Goal: Task Accomplishment & Management: Use online tool/utility

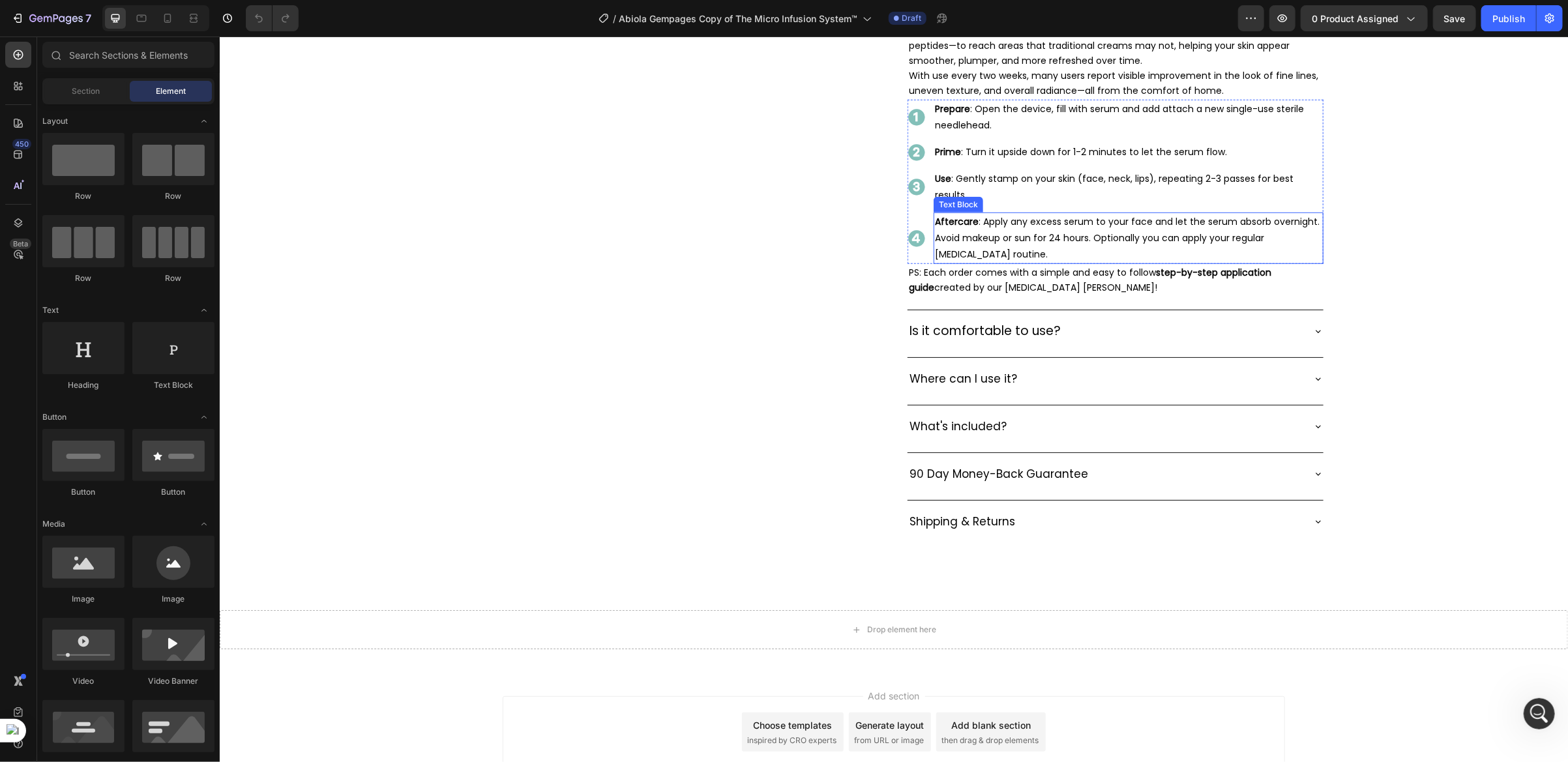
scroll to position [739, 0]
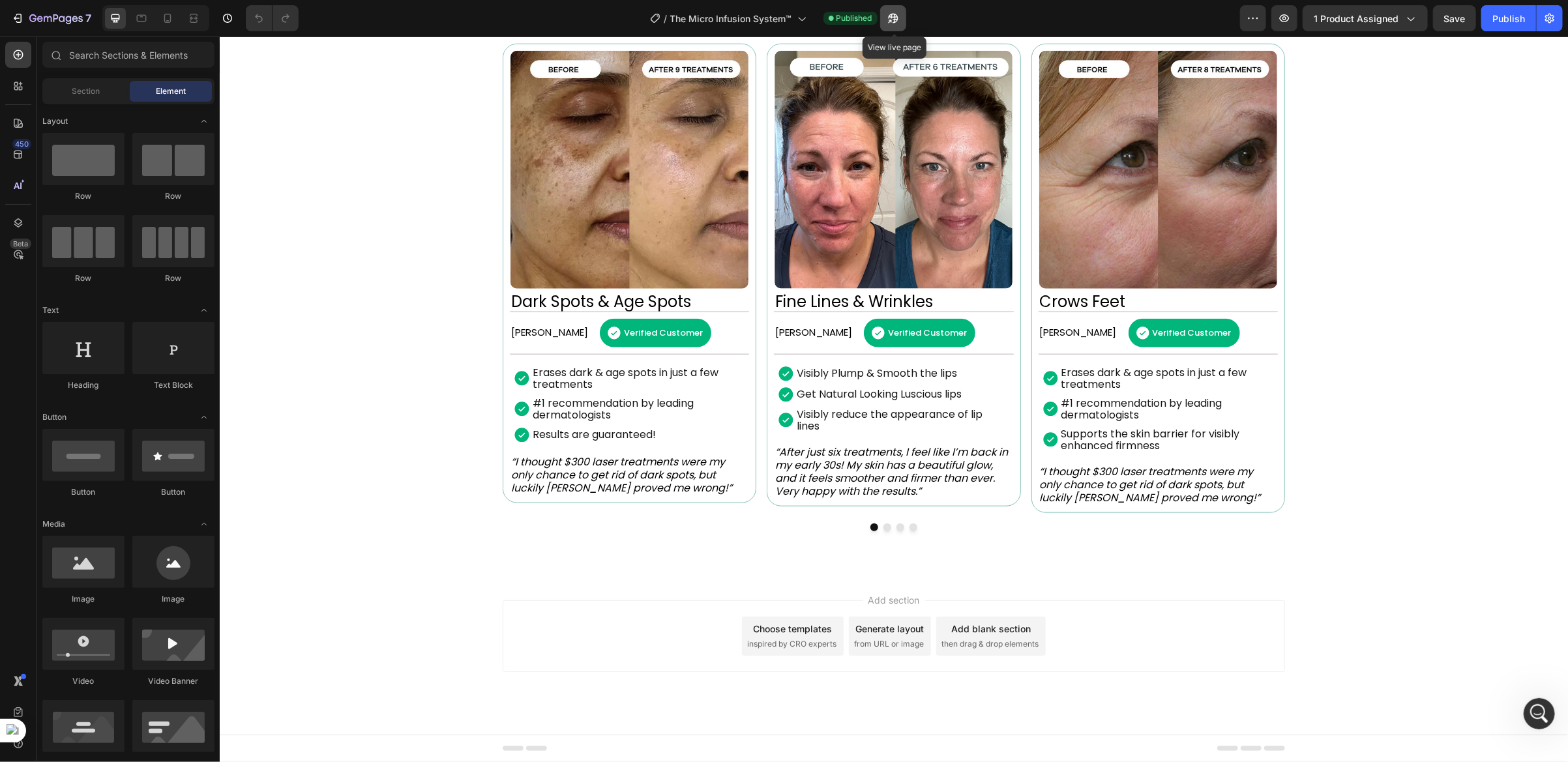
click at [891, 20] on icon "button" at bounding box center [890, 21] width 3 height 3
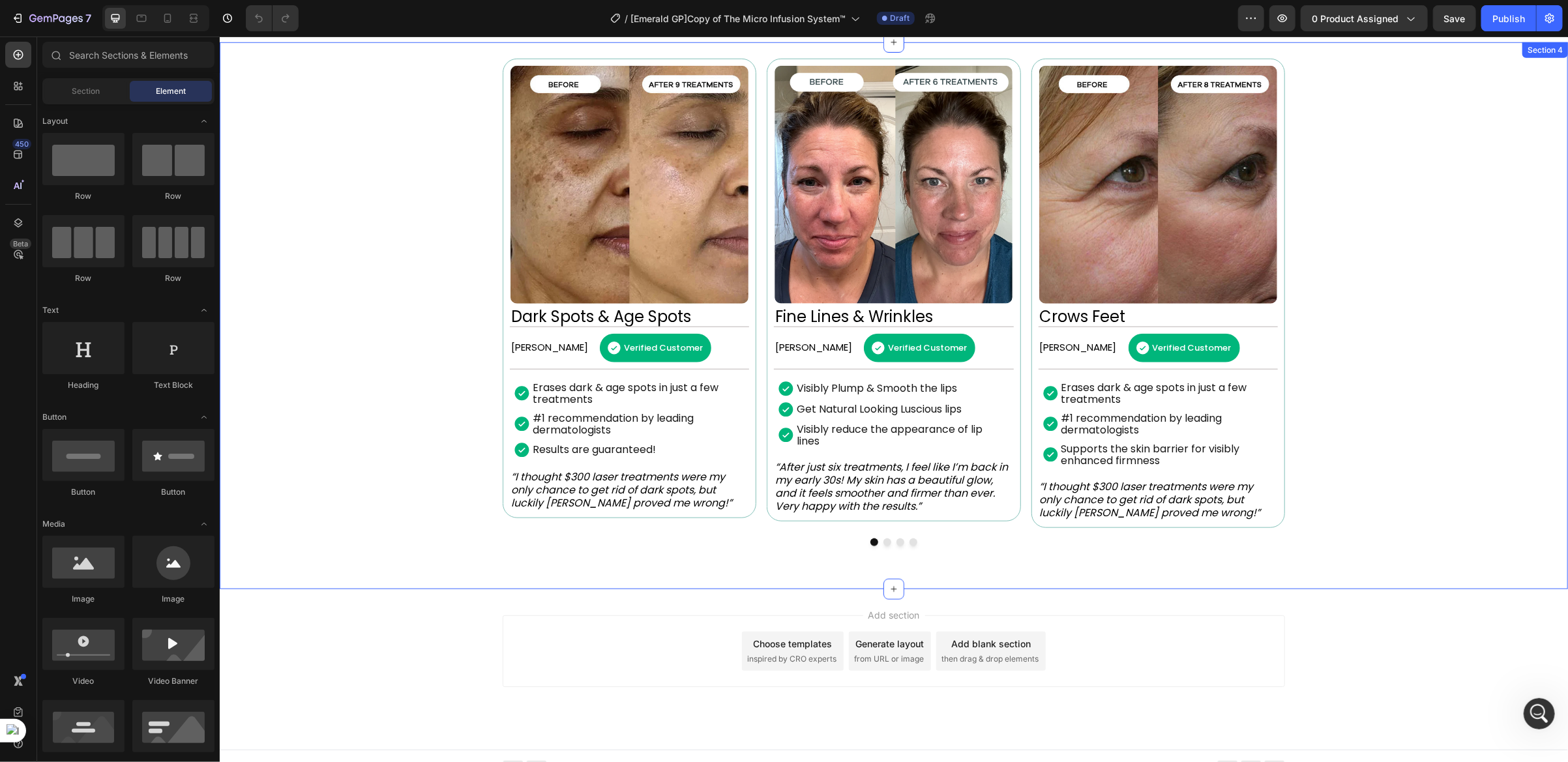
scroll to position [633, 0]
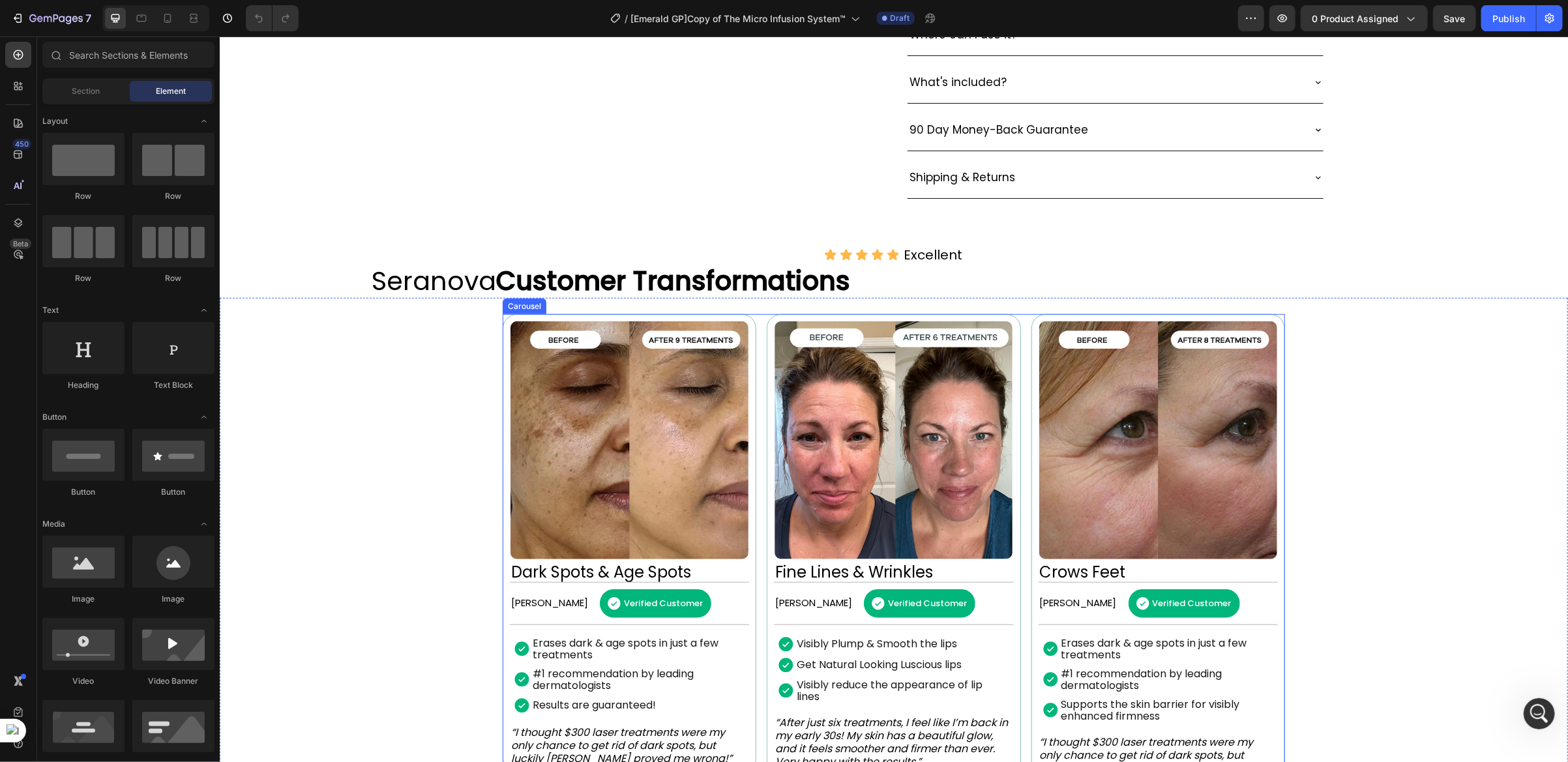
click at [754, 509] on div "Image Dark Spots & Age Spots Heading Betty N. Text Block Verified Customer Item…" at bounding box center [893, 548] width 782 height 469
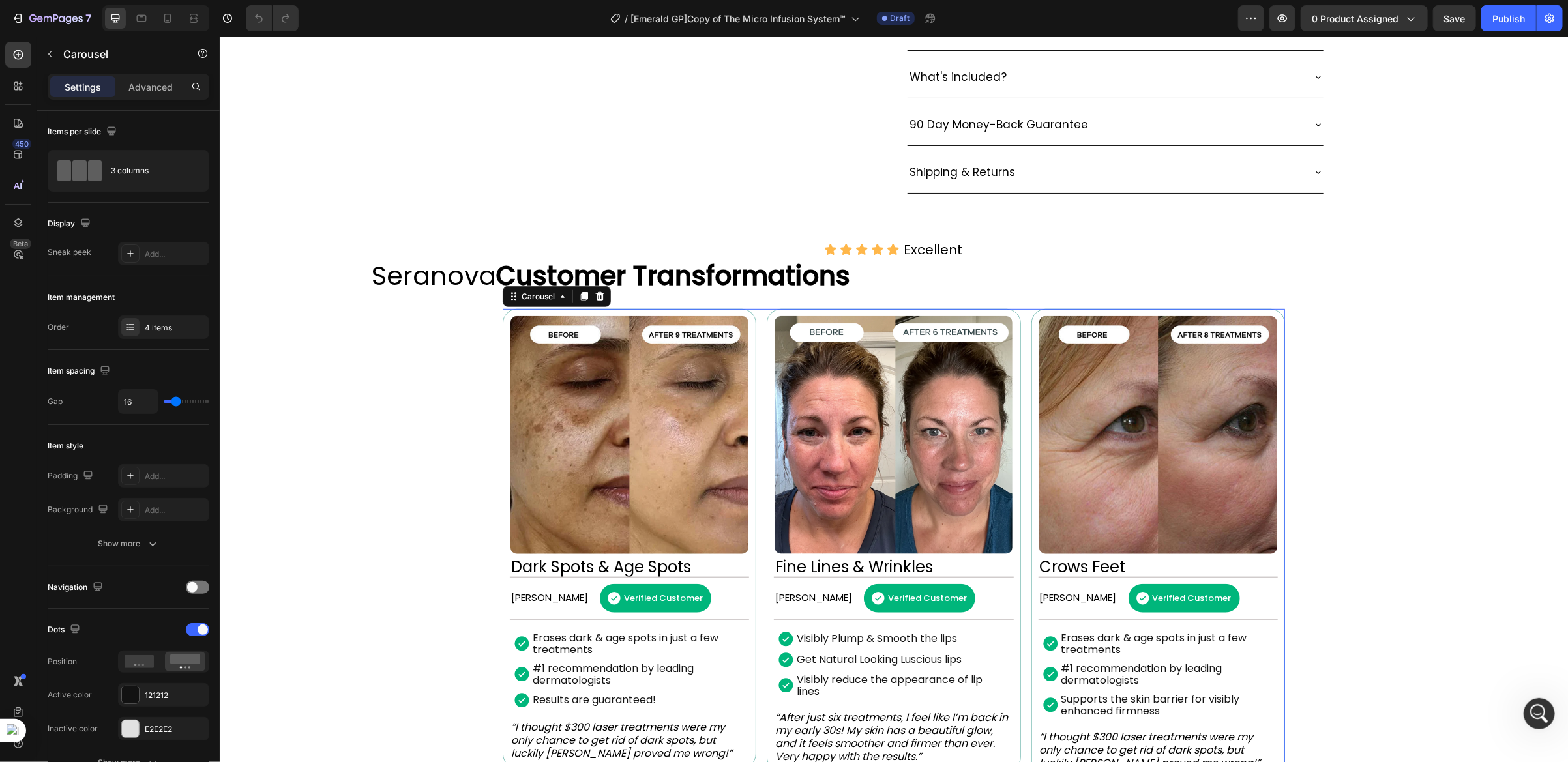
scroll to position [828, 0]
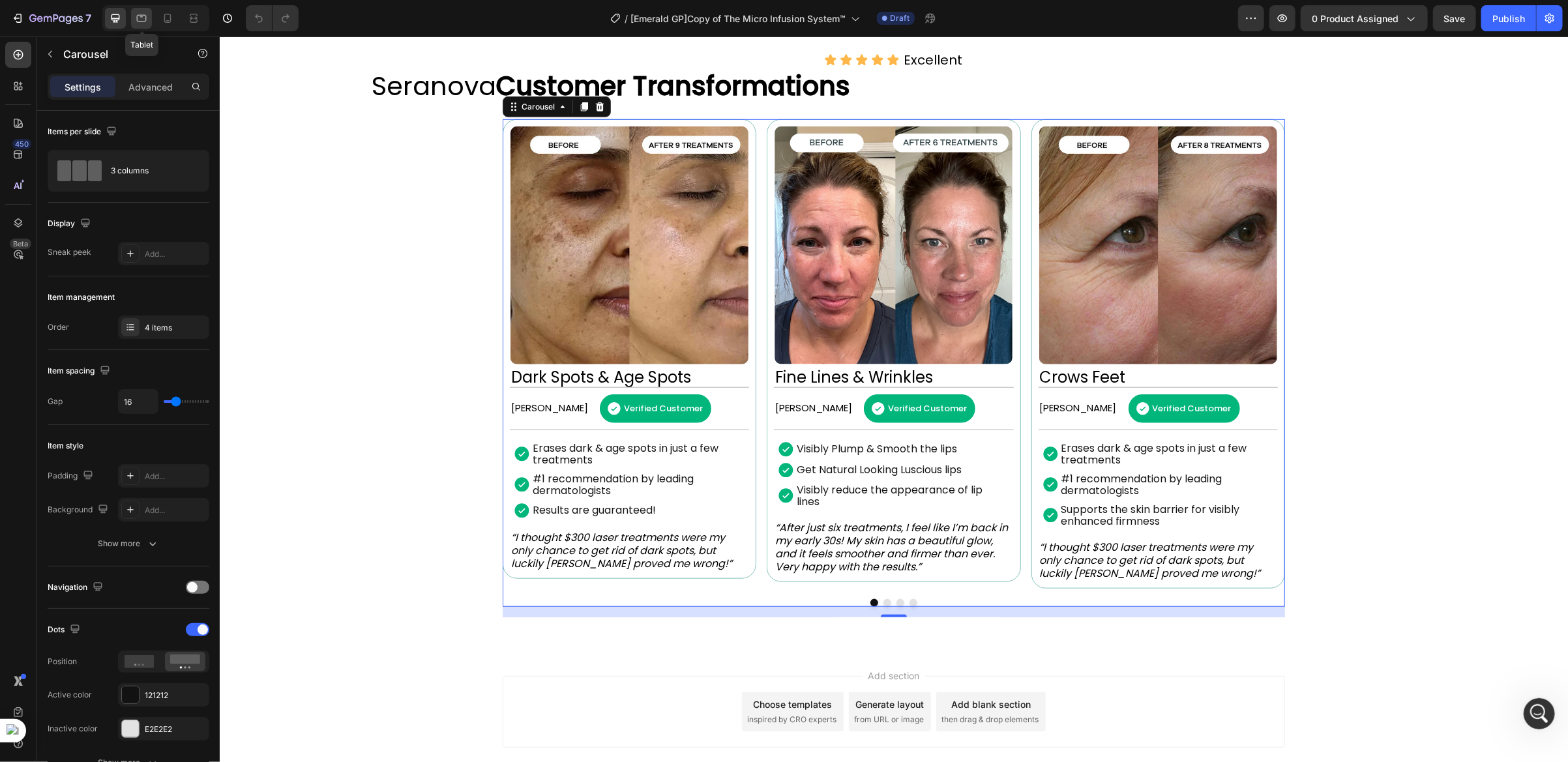
click at [147, 20] on icon at bounding box center [141, 18] width 13 height 13
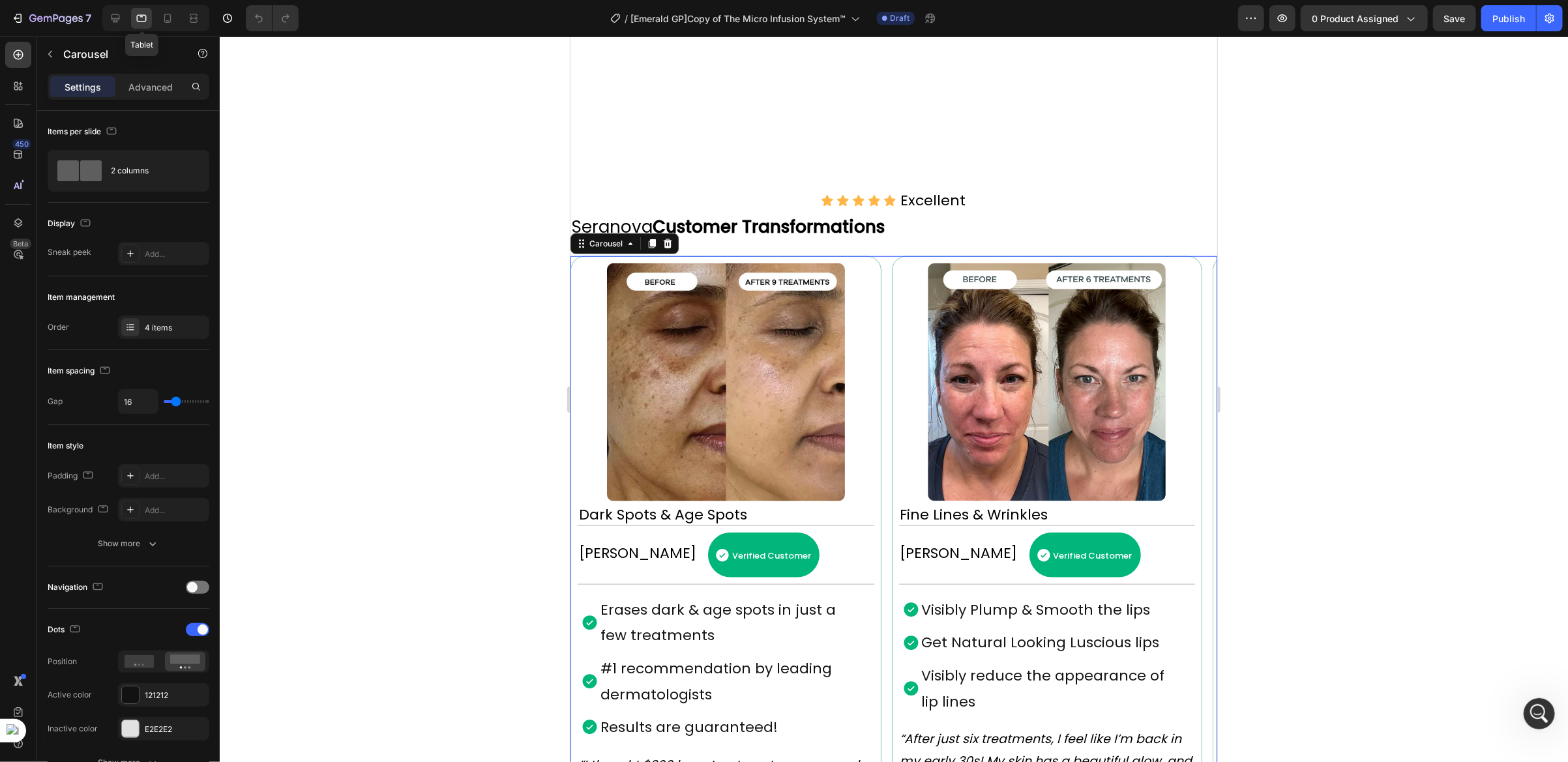
scroll to position [1002, 0]
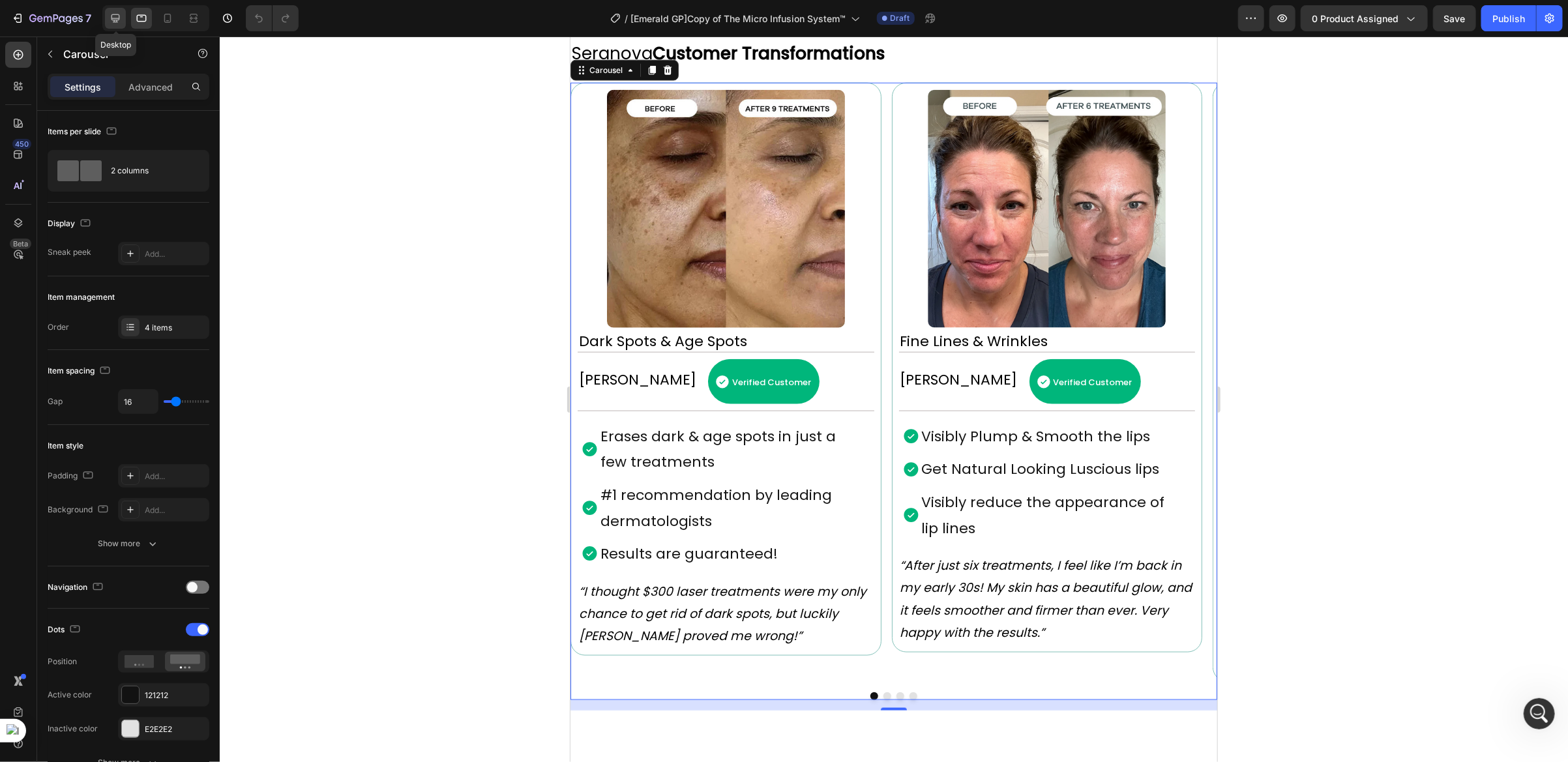
click at [120, 20] on icon at bounding box center [115, 18] width 13 height 13
type input "1200"
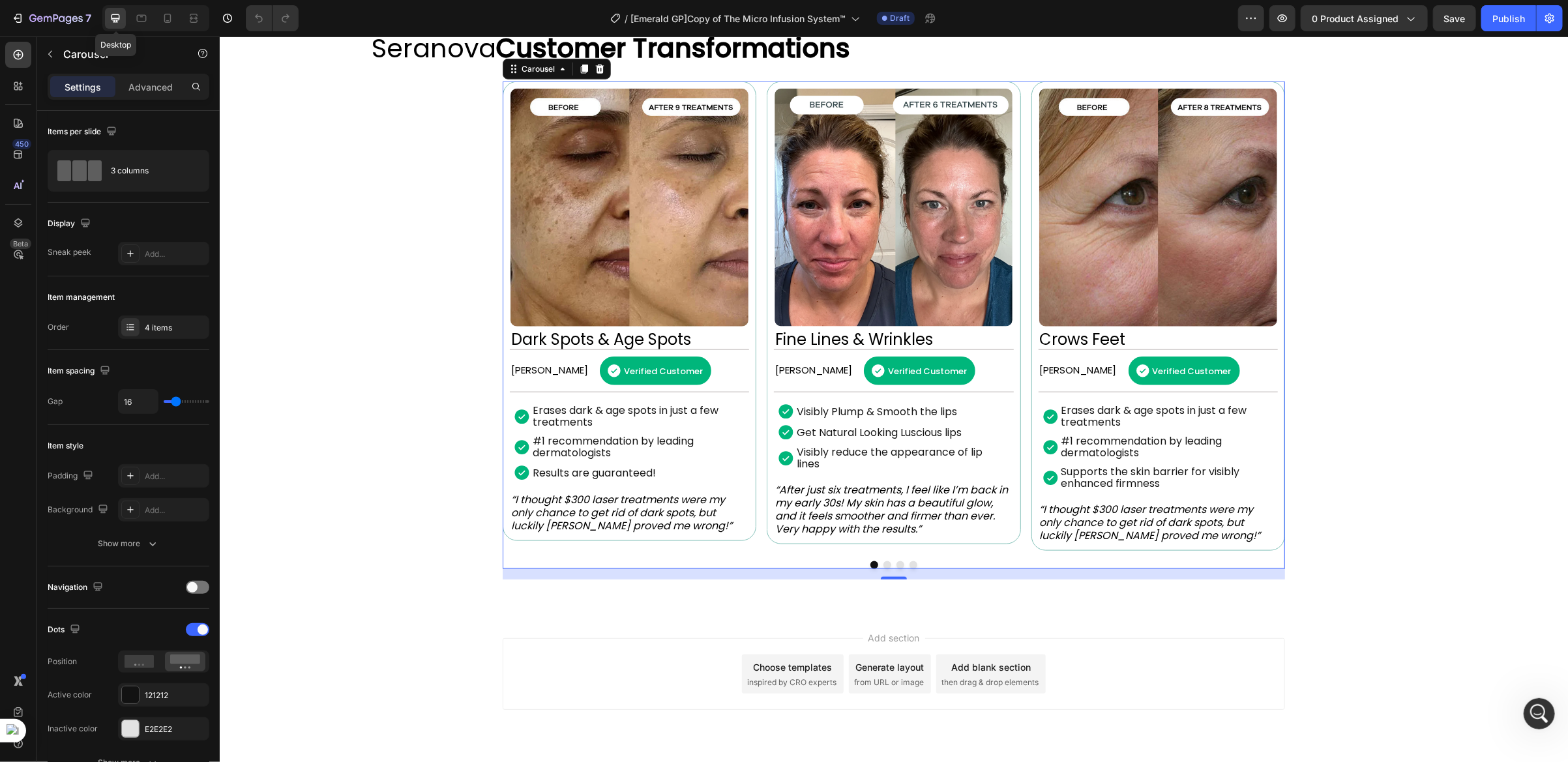
scroll to position [1001, 0]
click at [196, 587] on span at bounding box center [192, 587] width 10 height 10
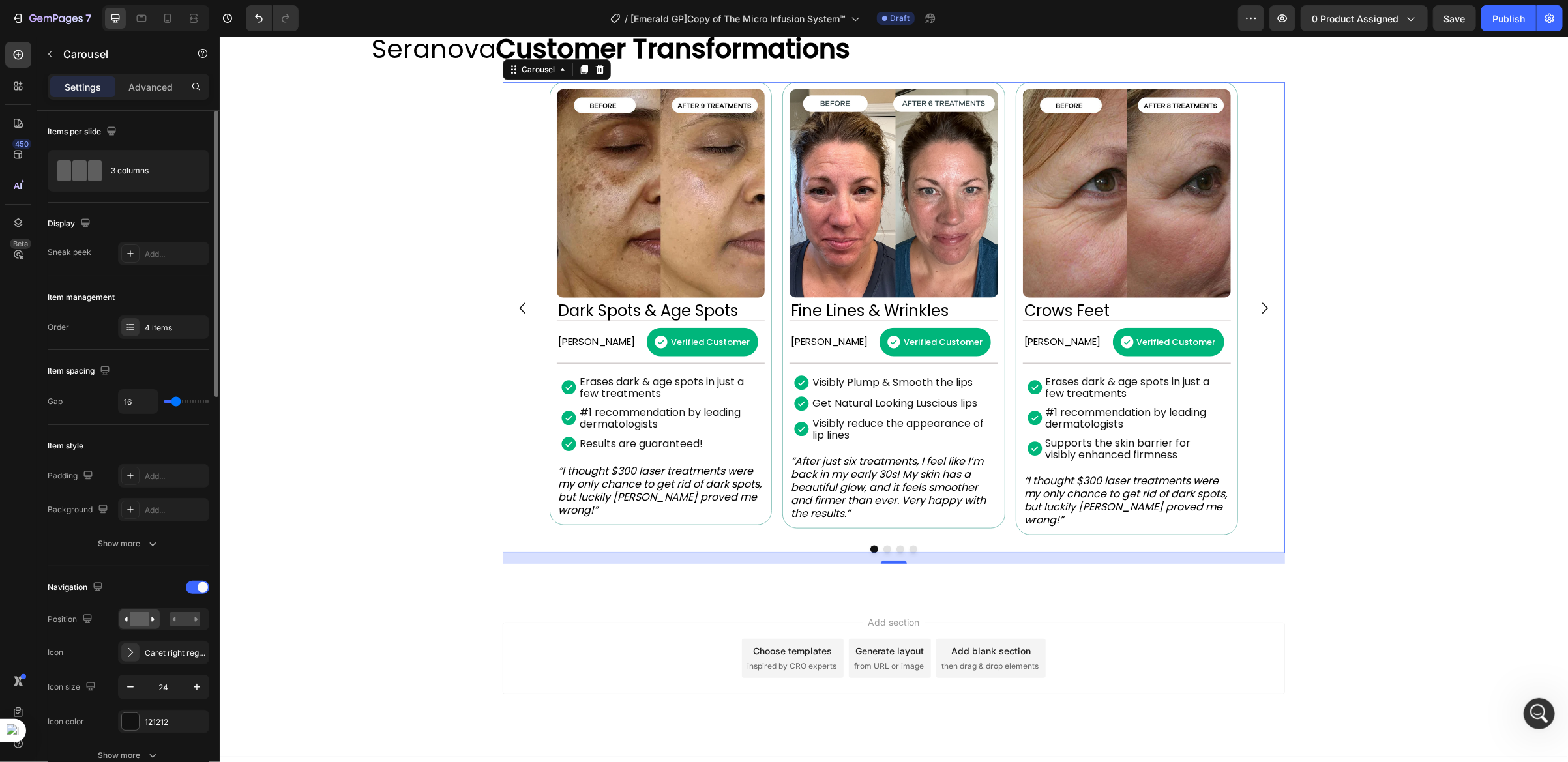
scroll to position [98, 0]
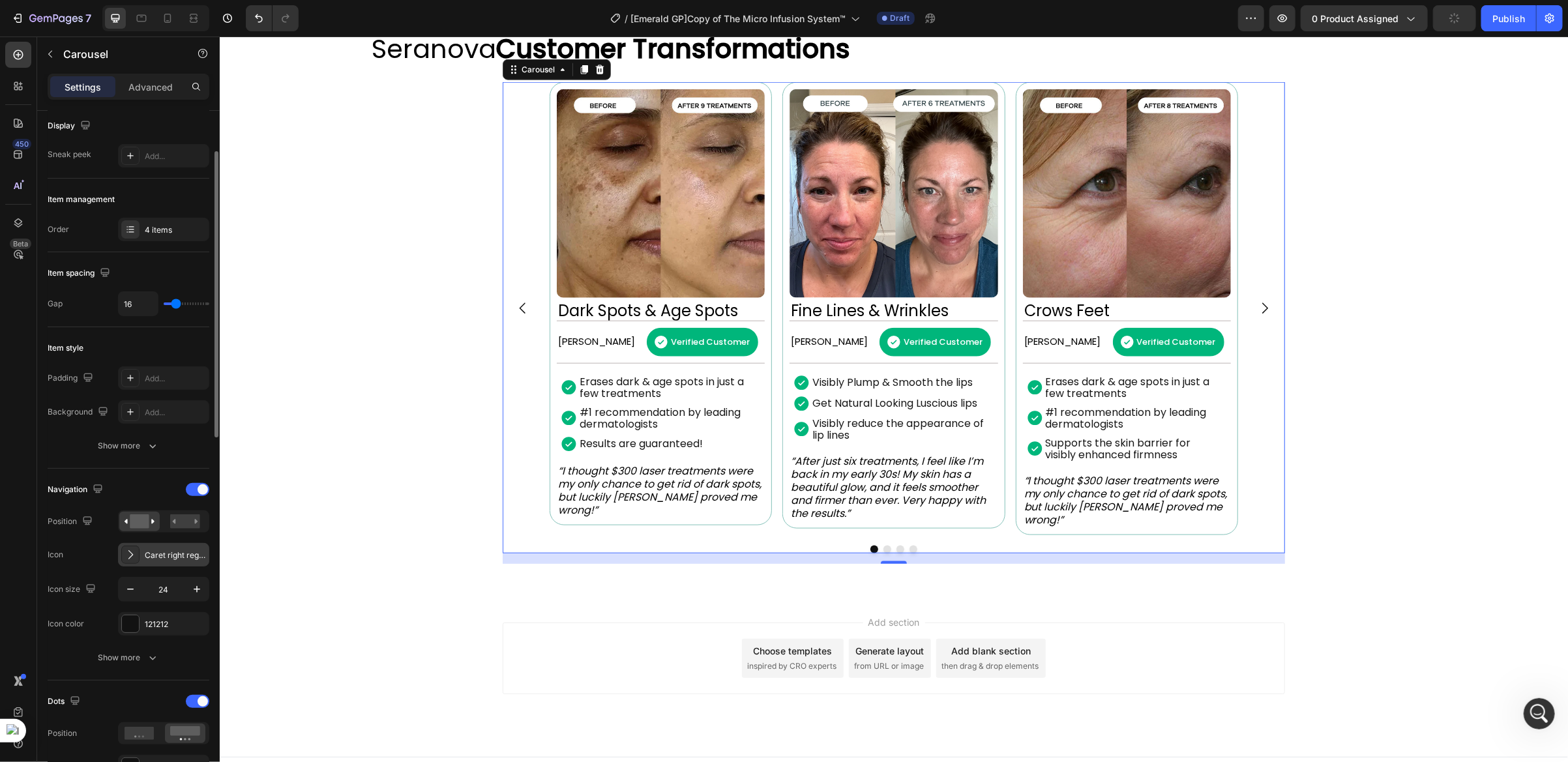
click at [141, 559] on div "Caret right regular" at bounding box center [164, 555] width 91 height 24
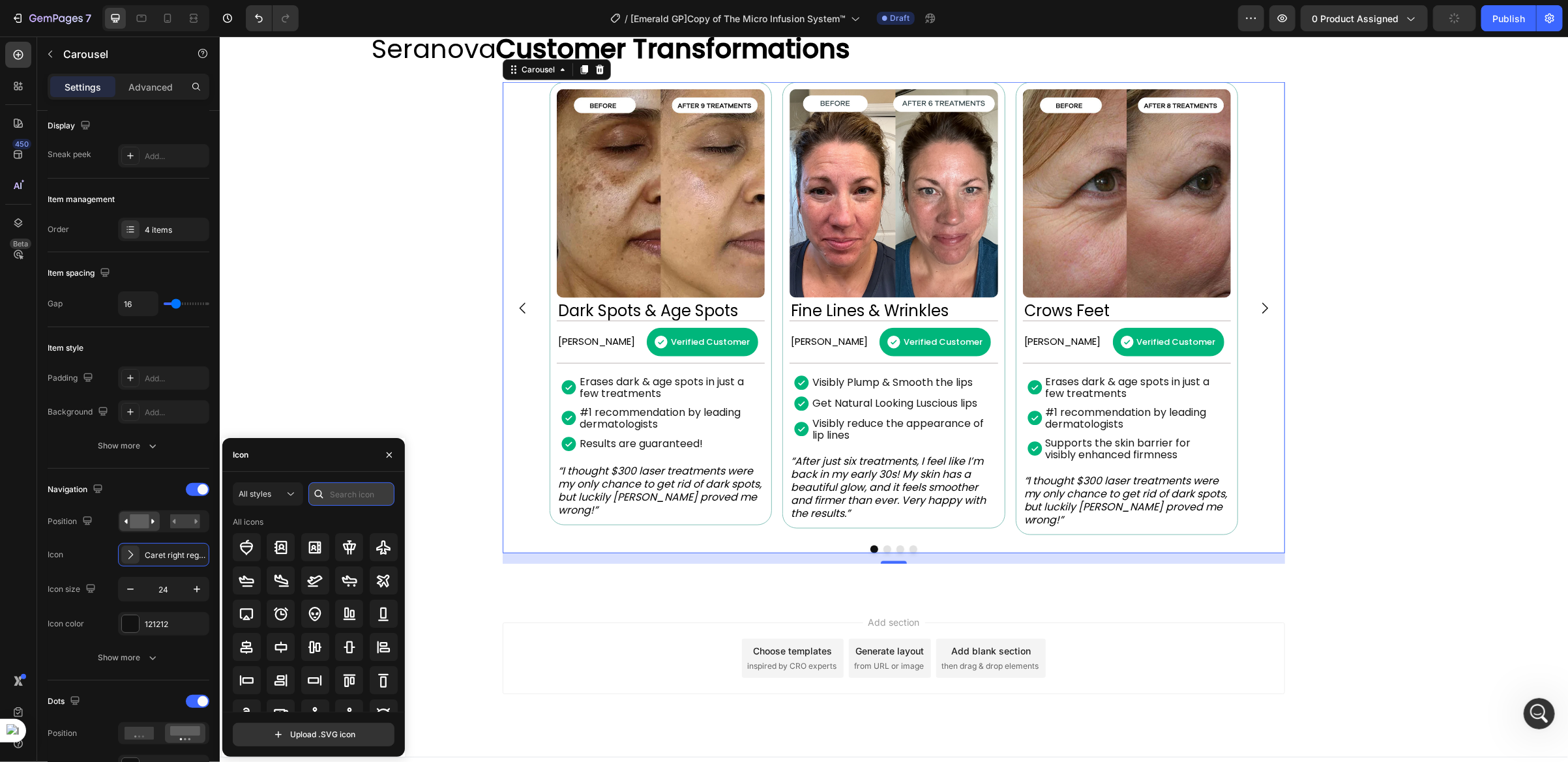
click at [340, 500] on input "text" at bounding box center [351, 494] width 86 height 24
type input "arrow"
click at [263, 489] on span "All styles" at bounding box center [255, 494] width 33 height 10
click at [255, 630] on p "Filled" at bounding box center [255, 625] width 74 height 13
click at [282, 646] on icon at bounding box center [280, 647] width 16 height 16
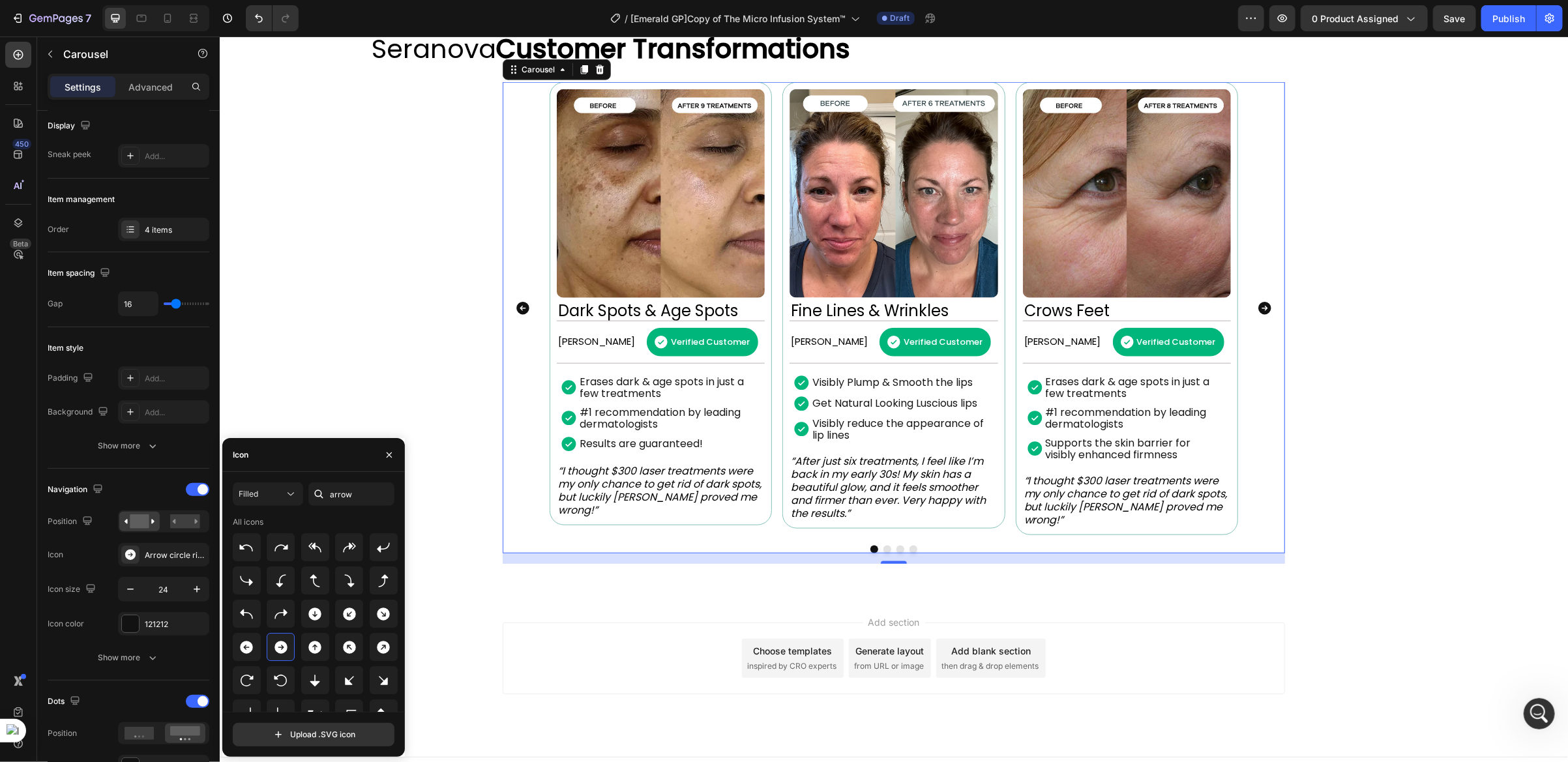
click at [911, 534] on div "Image Fine Lines & Wrinkles Heading Rebecca S. Text Block Verified Customer Ite…" at bounding box center [892, 308] width 222 height 452
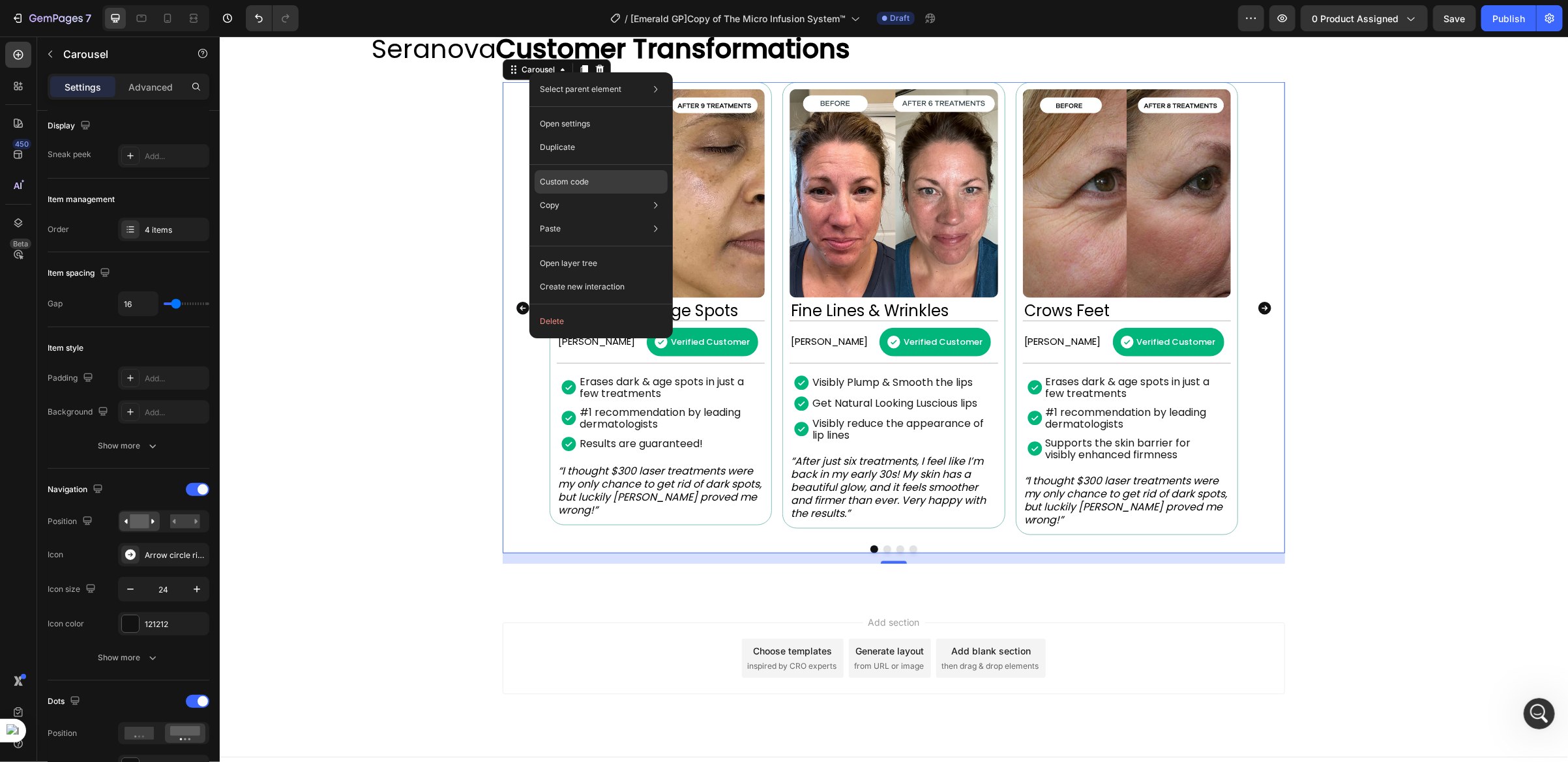
click at [560, 183] on p "Custom code" at bounding box center [564, 181] width 49 height 12
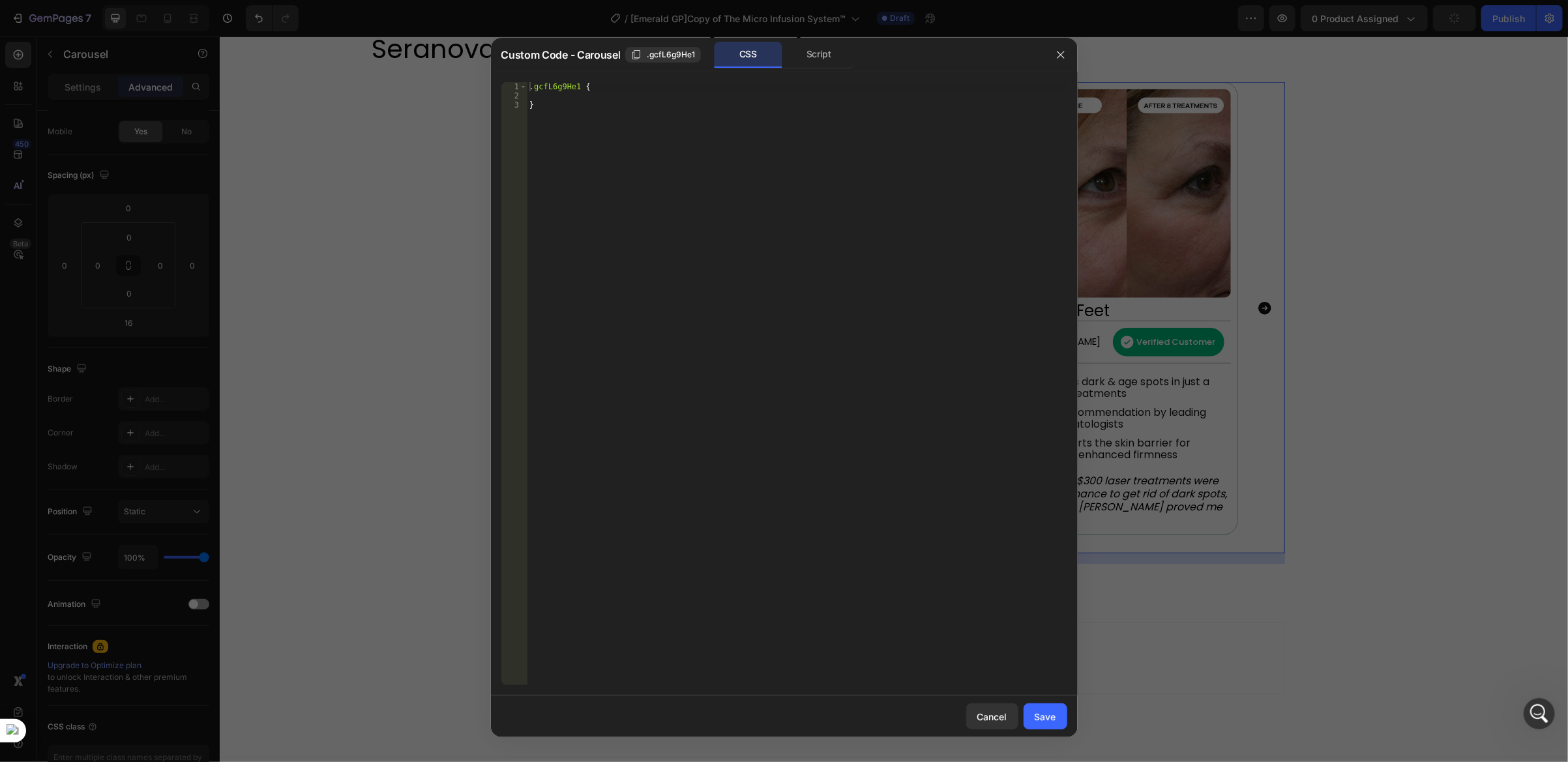
type textarea "}"
click at [564, 108] on div ".gcfL6g9He1 { }" at bounding box center [797, 393] width 540 height 622
paste textarea "}"
click at [665, 54] on span ".gcfL6g9He1" at bounding box center [670, 54] width 48 height 12
drag, startPoint x: 579, startPoint y: 123, endPoint x: 534, endPoint y: 119, distance: 45.2
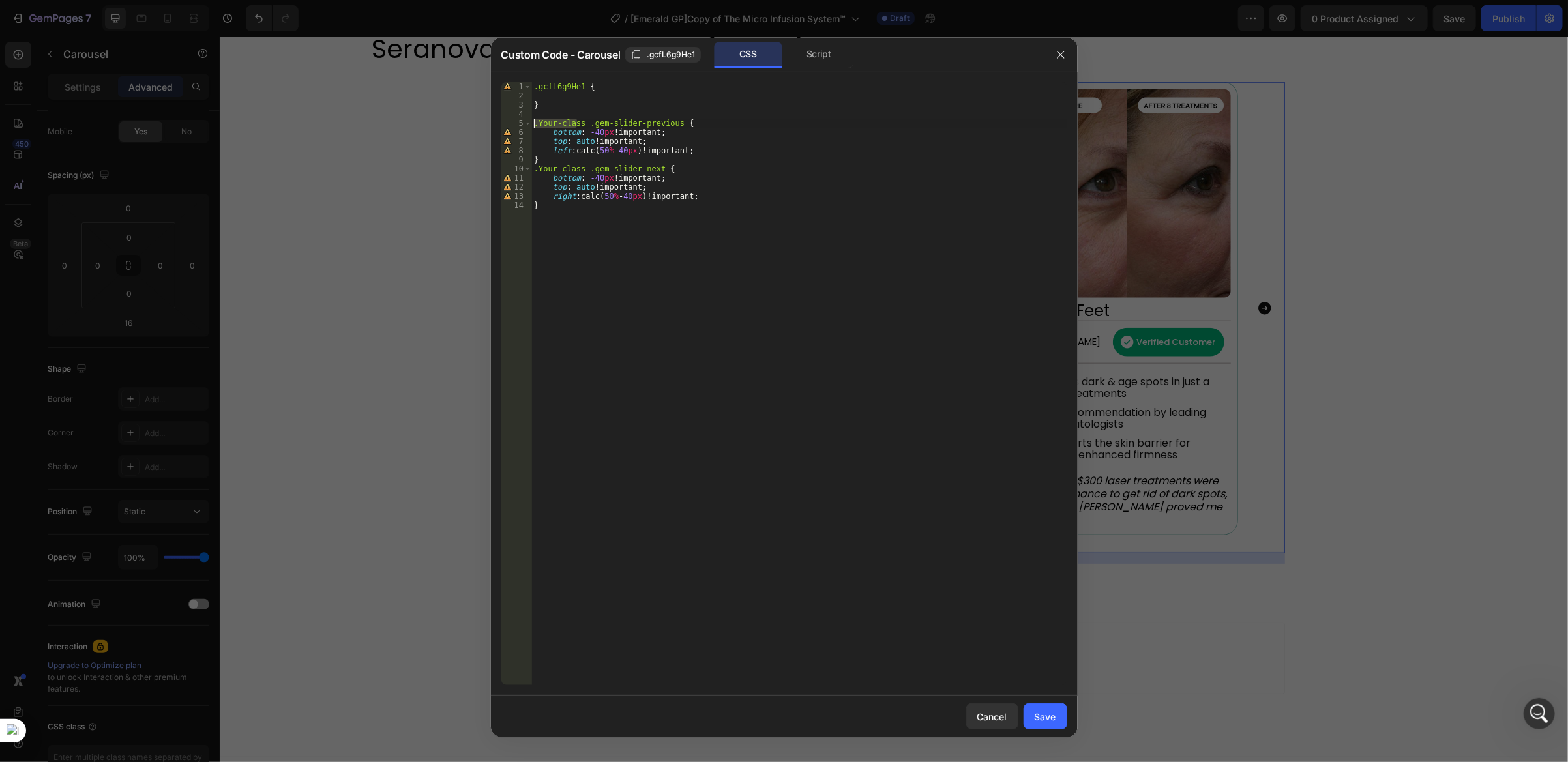
click at [530, 125] on div ".Your-class .gem-slider-previous { 1 2 3 4 5 6 7 8 9 10 11 12 13 14 .gcfL6g9He1…" at bounding box center [784, 384] width 566 height 603
click at [580, 121] on div ".gcfL6g9He1 { } .Your-class .gem-slider-previous { bottom : -40 px !important ;…" at bounding box center [799, 393] width 536 height 622
paste textarea ".gcfL6g9He1"
click at [580, 170] on div ".gcfL6g9He1 { } .gcfL6g9He1 .gem-slider-previous { bottom : -40 px !important ;…" at bounding box center [799, 393] width 536 height 622
paste textarea ".gcfL6g9He1"
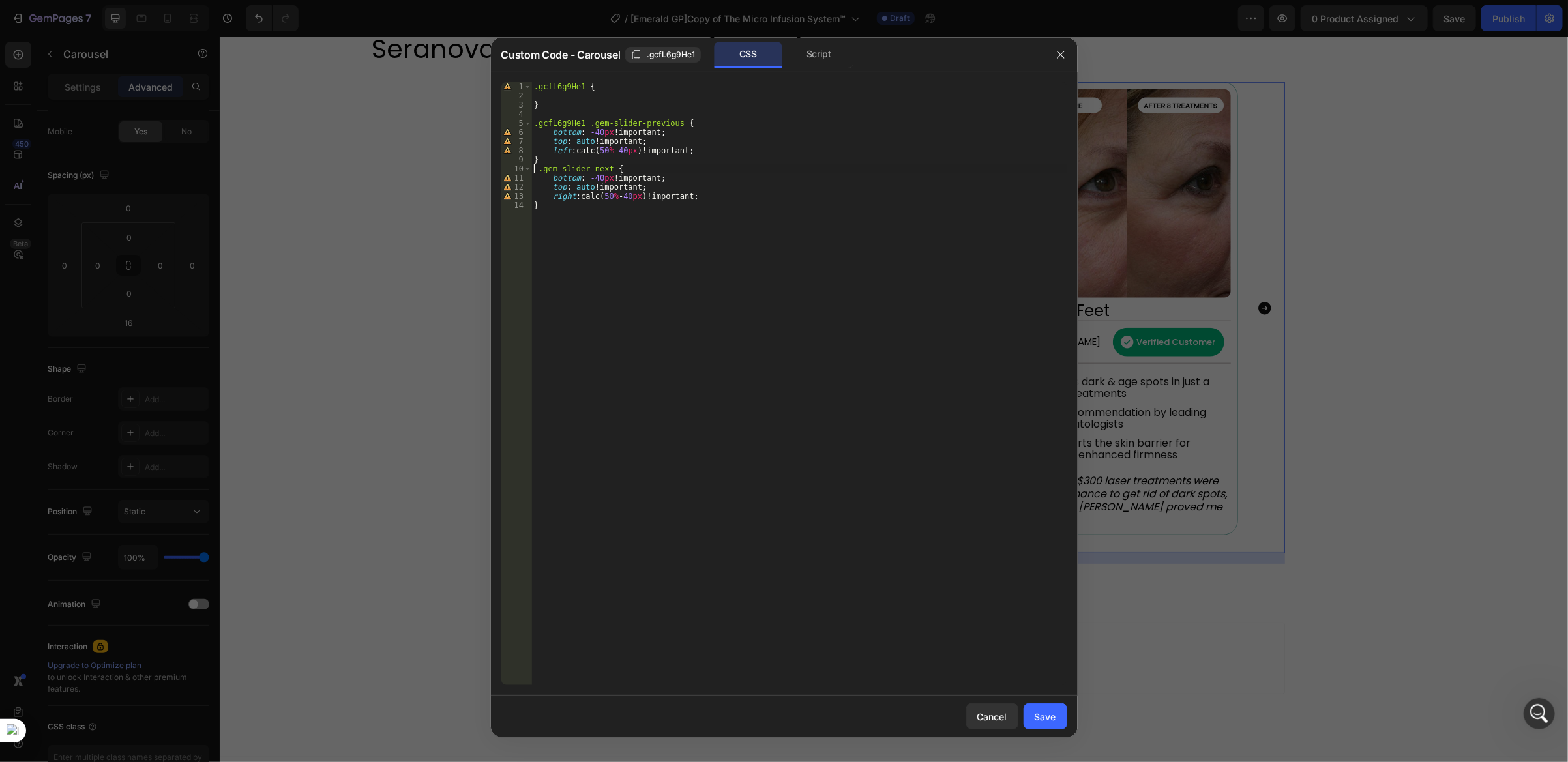
type textarea ".gcfL6g9He1 .gem-slider-next {"
click at [1042, 713] on div "Save" at bounding box center [1046, 717] width 22 height 14
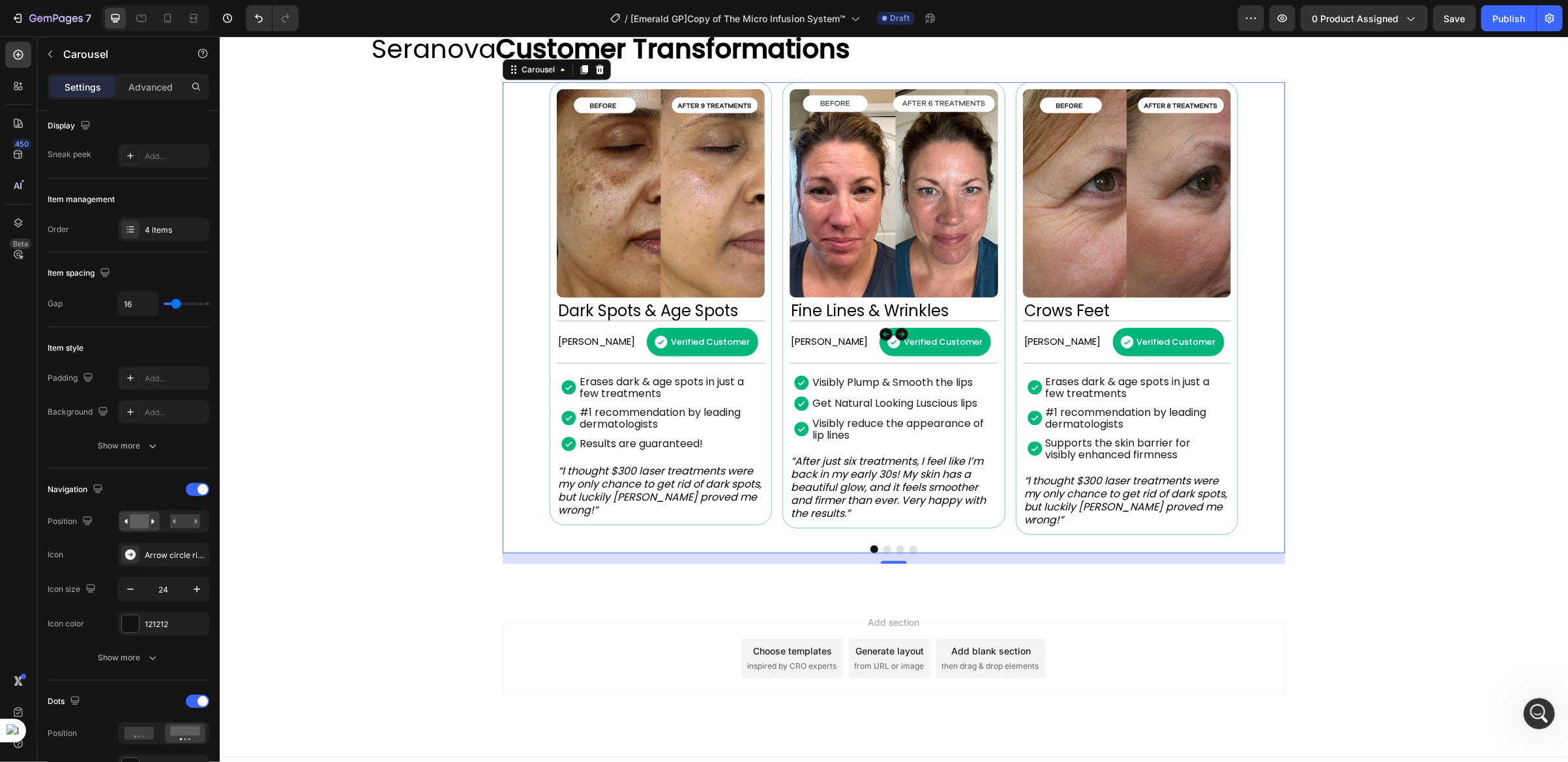
click at [769, 534] on div "Image Dark Spots & Age Spots Heading Betty N. Text Block Verified Customer Item…" at bounding box center [893, 308] width 689 height 452
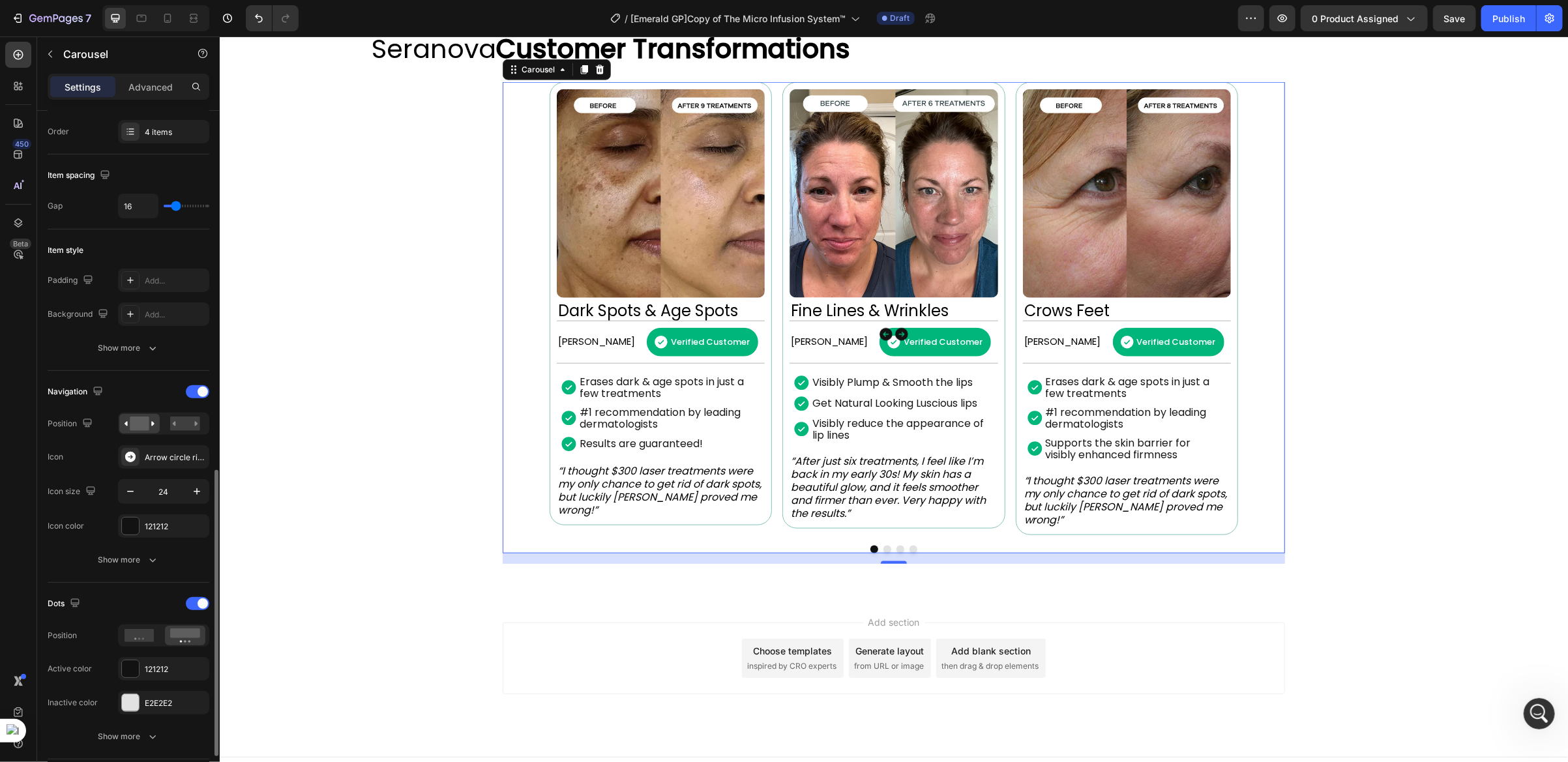
scroll to position [392, 0]
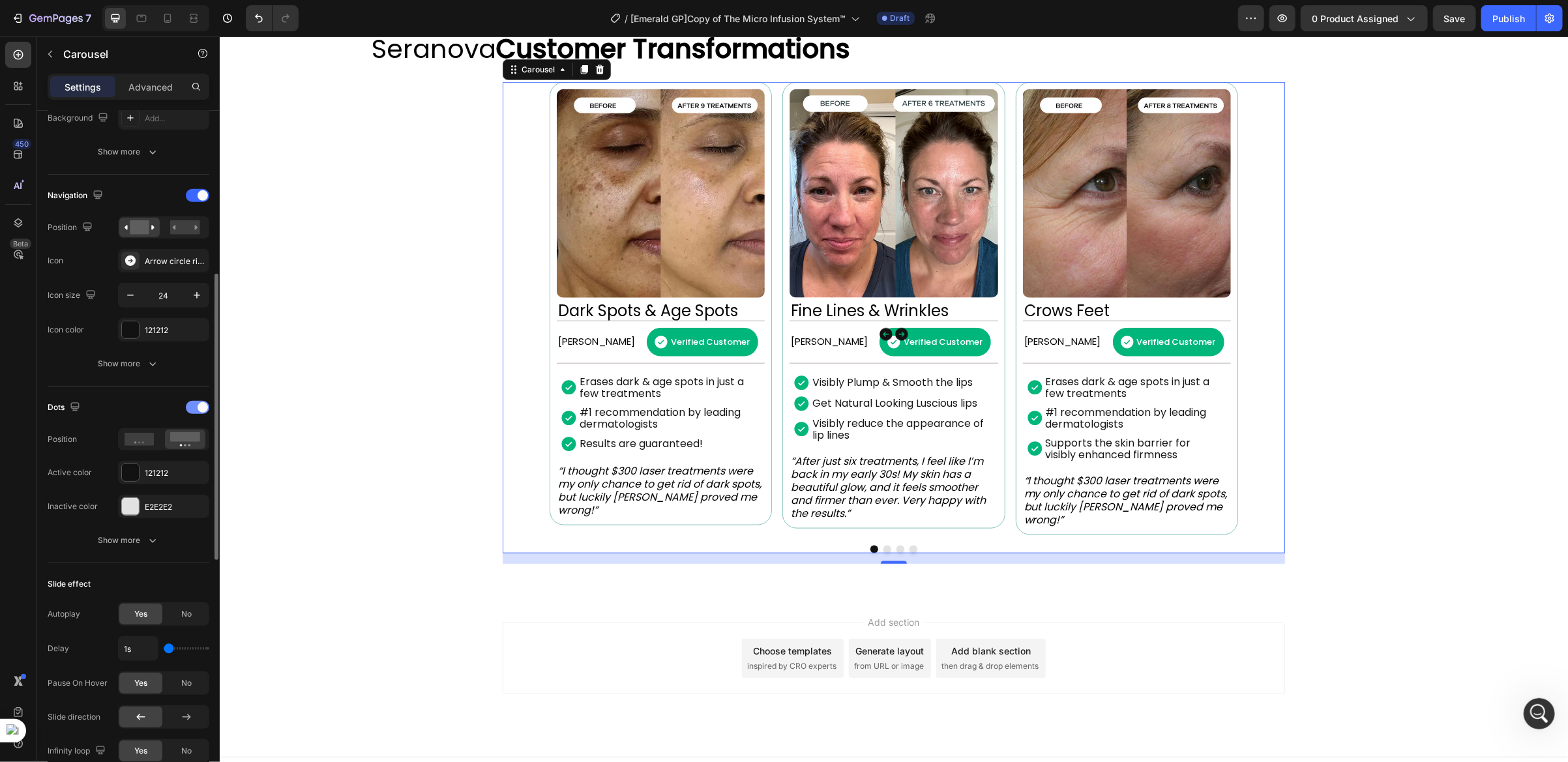
click at [199, 410] on span at bounding box center [202, 407] width 10 height 10
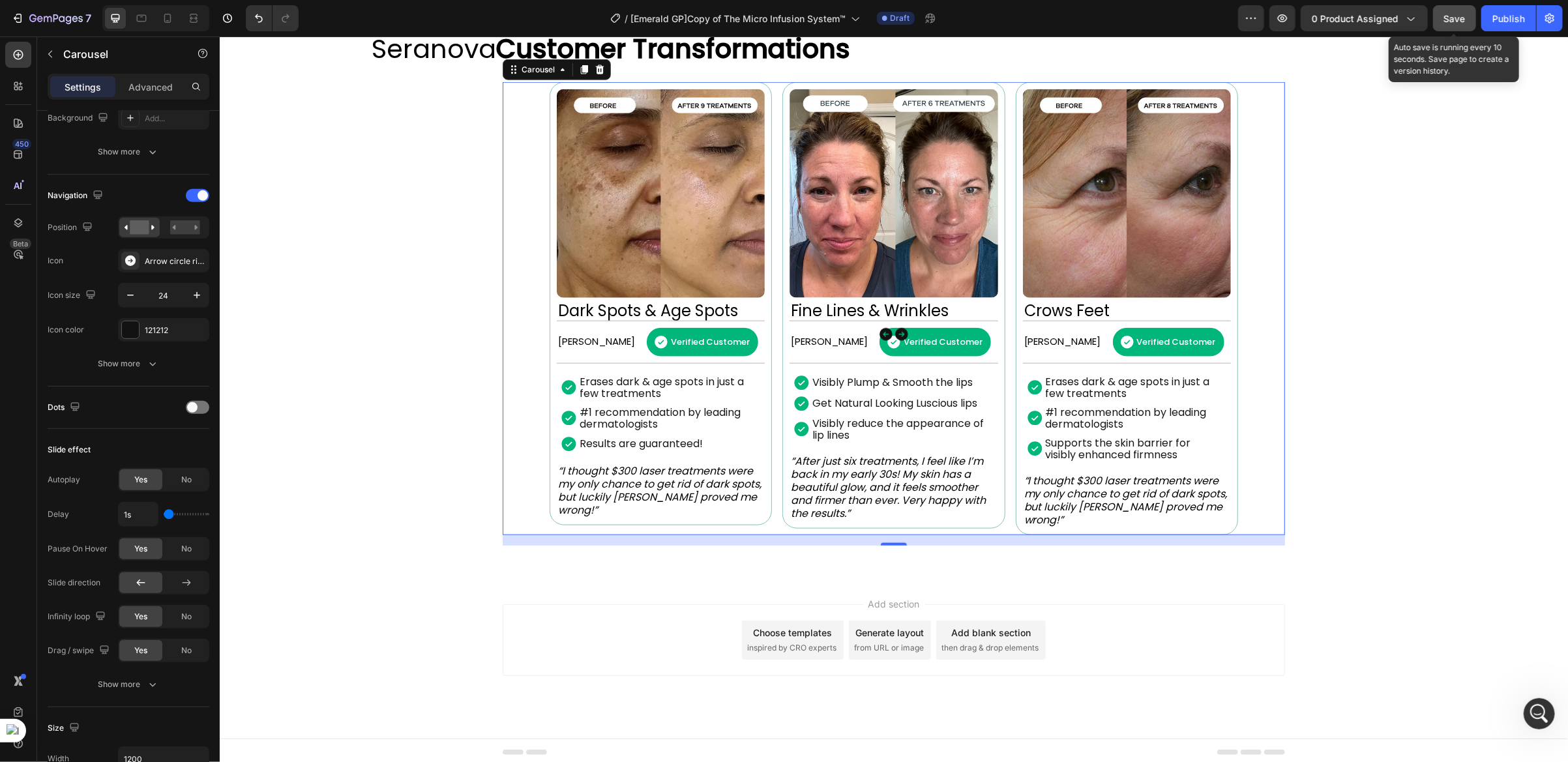
click at [1452, 18] on span "Save" at bounding box center [1455, 18] width 22 height 11
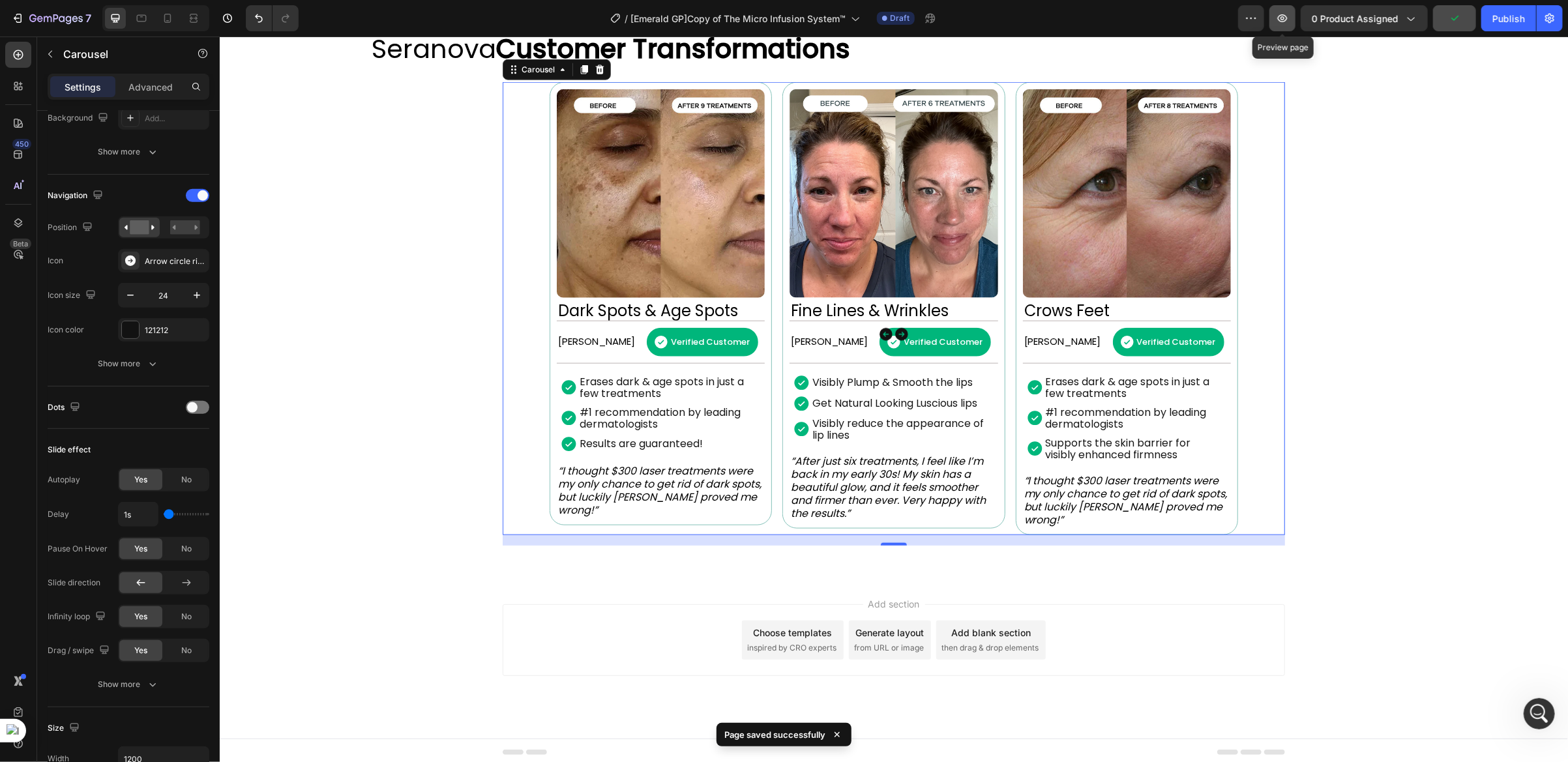
click at [1284, 21] on icon "button" at bounding box center [1283, 18] width 10 height 8
click at [1283, 21] on icon "button" at bounding box center [1283, 18] width 10 height 8
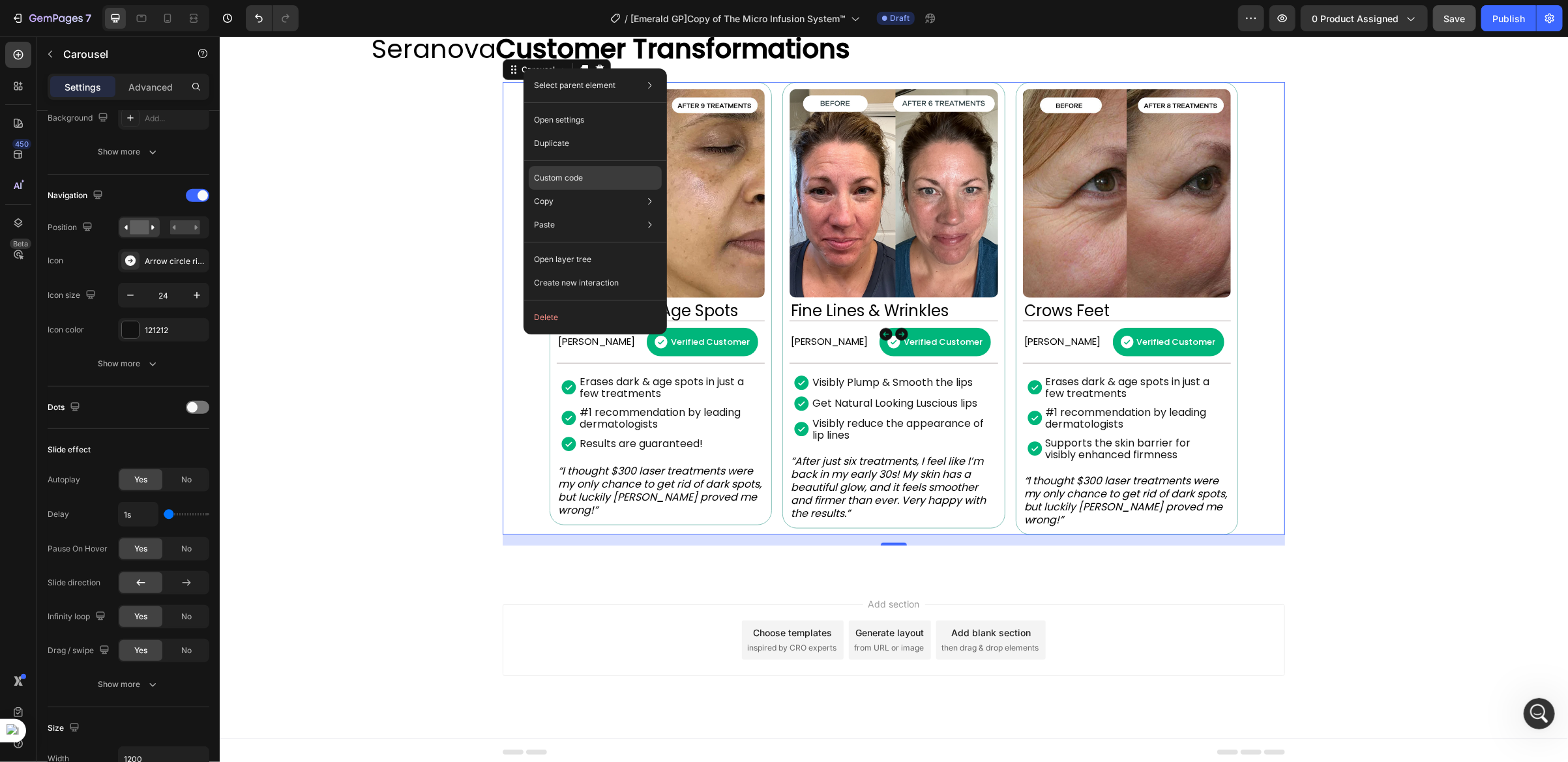
click at [558, 213] on div "Custom code" at bounding box center [596, 225] width 133 height 24
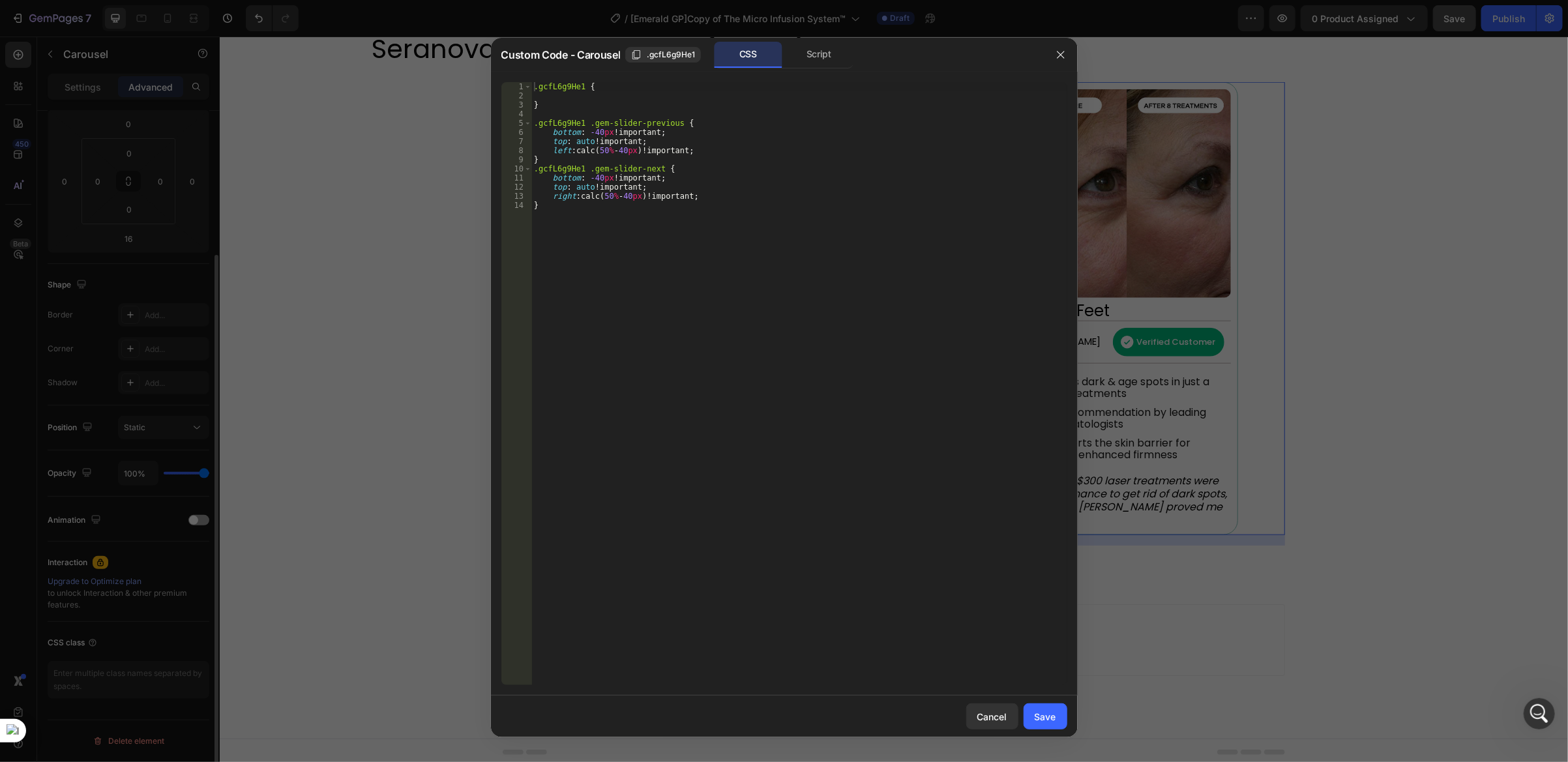
scroll to position [182, 0]
click at [581, 141] on div ".gcfL6g9He1 { } .gcfL6g9He1 .gem-slider-previous { bottom : -40 px !important ;…" at bounding box center [799, 393] width 536 height 622
click at [595, 134] on div ".gcfL6g9He1 { } .gcfL6g9He1 .gem-slider-previous { bottom : -40 px !important ;…" at bounding box center [799, 393] width 536 height 622
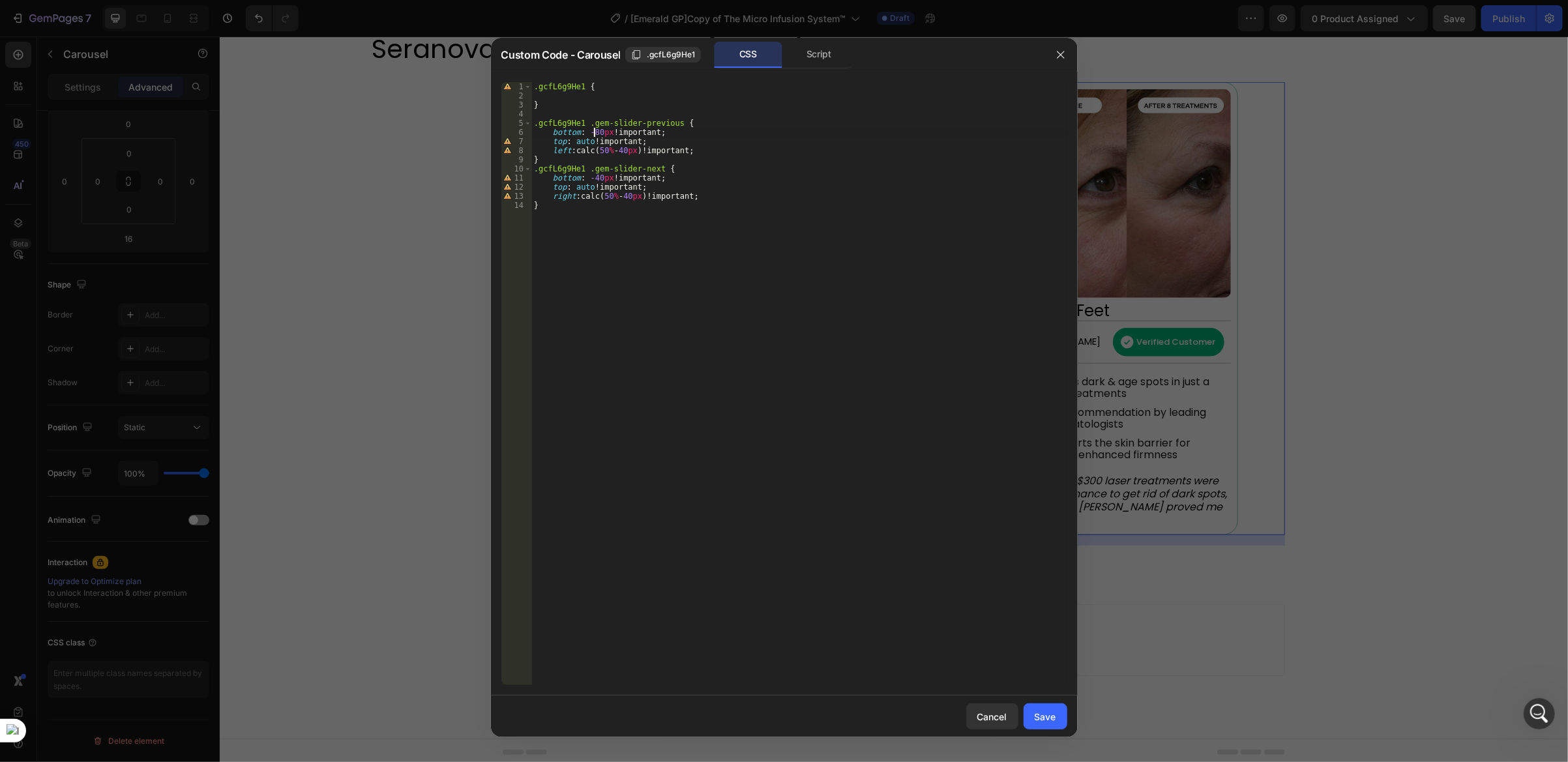
click at [594, 179] on div ".gcfL6g9He1 { } .gcfL6g9He1 .gem-slider-previous { bottom : -80 px !important ;…" at bounding box center [799, 393] width 536 height 622
click at [597, 134] on div ".gcfL6g9He1 { } .gcfL6g9He1 .gem-slider-previous { bottom : -80 px !important ;…" at bounding box center [799, 393] width 536 height 622
type textarea "bottom: -3px!important;"
click at [1044, 716] on div "Save" at bounding box center [1046, 717] width 22 height 14
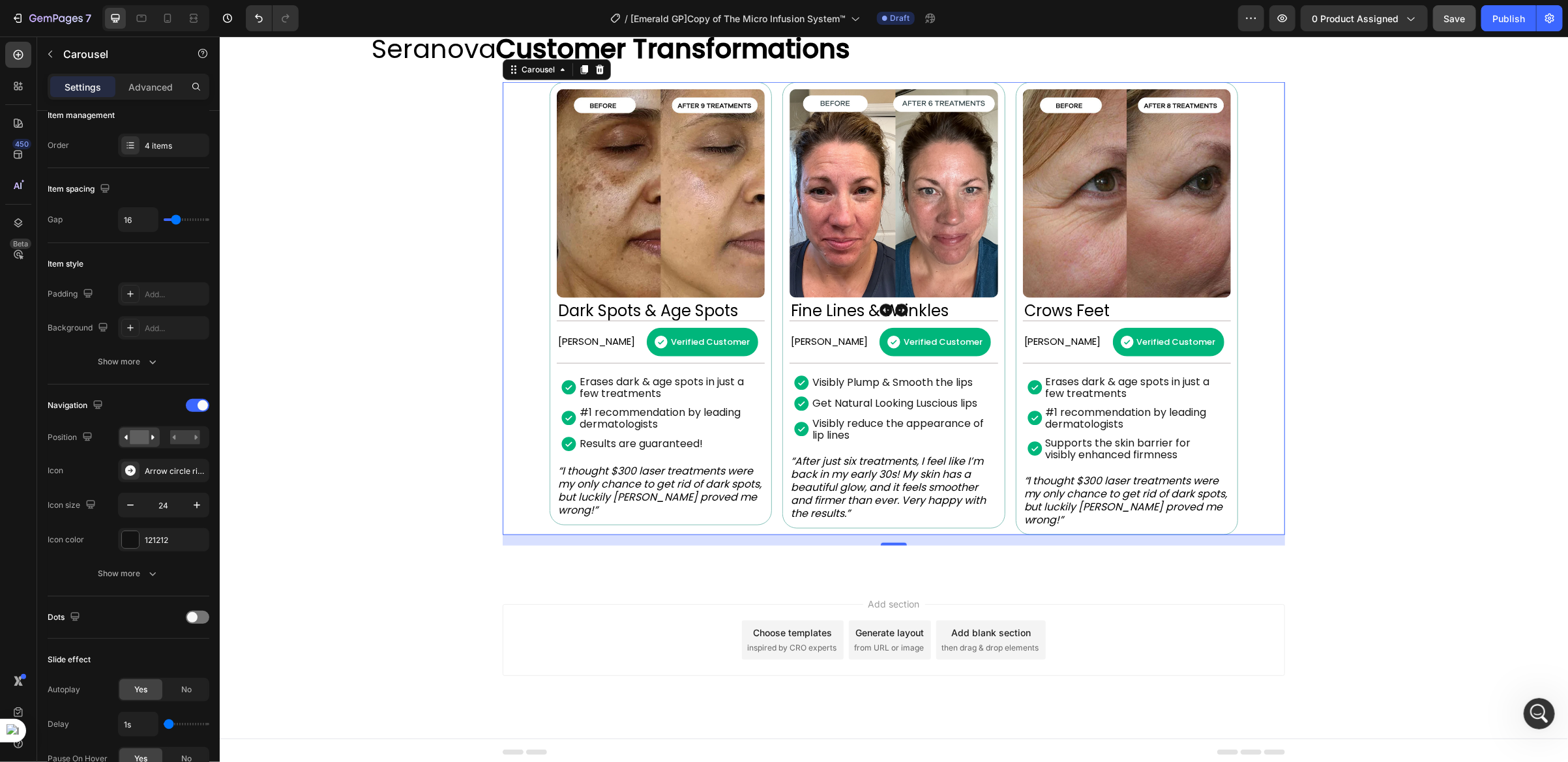
click at [894, 317] on icon "Carousel Next Arrow" at bounding box center [900, 310] width 13 height 13
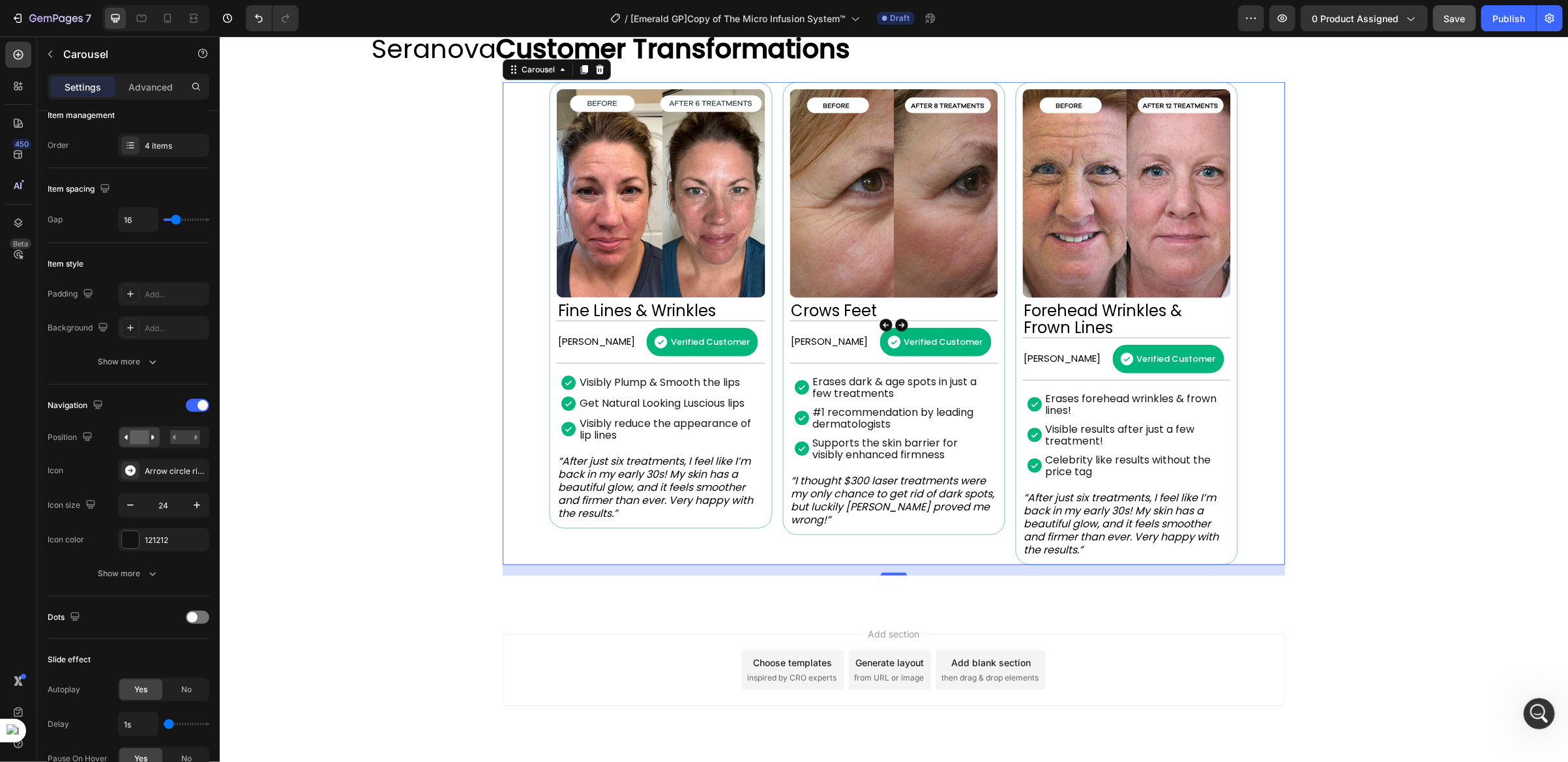
click at [883, 321] on button "Carousel Next Arrow" at bounding box center [901, 325] width 37 height 37
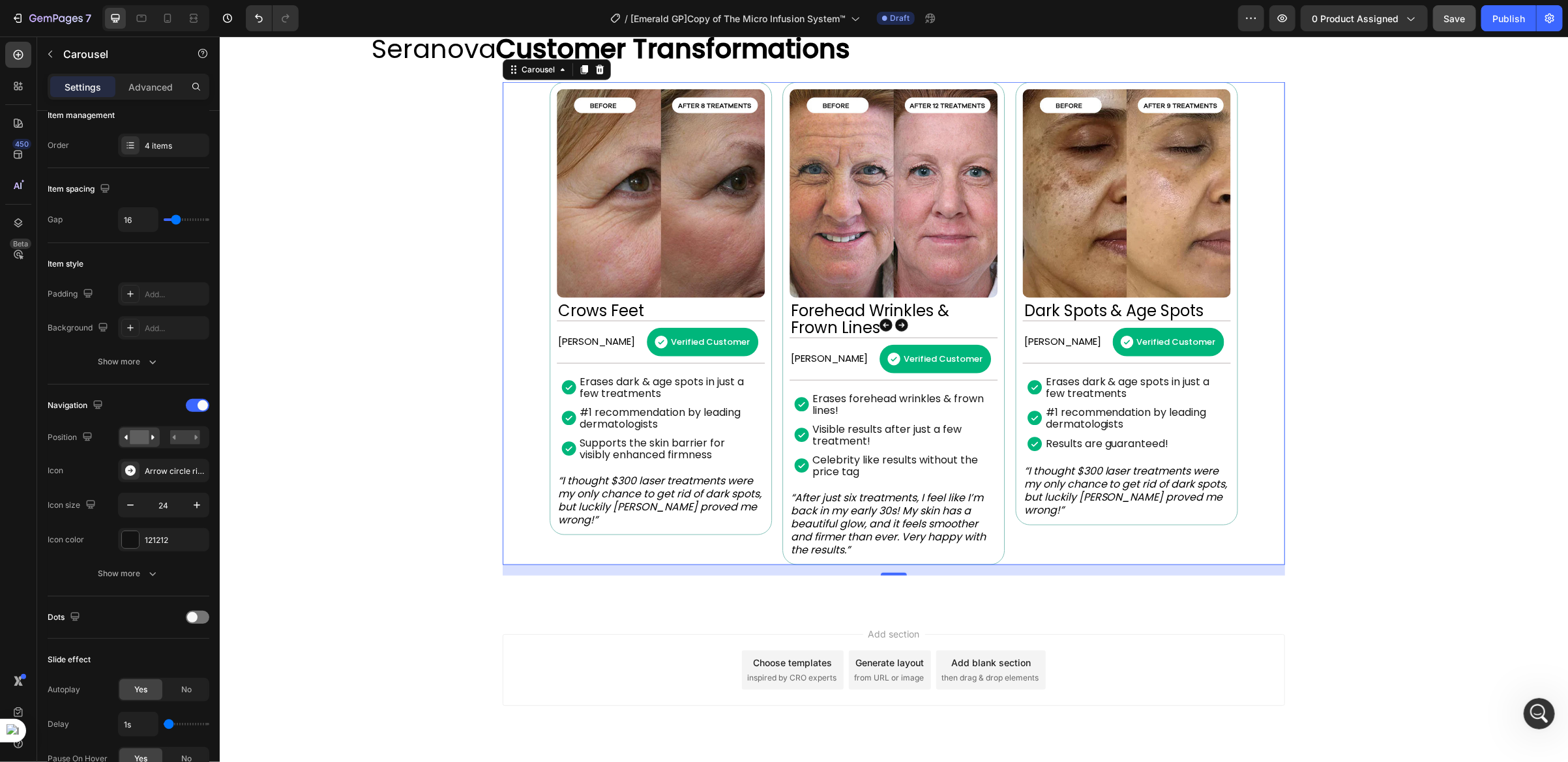
click at [883, 325] on button "Carousel Next Arrow" at bounding box center [901, 325] width 37 height 37
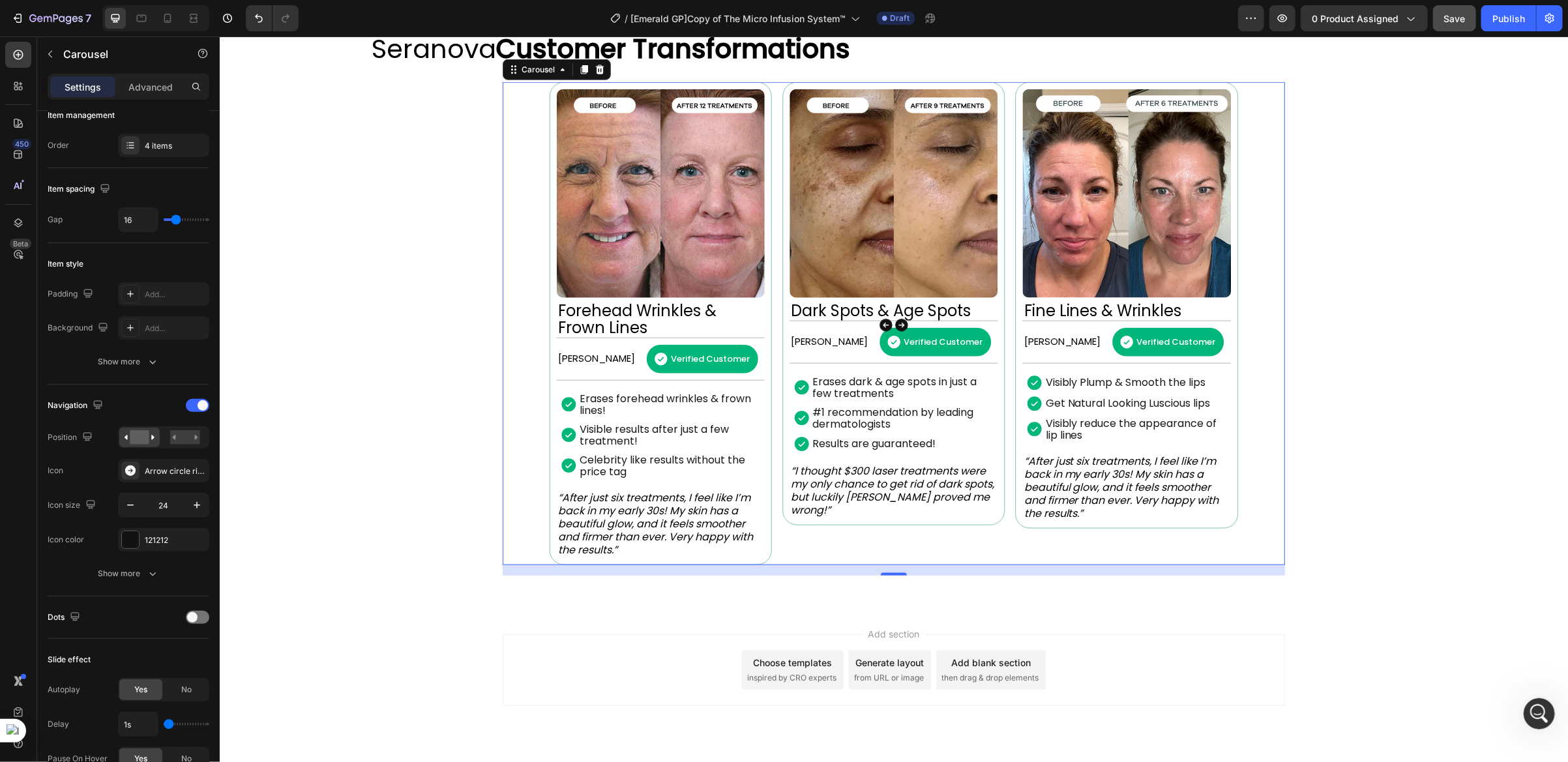
click at [894, 322] on icon "Carousel Next Arrow" at bounding box center [900, 325] width 13 height 13
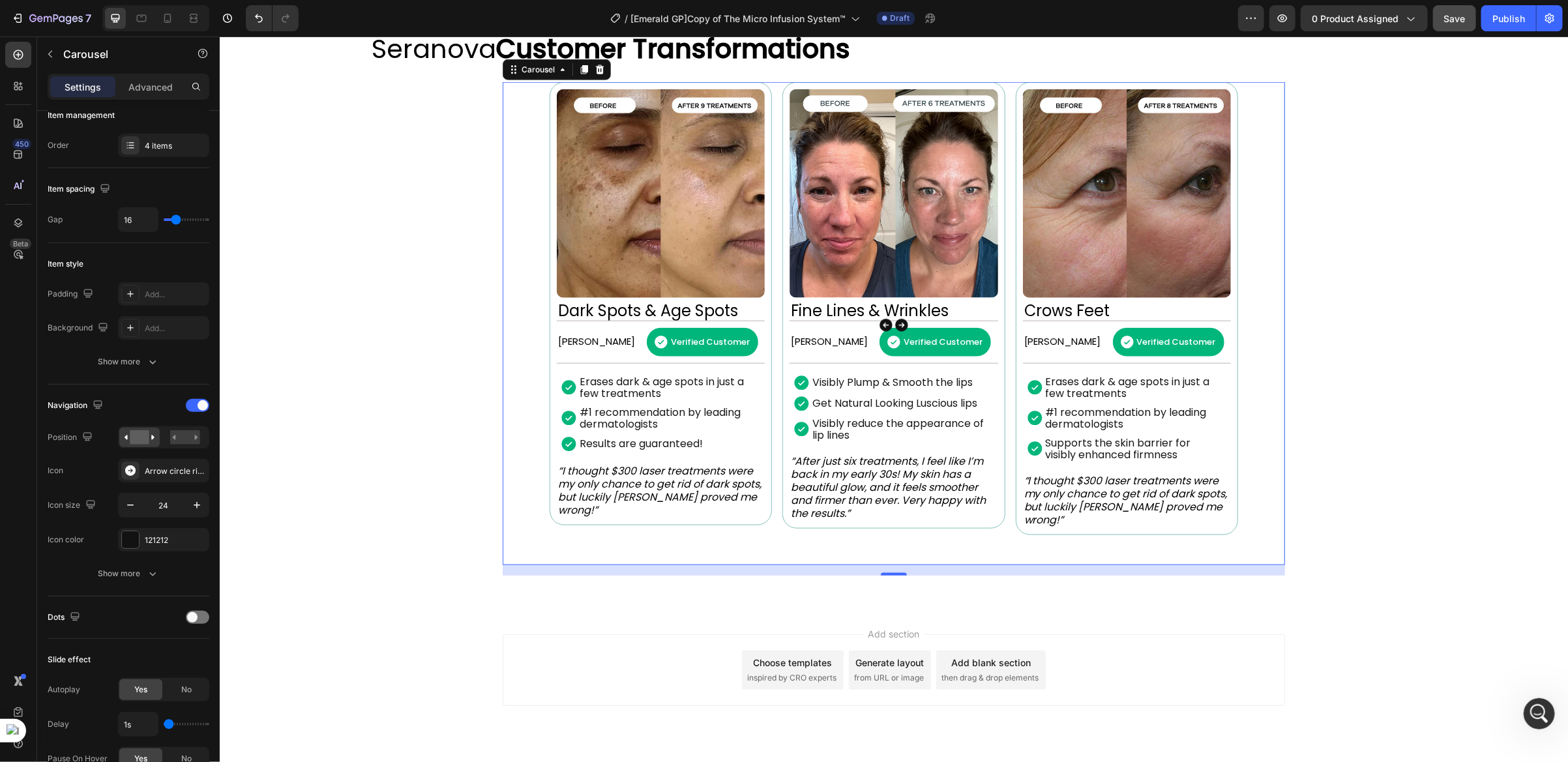
click at [894, 322] on icon "Carousel Next Arrow" at bounding box center [900, 325] width 13 height 13
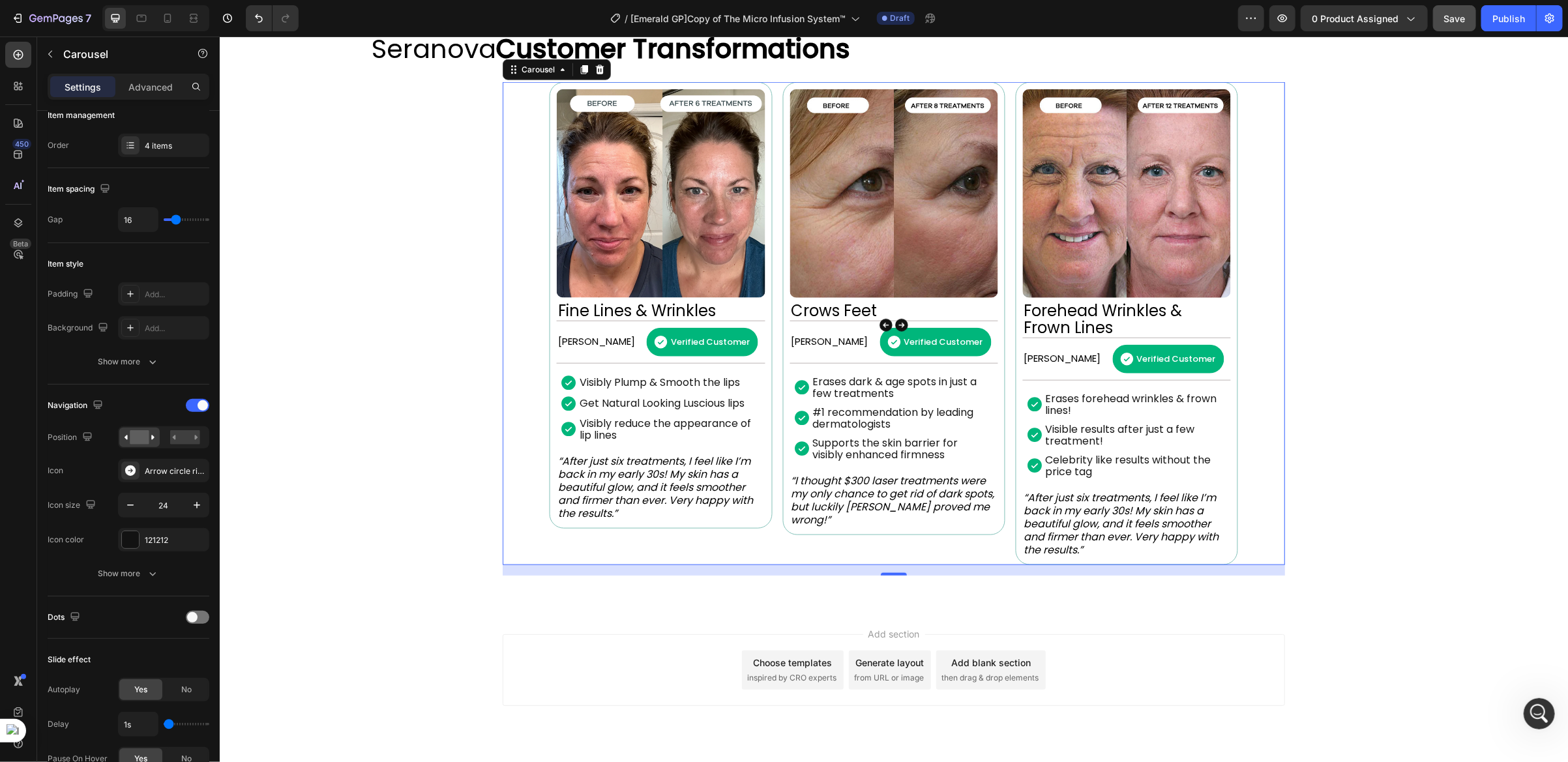
click at [879, 325] on icon "Carousel Back Arrow" at bounding box center [885, 325] width 13 height 13
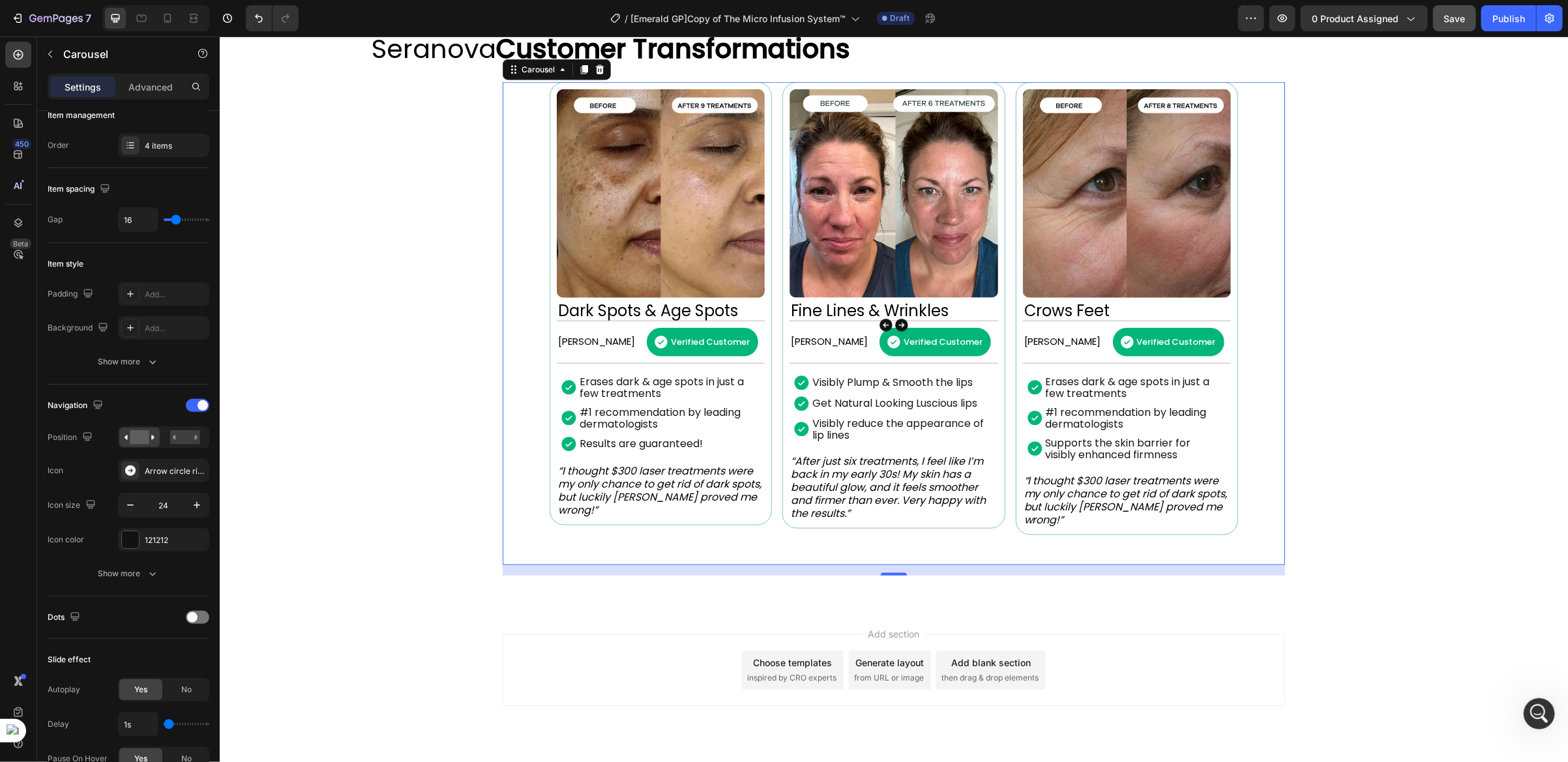
click at [883, 325] on button "Carousel Next Arrow" at bounding box center [901, 325] width 37 height 37
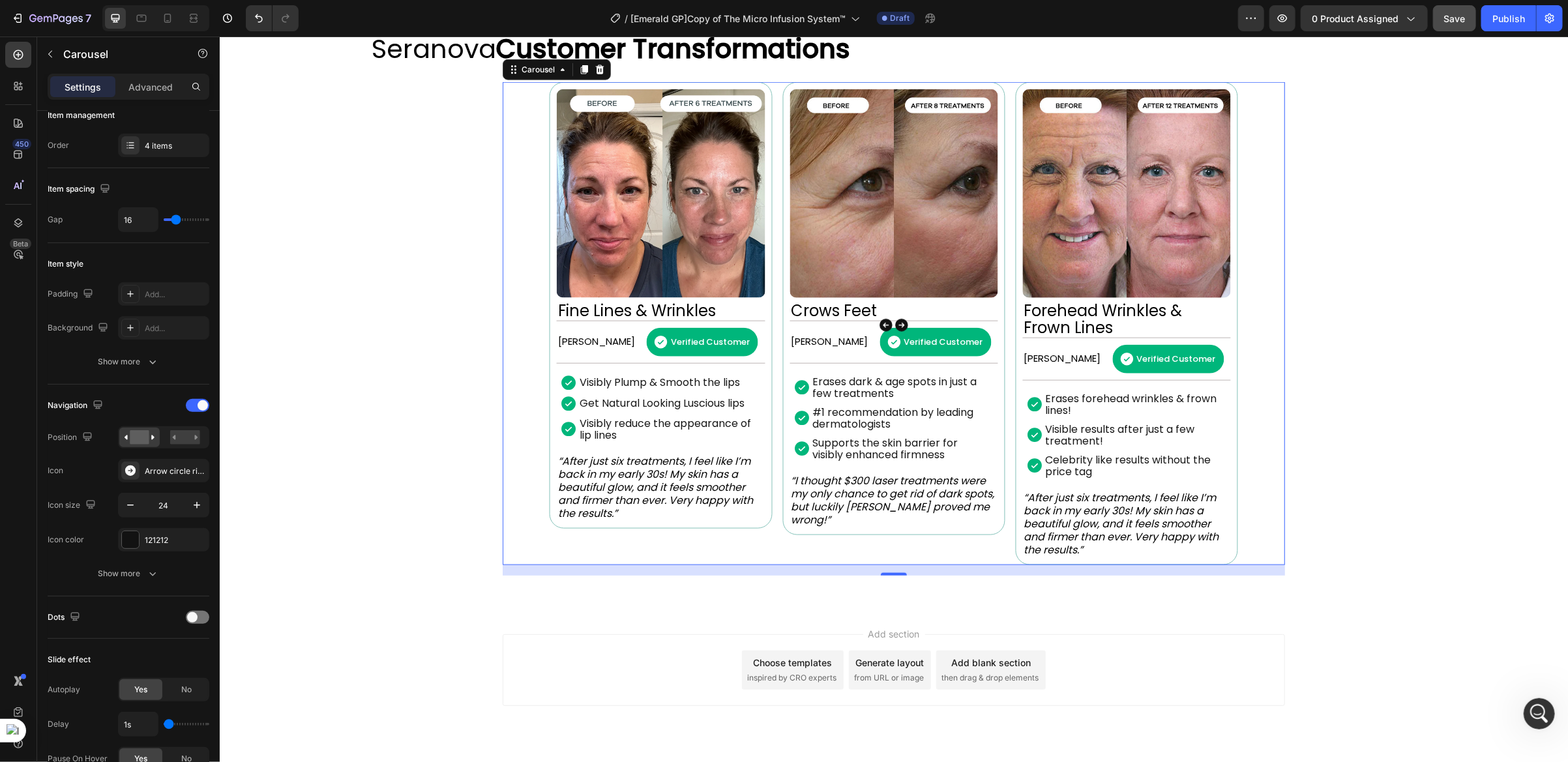
click at [877, 320] on icon "Carousel Back Arrow" at bounding box center [885, 325] width 16 height 16
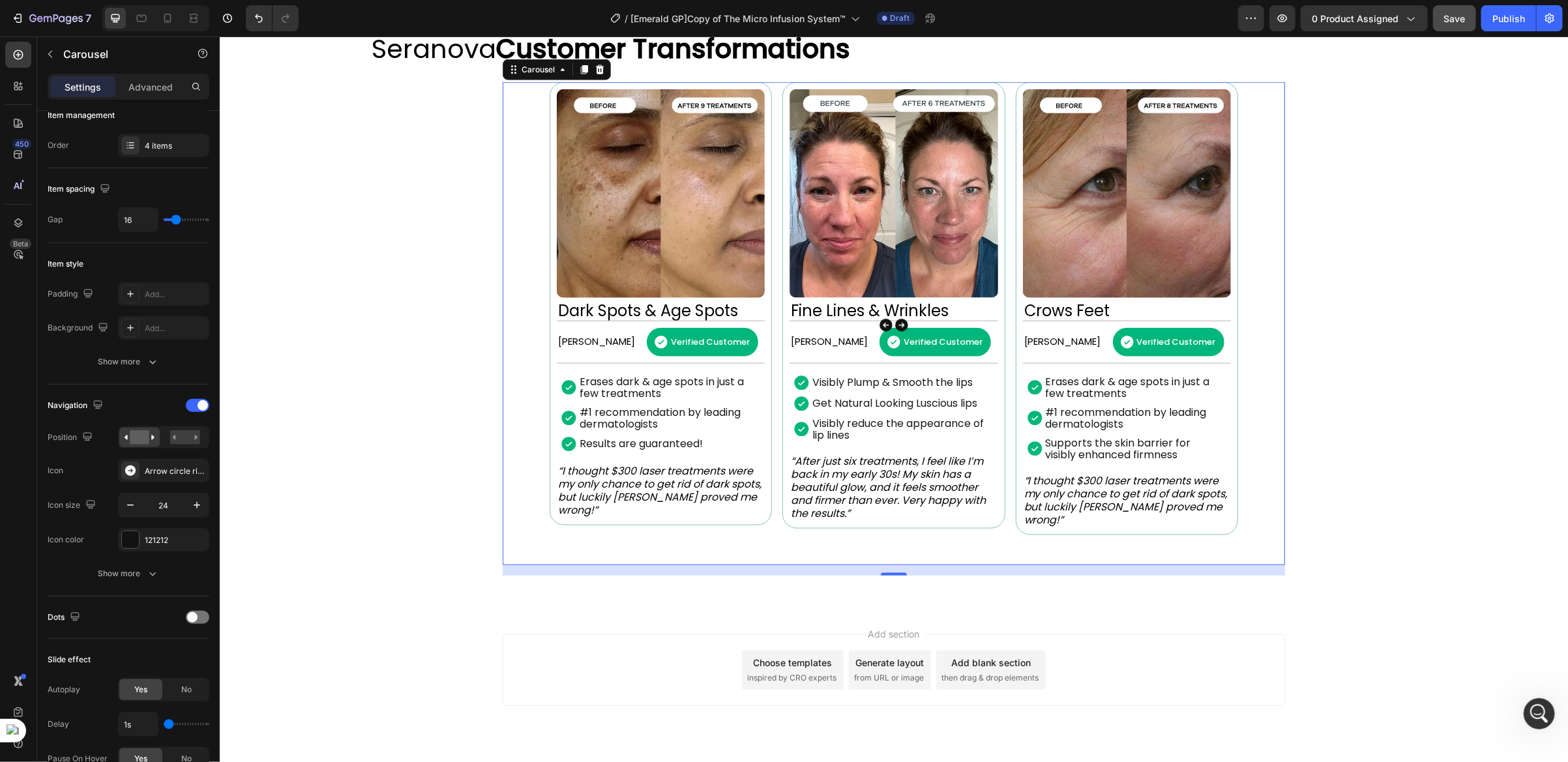
click at [877, 320] on icon "Carousel Back Arrow" at bounding box center [885, 325] width 16 height 16
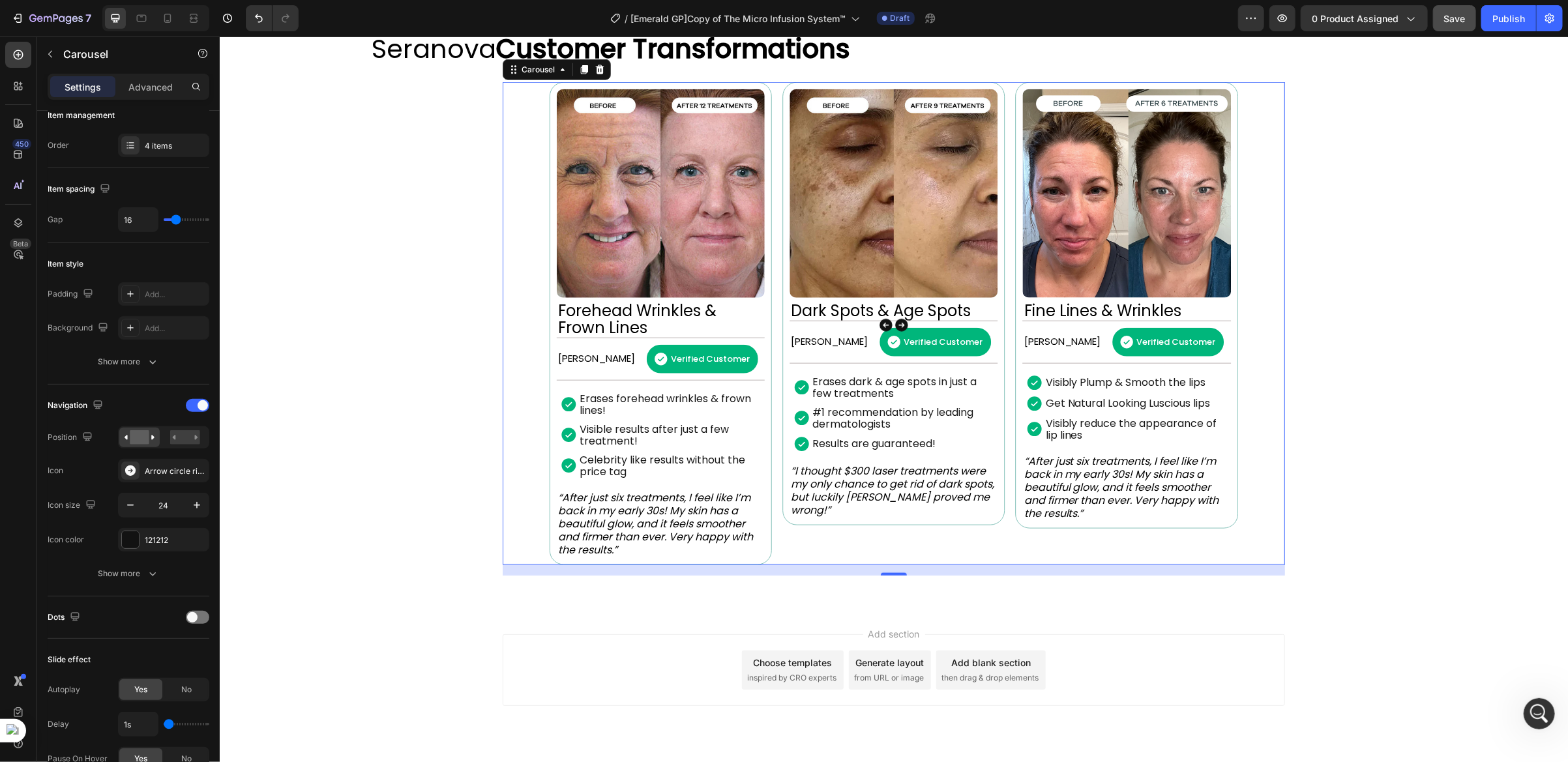
click at [877, 320] on icon "Carousel Back Arrow" at bounding box center [885, 325] width 16 height 16
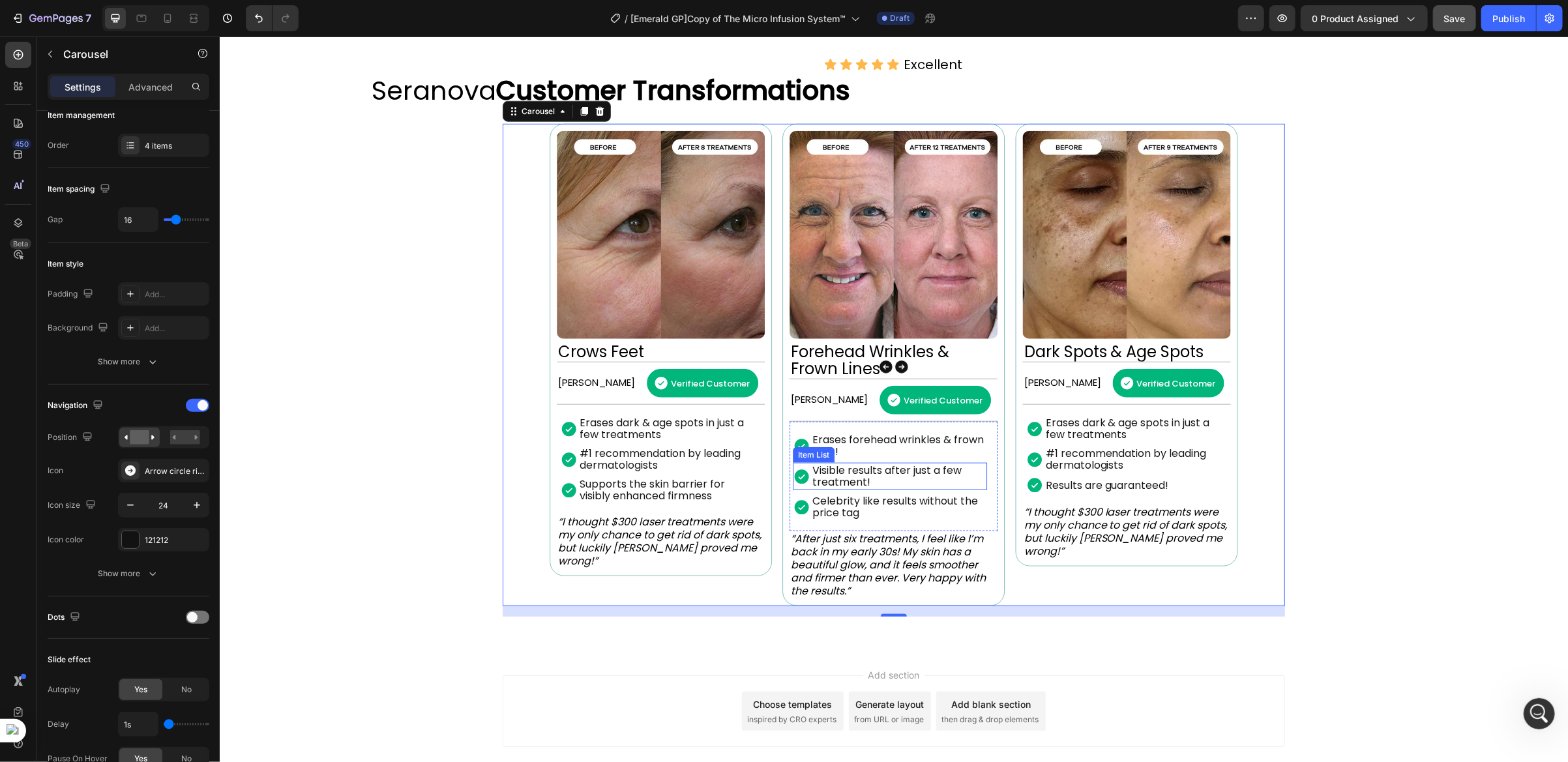
scroll to position [744, 0]
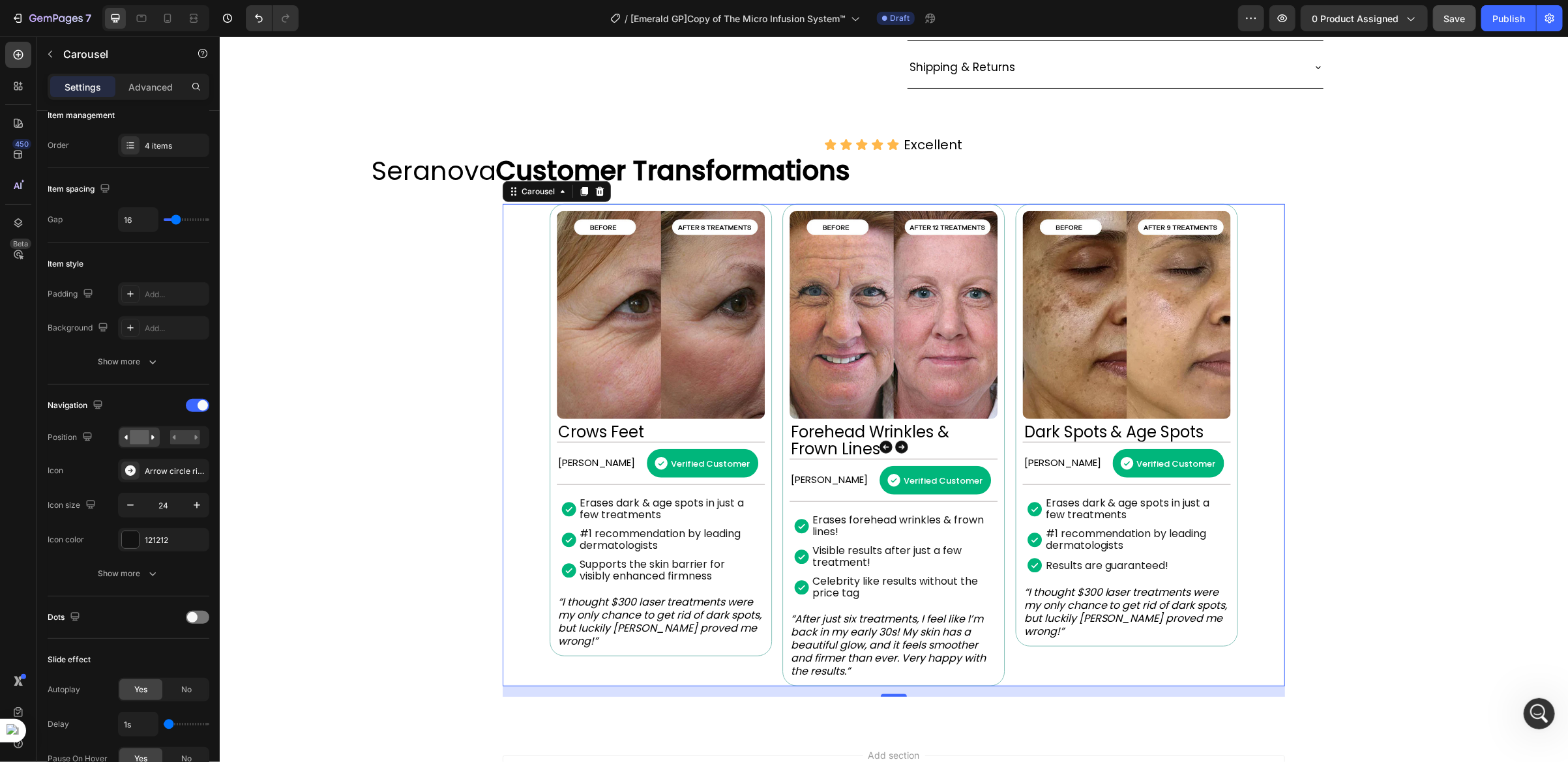
click at [894, 450] on icon "Carousel Next Arrow" at bounding box center [900, 446] width 16 height 16
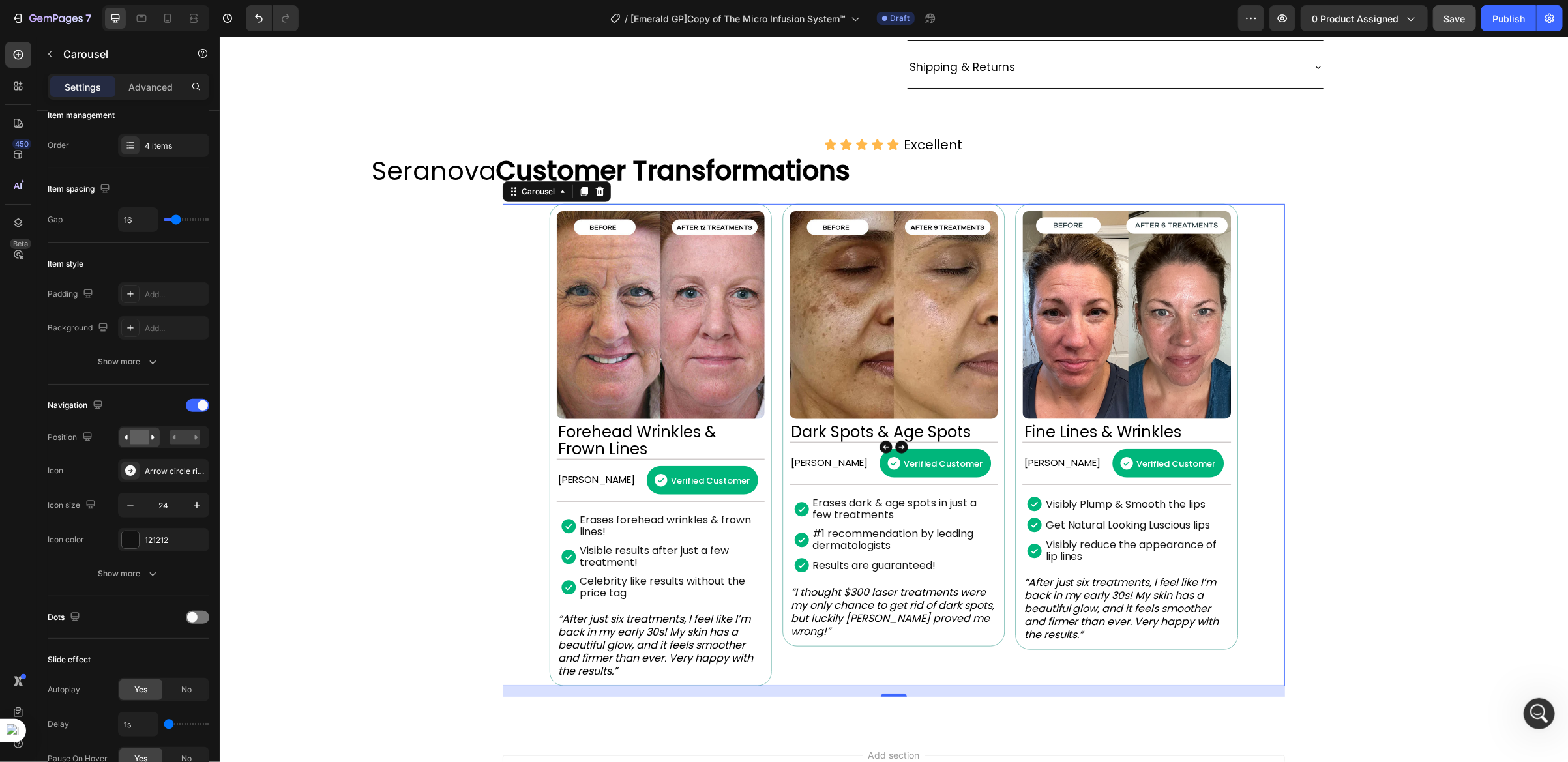
click at [894, 450] on icon "Carousel Next Arrow" at bounding box center [900, 446] width 16 height 16
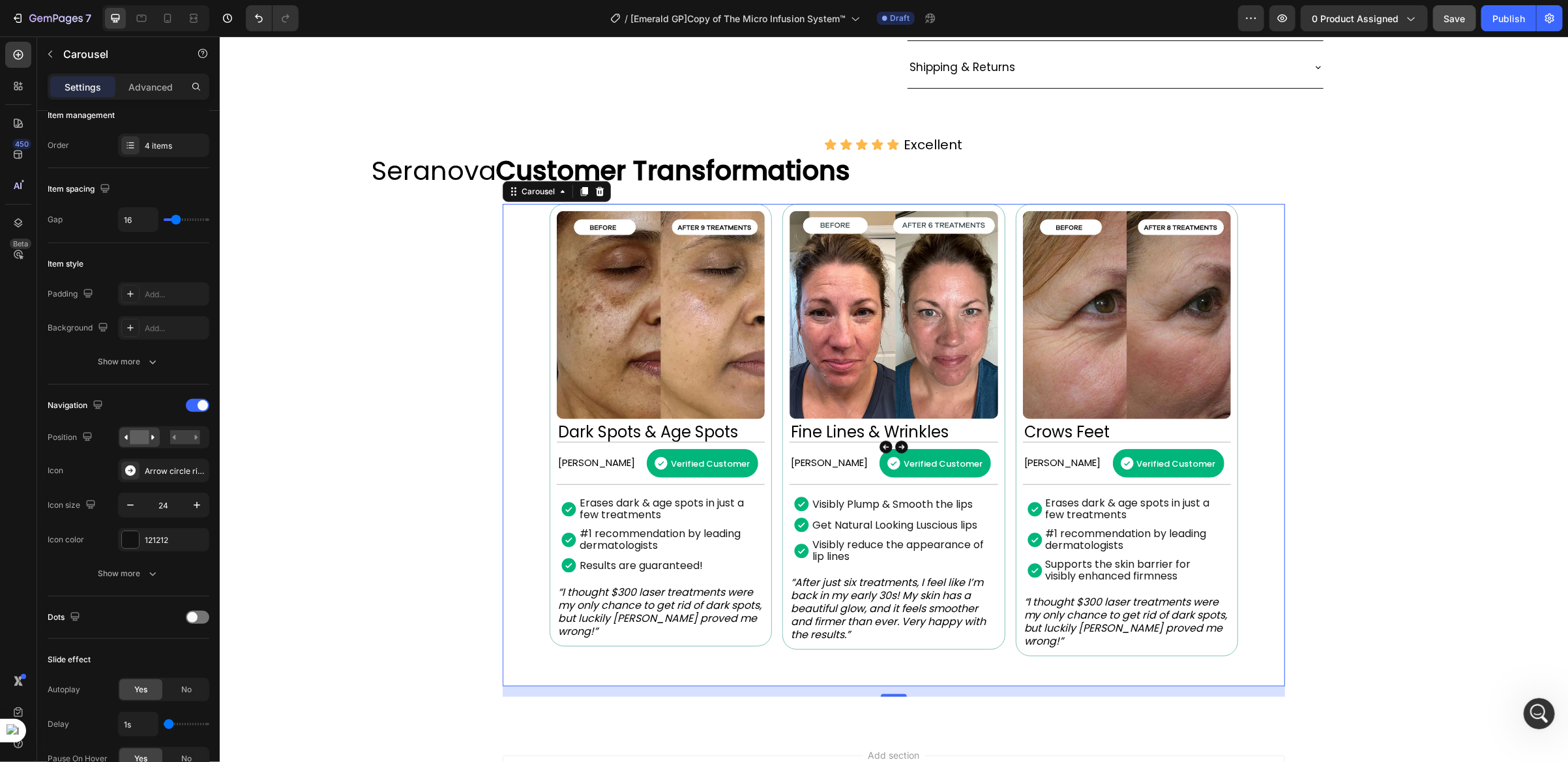
click at [894, 450] on icon "Carousel Next Arrow" at bounding box center [900, 446] width 16 height 16
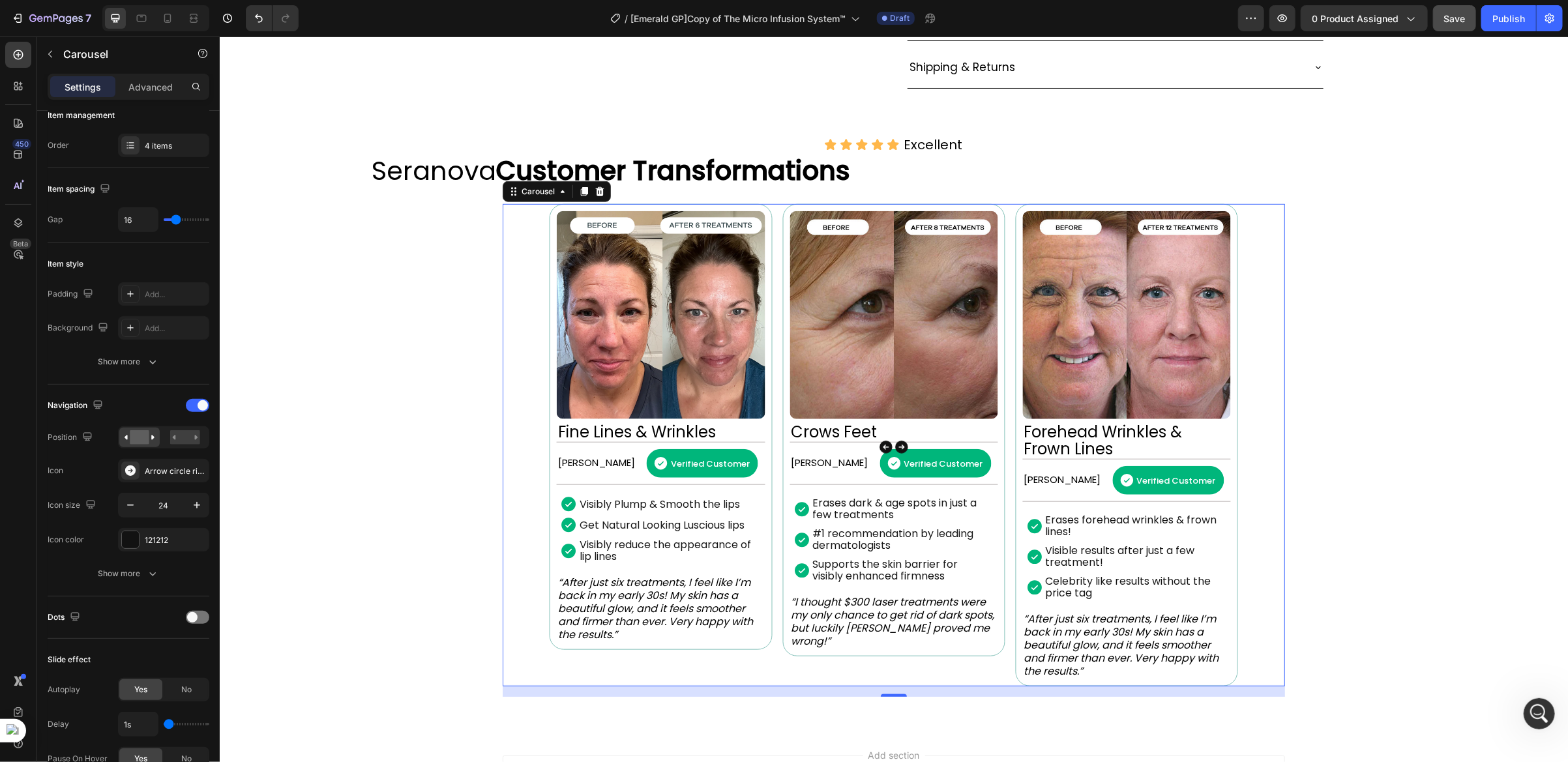
click at [894, 450] on icon "Carousel Next Arrow" at bounding box center [900, 446] width 16 height 16
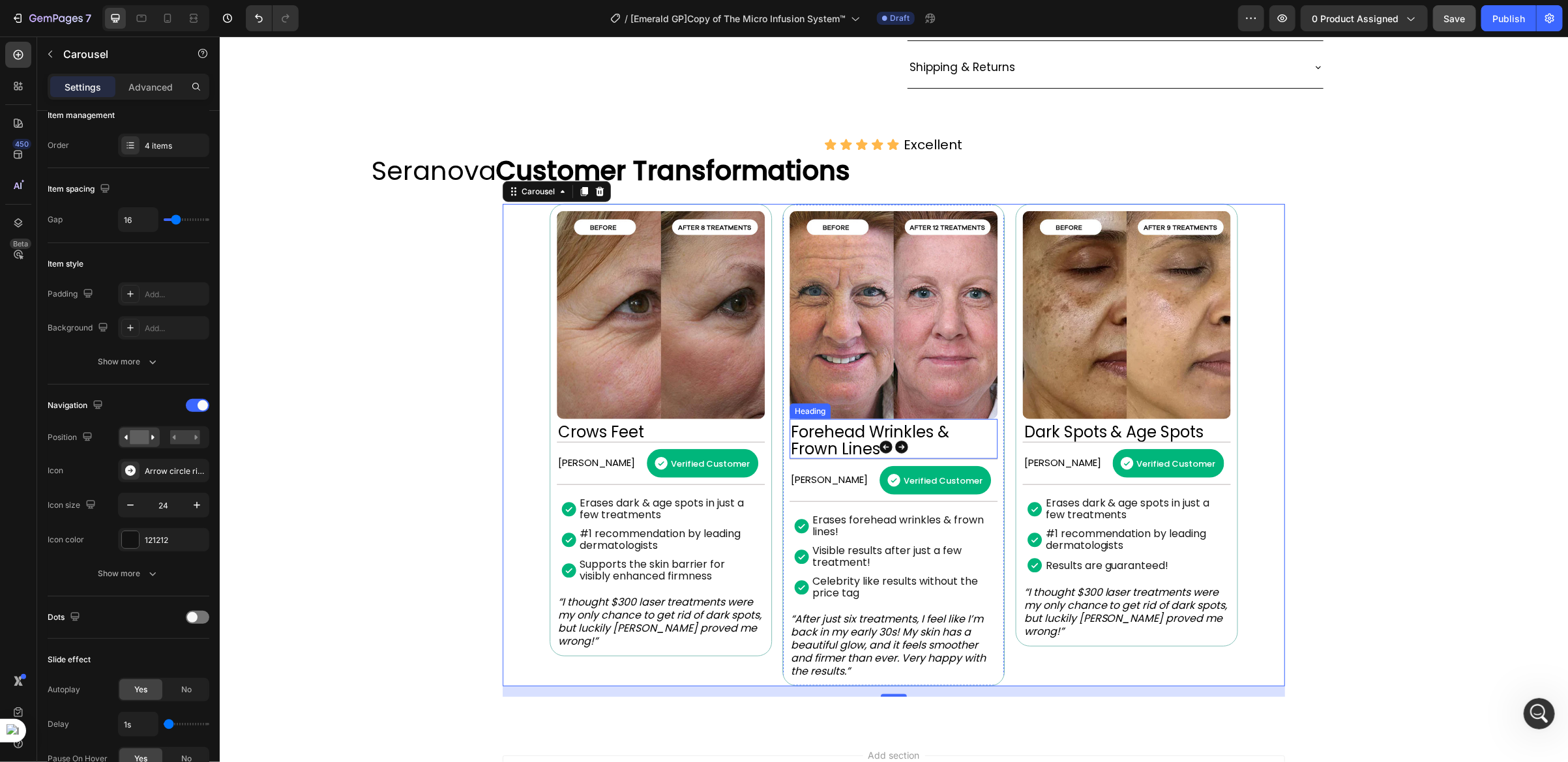
click at [848, 445] on h2 "Forehead Wrinkles & Frown Lines" at bounding box center [893, 440] width 208 height 37
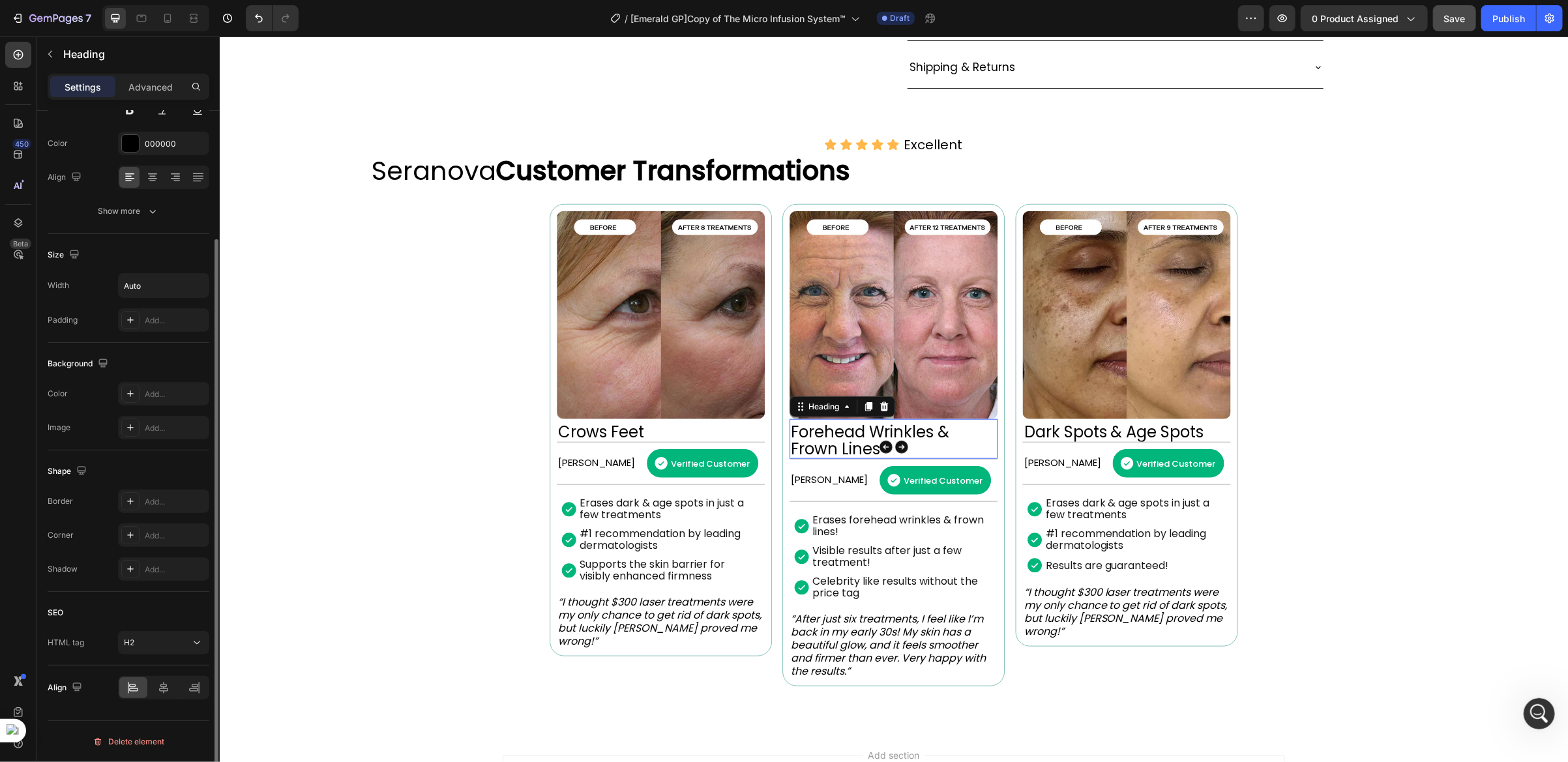
scroll to position [0, 0]
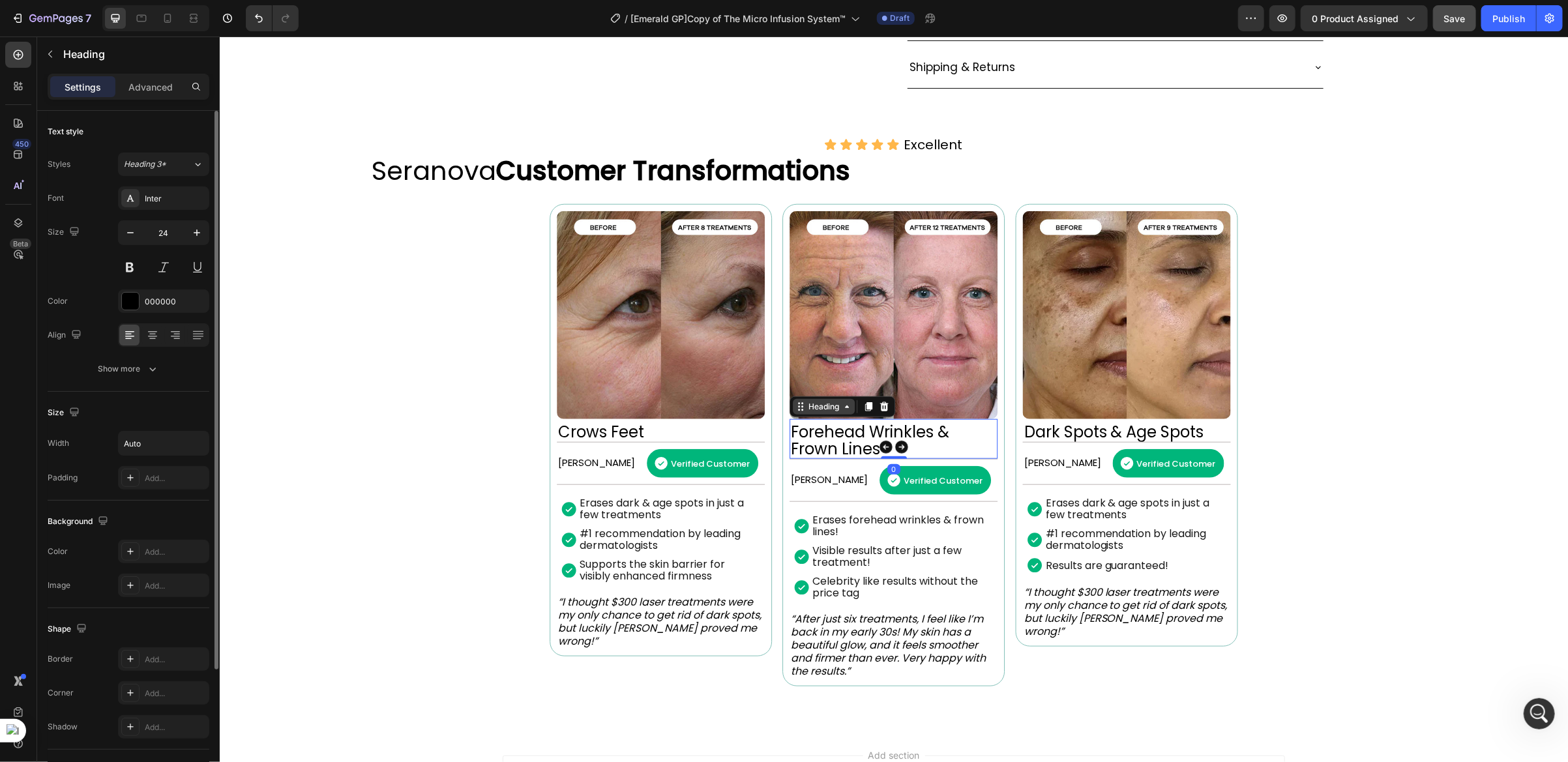
click at [815, 405] on div "Heading" at bounding box center [823, 406] width 36 height 12
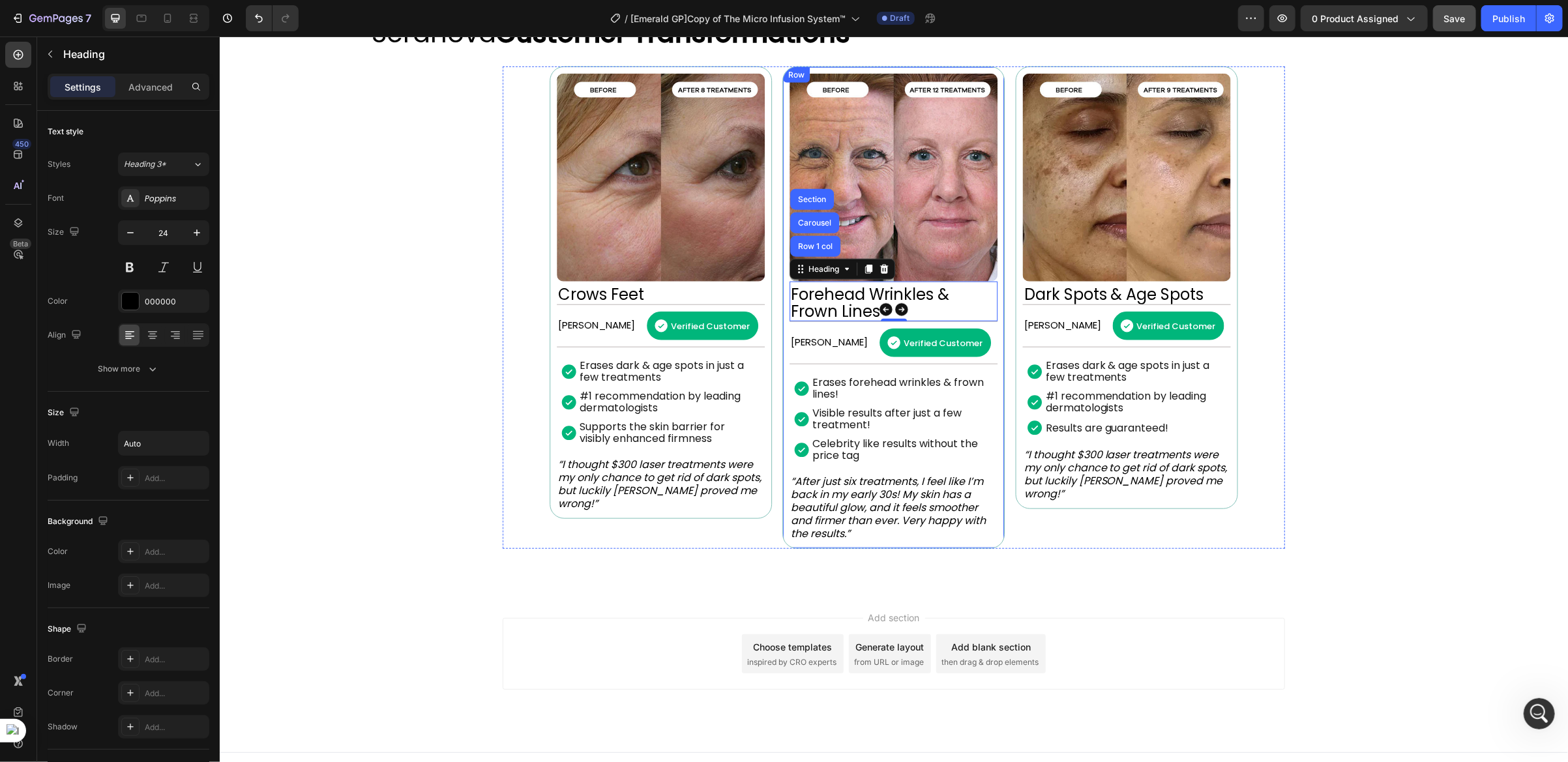
scroll to position [901, 0]
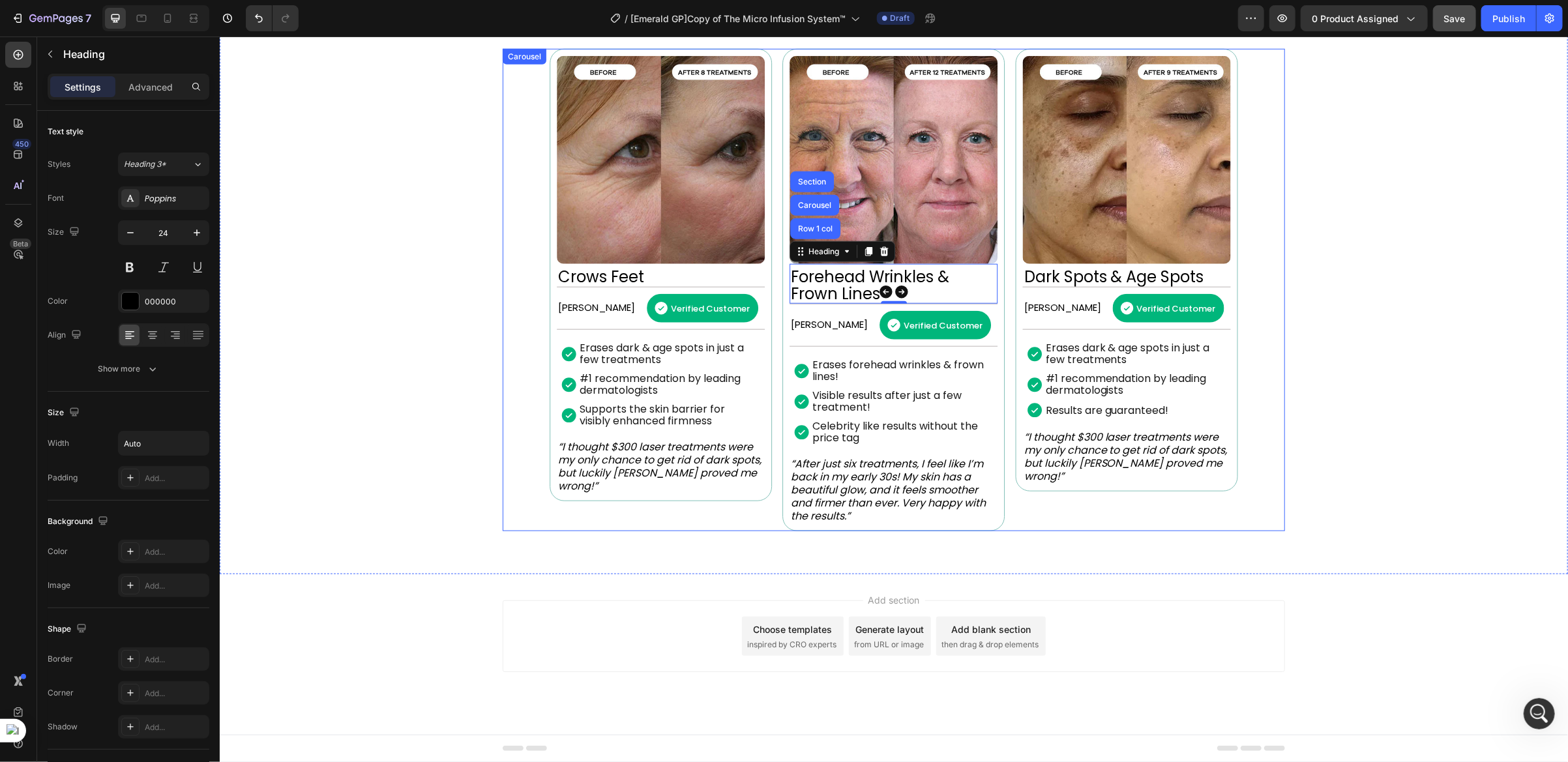
click at [539, 71] on div "Image Dark Spots & Age Spots Heading Betty N. Text Block Verified Customer Item…" at bounding box center [893, 289] width 782 height 482
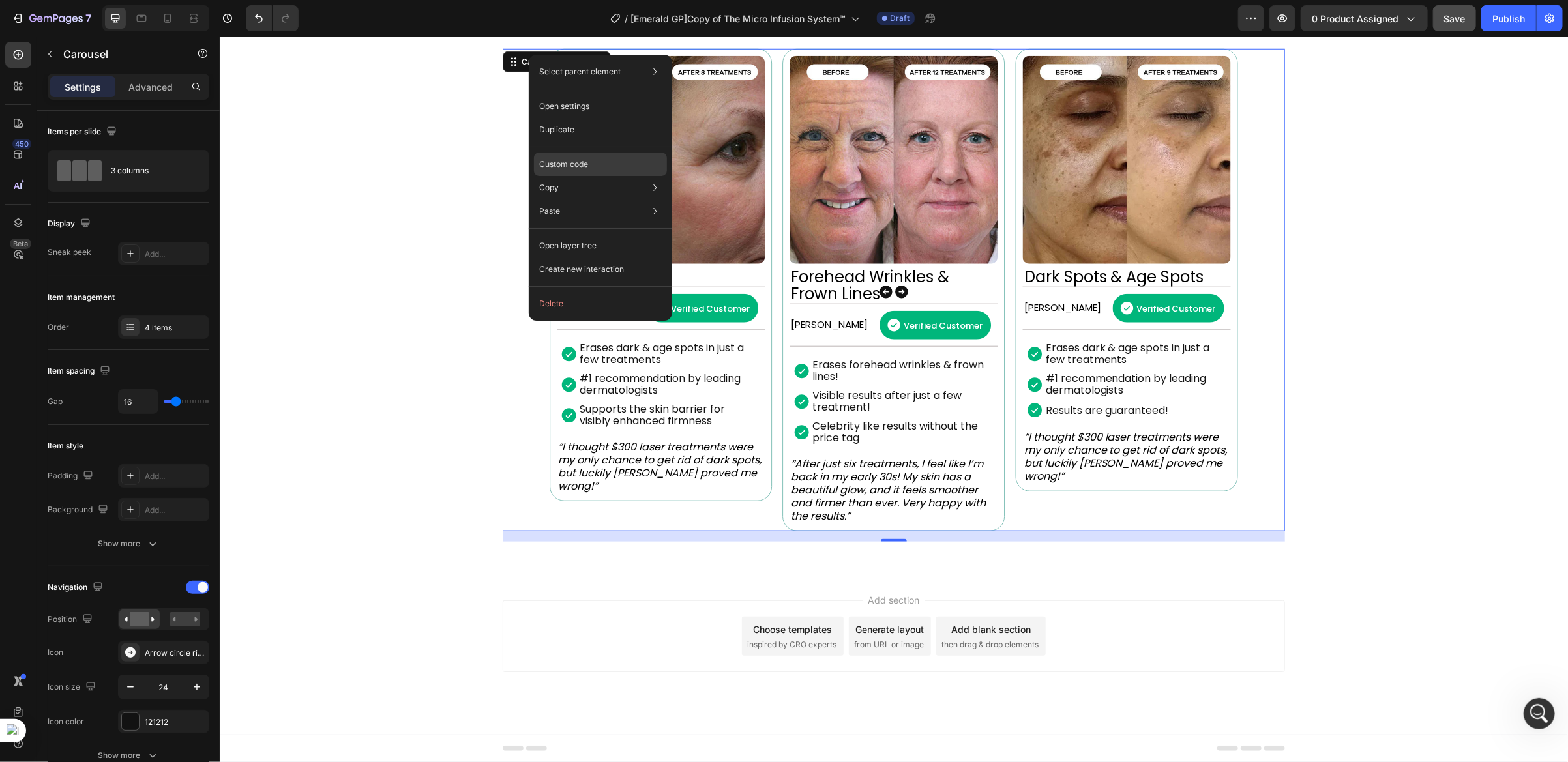
click at [562, 159] on p "Custom code" at bounding box center [564, 164] width 49 height 12
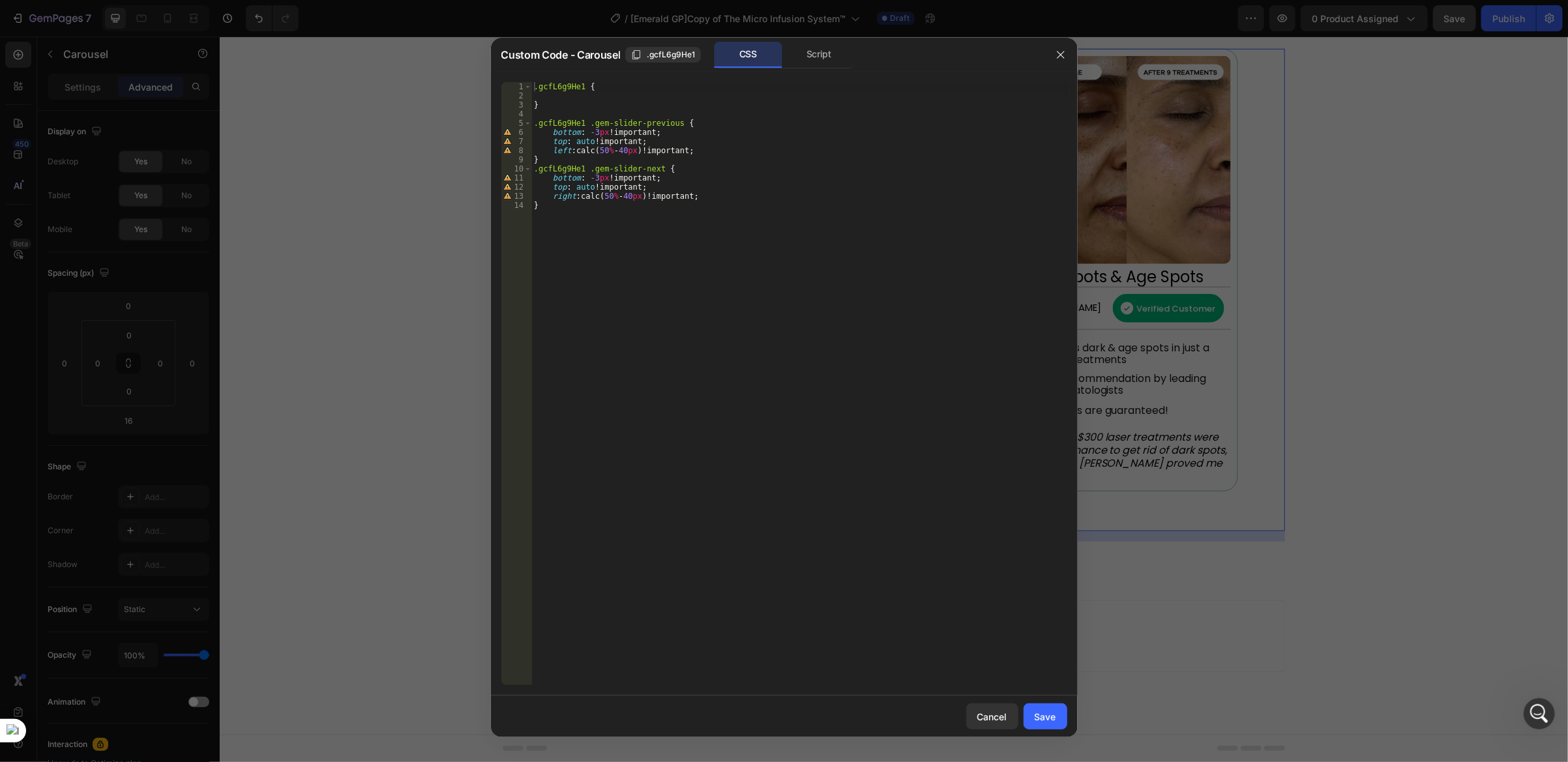
click at [662, 162] on div ".gcfL6g9He1 { } .gcfL6g9He1 .gem-slider-previous { bottom : -3 px !important ; …" at bounding box center [799, 393] width 536 height 622
click at [594, 135] on div ".gcfL6g9He1 { } .gcfL6g9He1 .gem-slider-previous { bottom : -3 px !important ; …" at bounding box center [799, 393] width 536 height 622
click at [594, 179] on div ".gcfL6g9He1 { } .gcfL6g9He1 .gem-slider-previous { bottom : -40 px !important ;…" at bounding box center [799, 393] width 536 height 622
click at [587, 143] on div ".gcfL6g9He1 { } .gcfL6g9He1 .gem-slider-previous { bottom : -40 px !important ;…" at bounding box center [799, 393] width 536 height 622
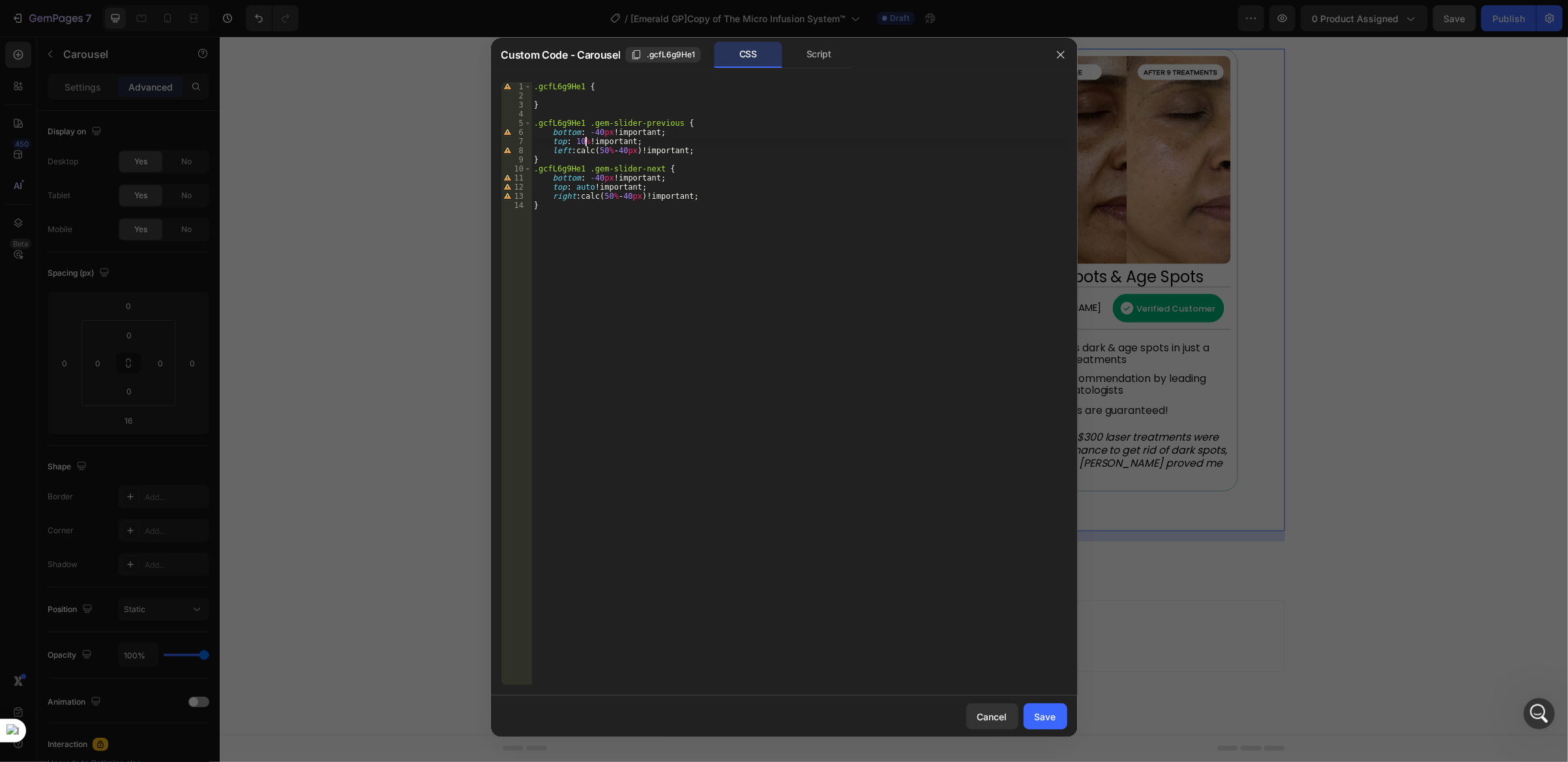
scroll to position [0, 5]
click at [585, 186] on div ".gcfL6g9He1 { } .gcfL6g9He1 .gem-slider-previous { bottom : -40 px !important ;…" at bounding box center [799, 393] width 536 height 622
type textarea "top: 10%!important;"
click at [1053, 723] on div "Save" at bounding box center [1046, 717] width 22 height 14
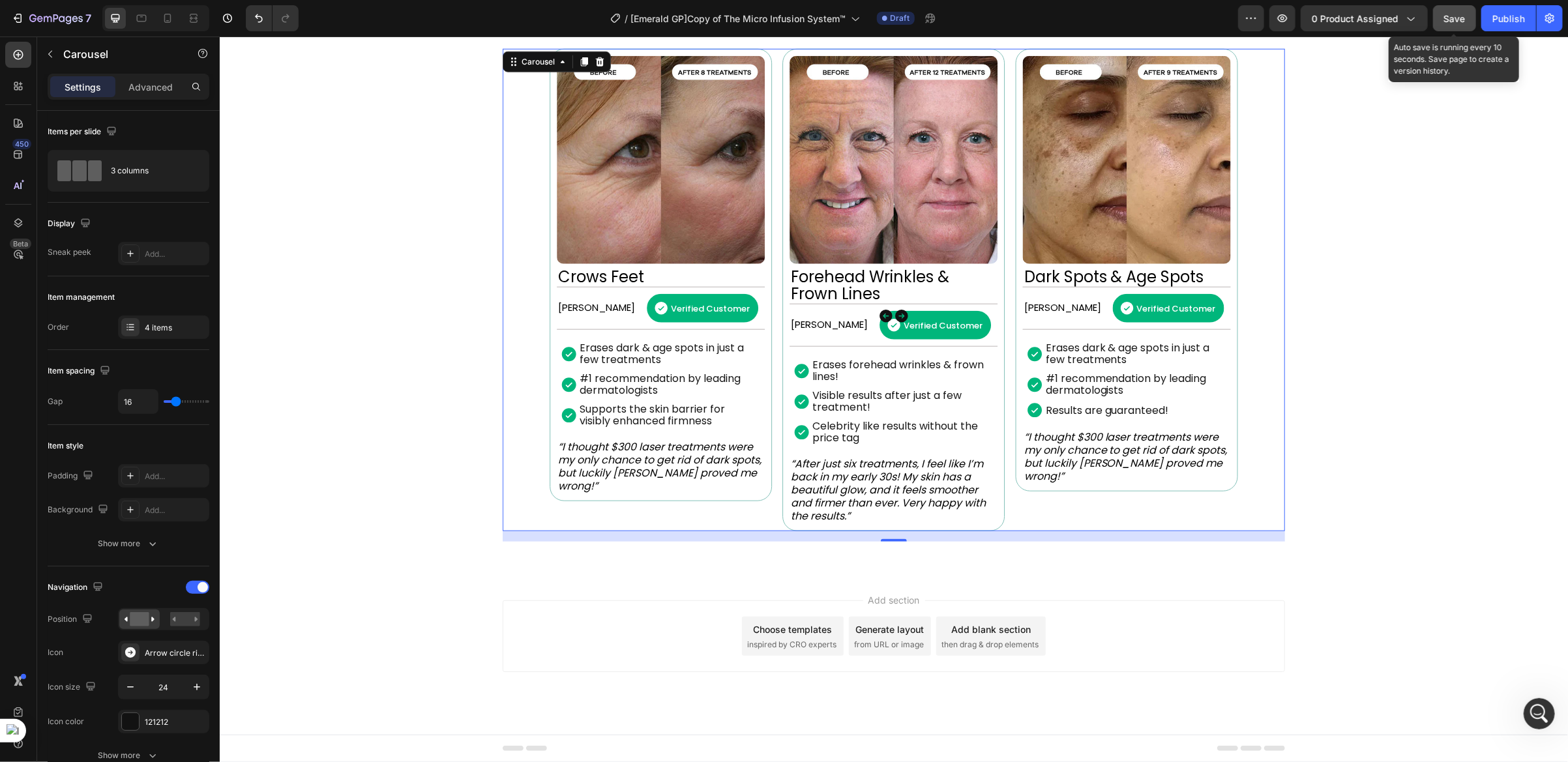
click at [1457, 26] on button "Save" at bounding box center [1454, 18] width 43 height 26
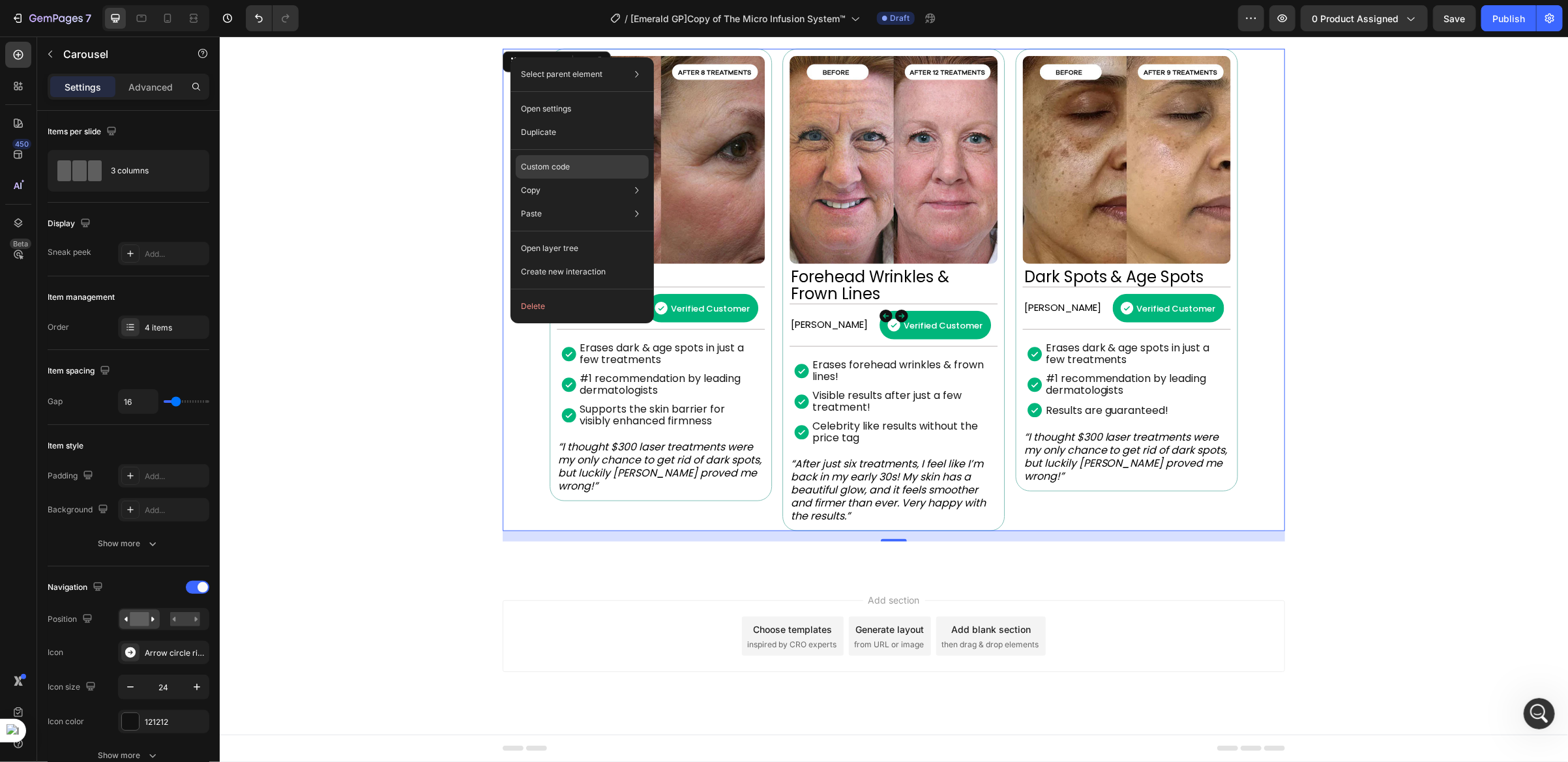
click at [554, 170] on p "Custom code" at bounding box center [545, 166] width 49 height 12
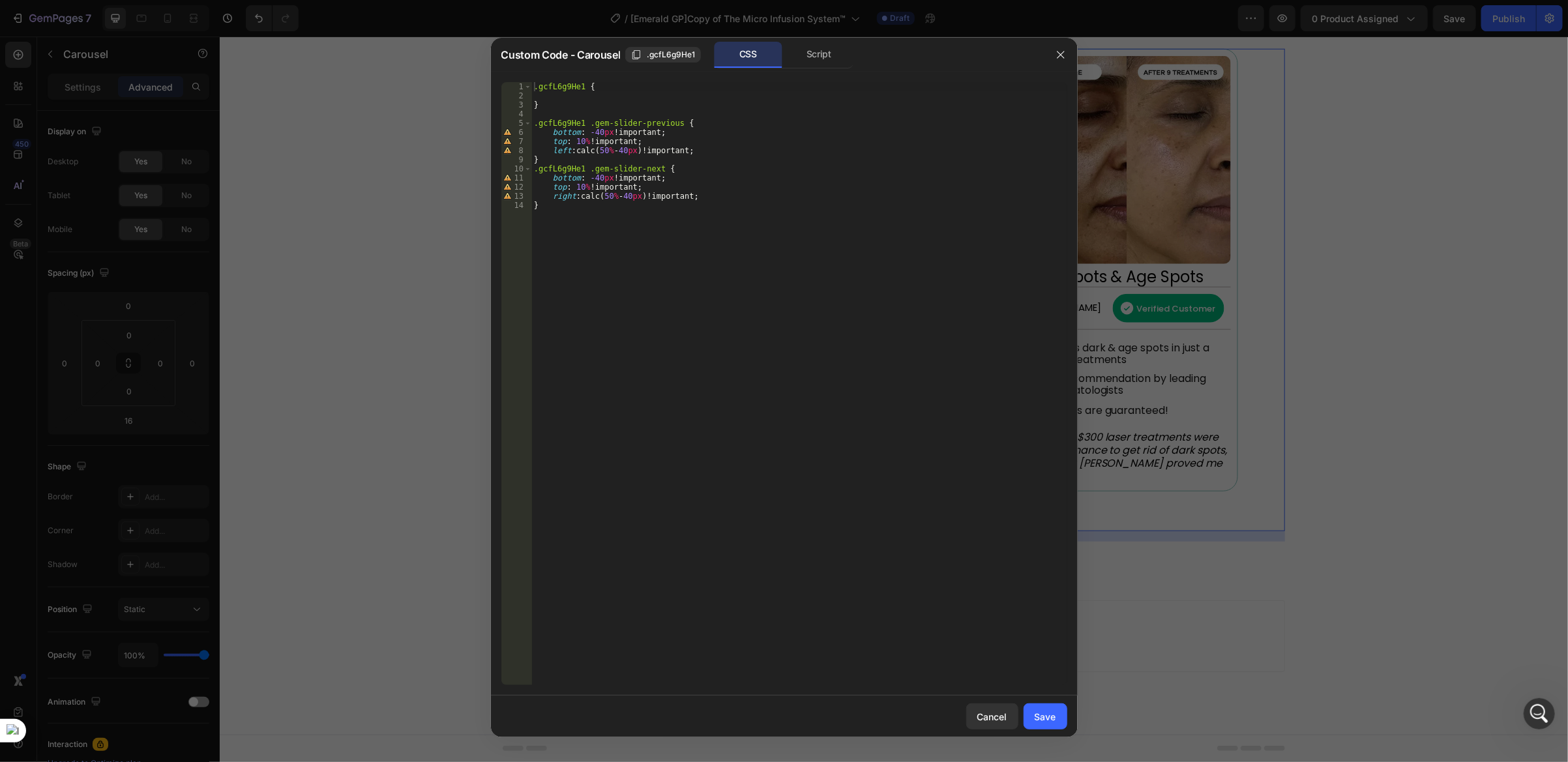
click at [578, 141] on div ".gcfL6g9He1 { } .gcfL6g9He1 .gem-slider-previous { bottom : -40 px !important ;…" at bounding box center [799, 393] width 536 height 622
click at [580, 185] on div ".gcfL6g9He1 { } .gcfL6g9He1 .gem-slider-previous { bottom : -40 px !important ;…" at bounding box center [799, 393] width 536 height 622
type textarea "top: 80%!important;"
drag, startPoint x: 1043, startPoint y: 717, endPoint x: 822, endPoint y: 681, distance: 223.9
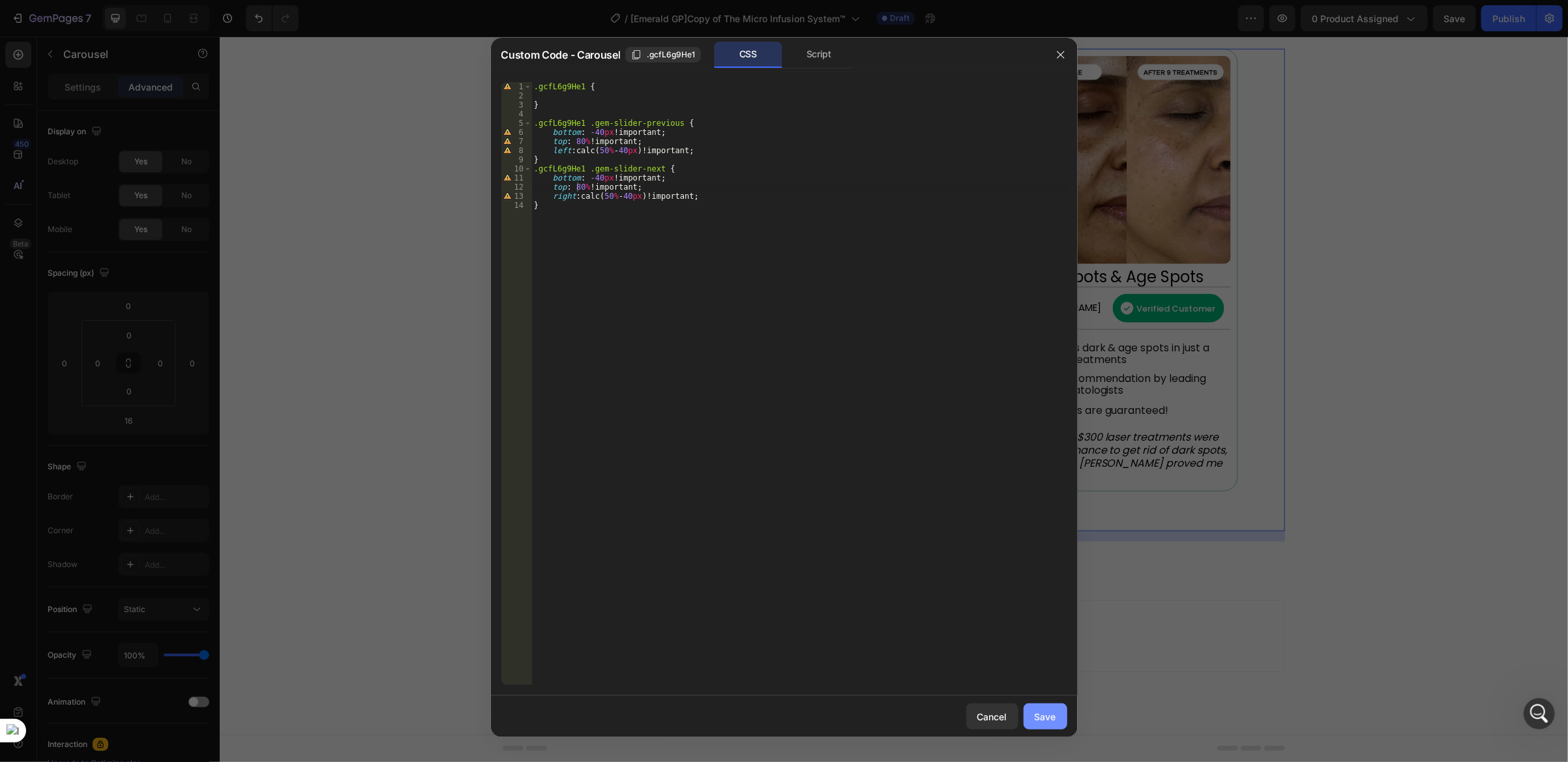
click at [1043, 717] on div "Save" at bounding box center [1046, 717] width 22 height 14
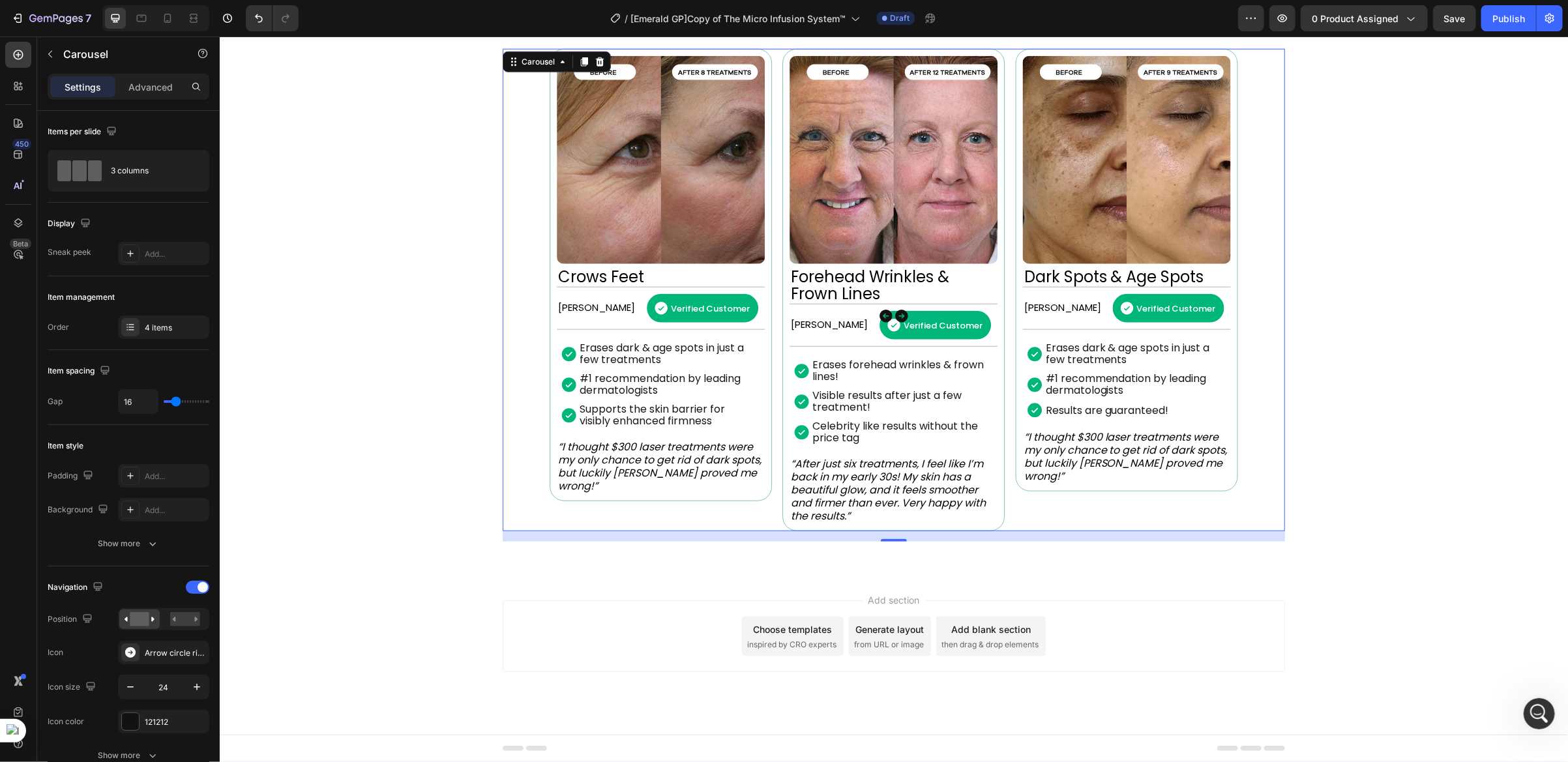
click at [883, 312] on button "Carousel Next Arrow" at bounding box center [901, 316] width 37 height 37
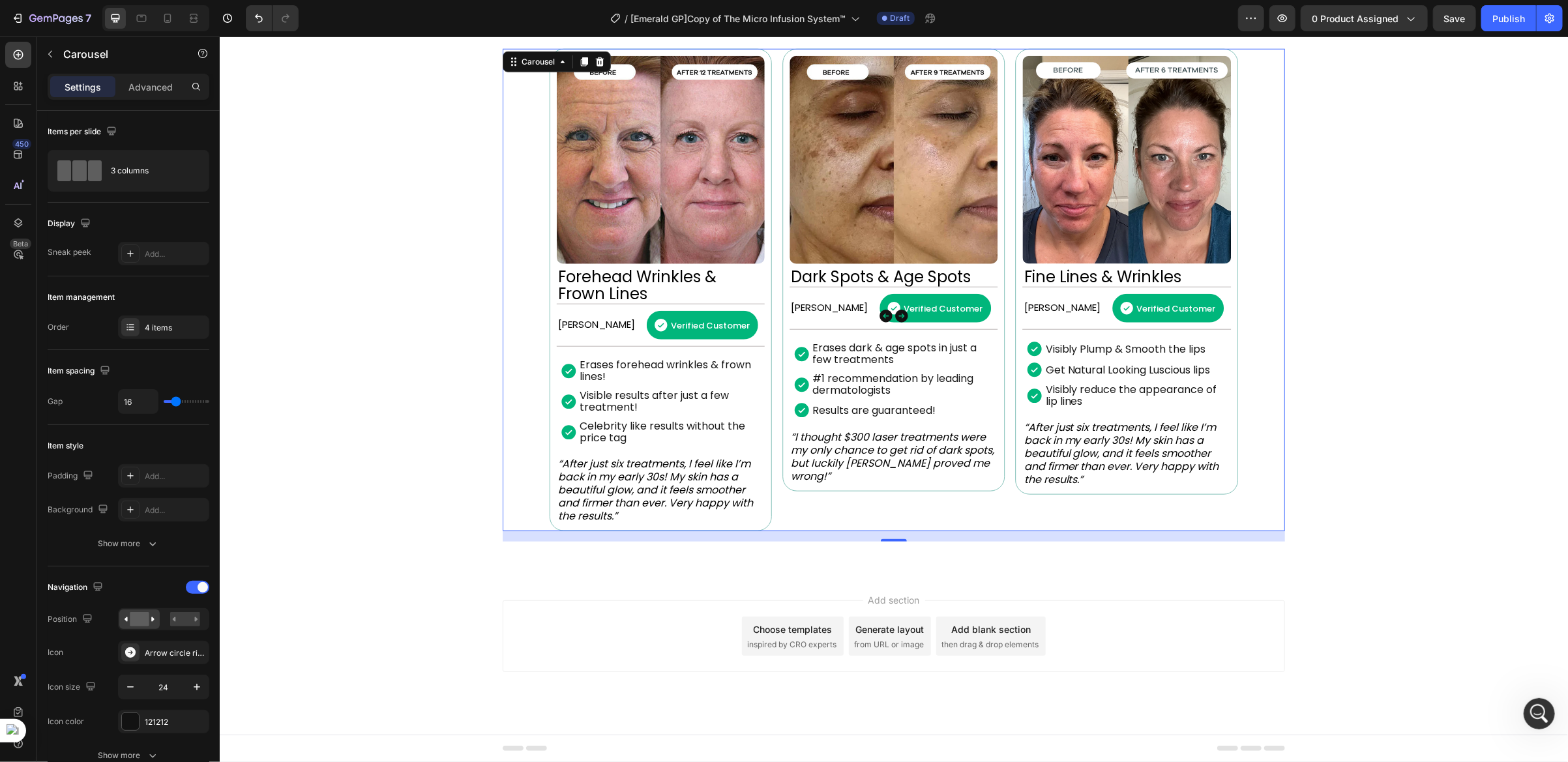
click at [897, 314] on icon "Carousel Next Arrow" at bounding box center [900, 315] width 13 height 13
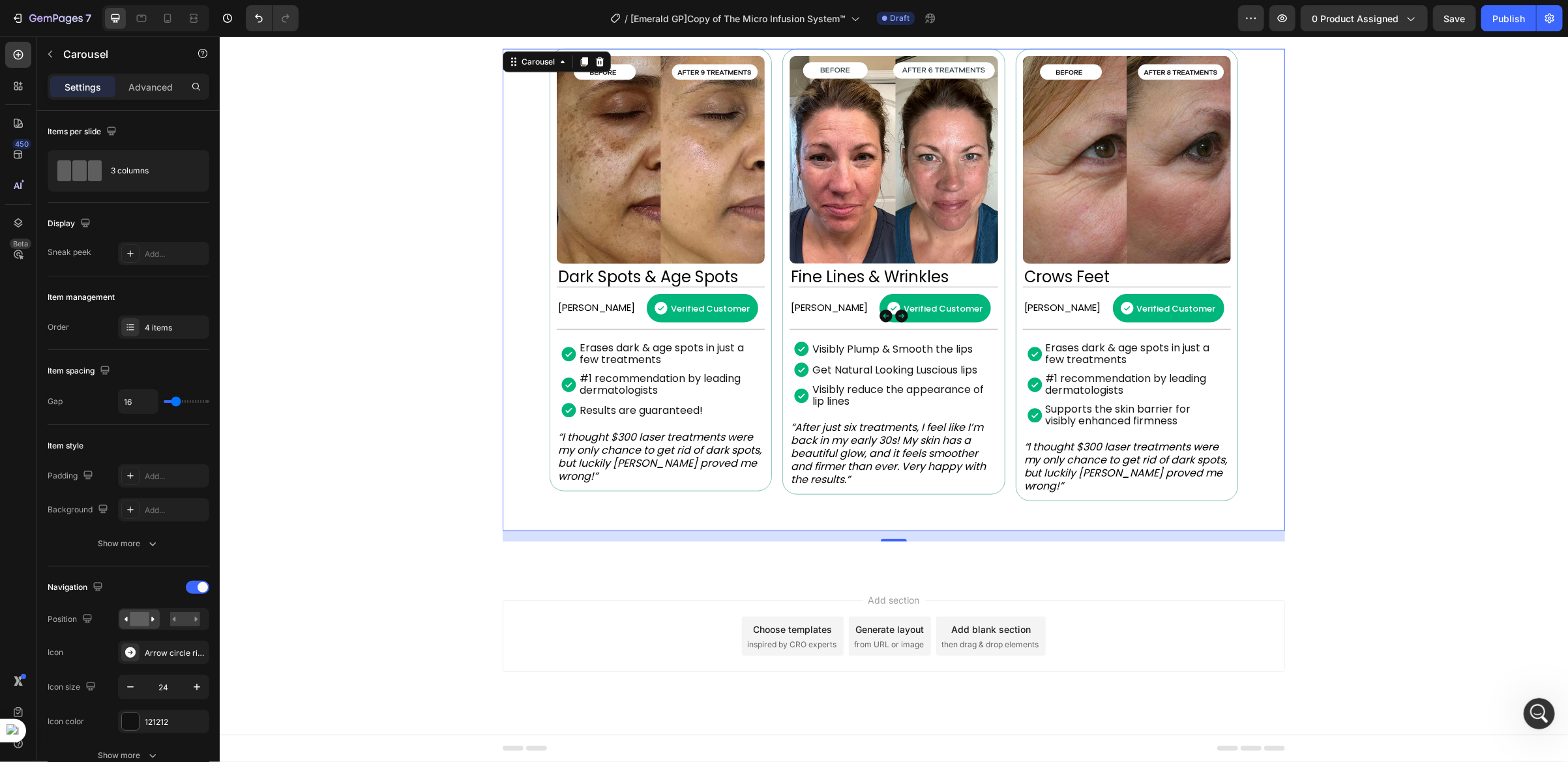
click at [883, 319] on button "Carousel Next Arrow" at bounding box center [901, 316] width 37 height 37
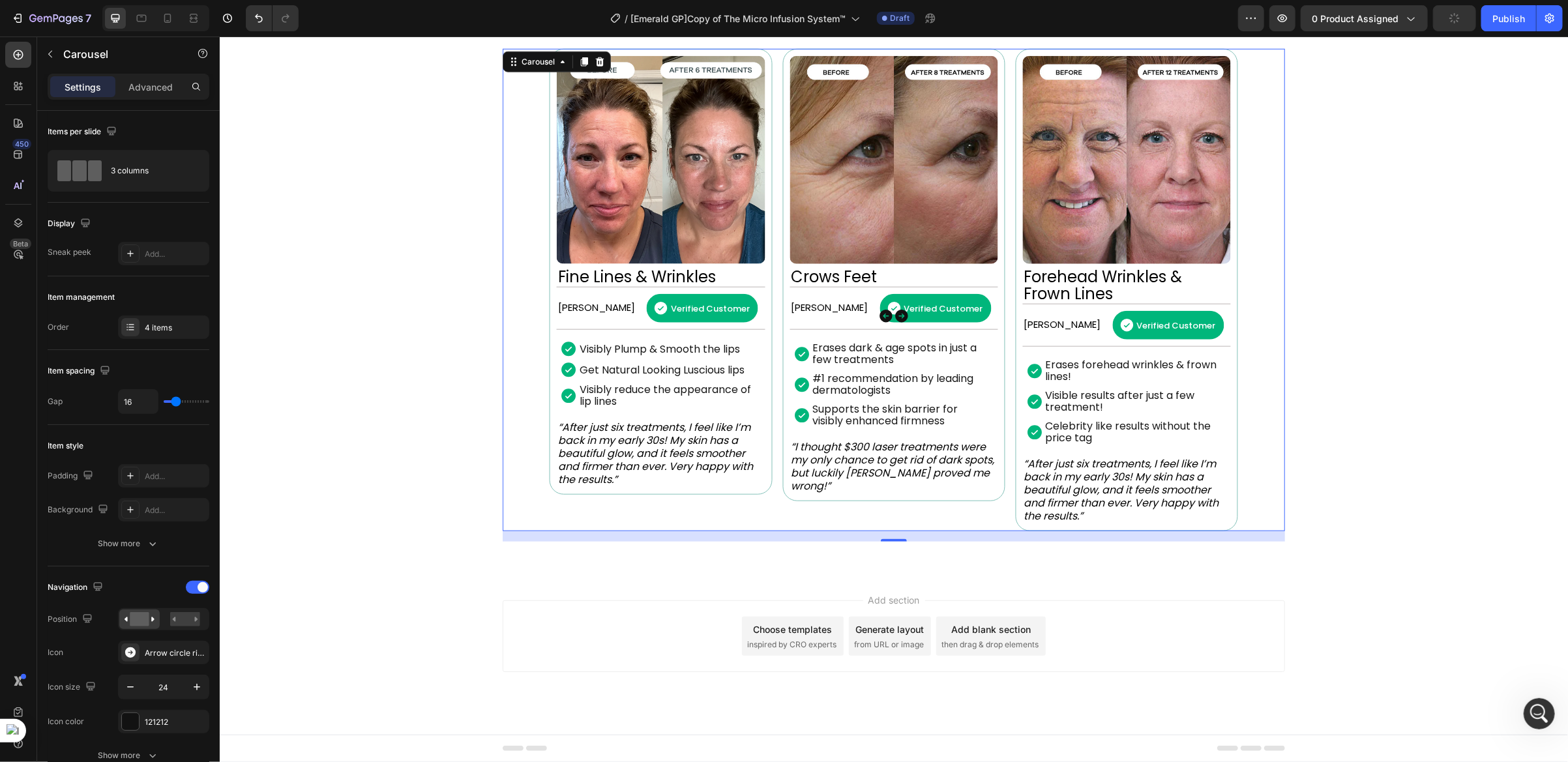
click at [879, 316] on icon "Carousel Back Arrow" at bounding box center [885, 315] width 13 height 13
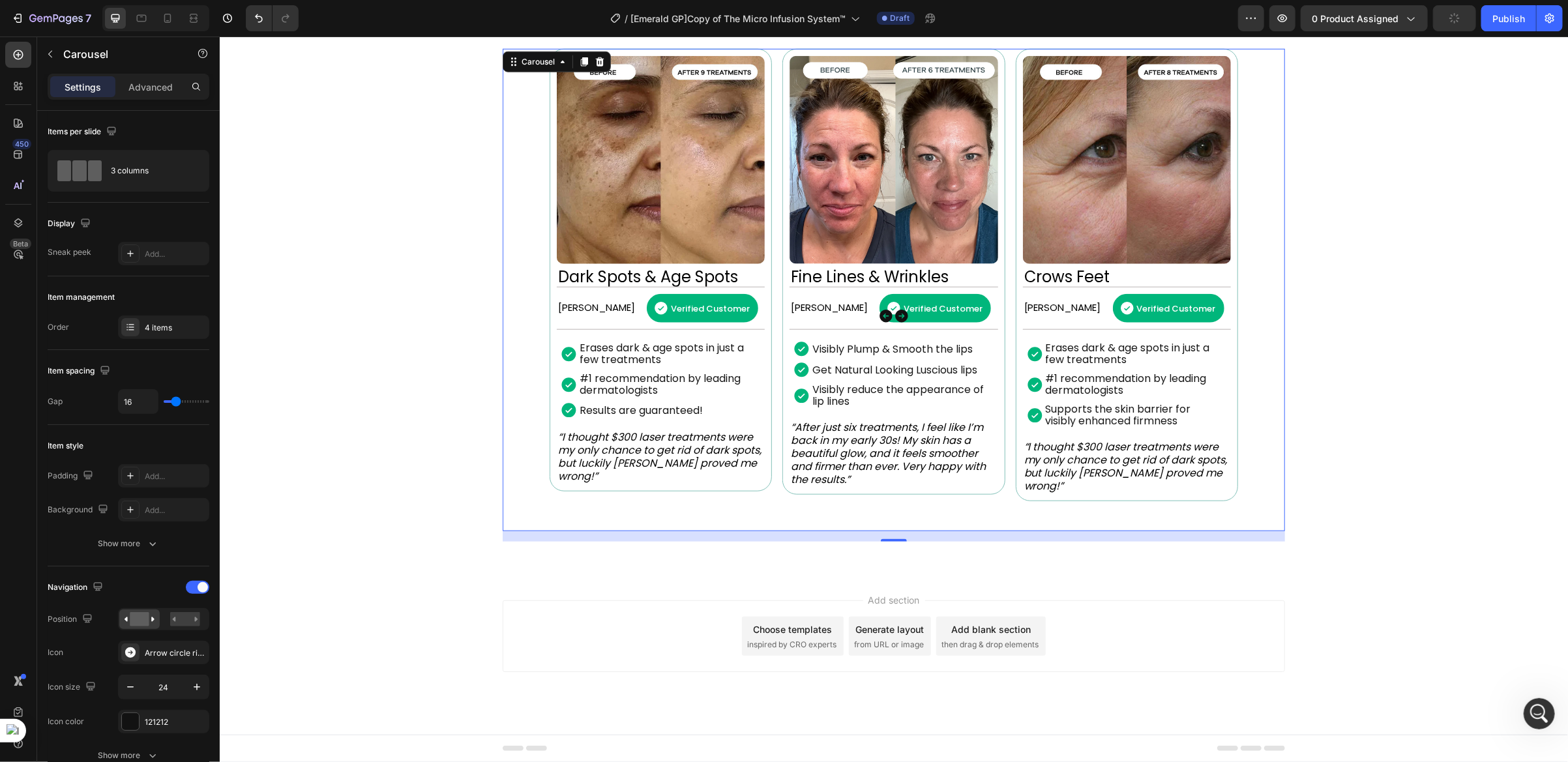
click at [879, 316] on icon "Carousel Back Arrow" at bounding box center [885, 315] width 13 height 13
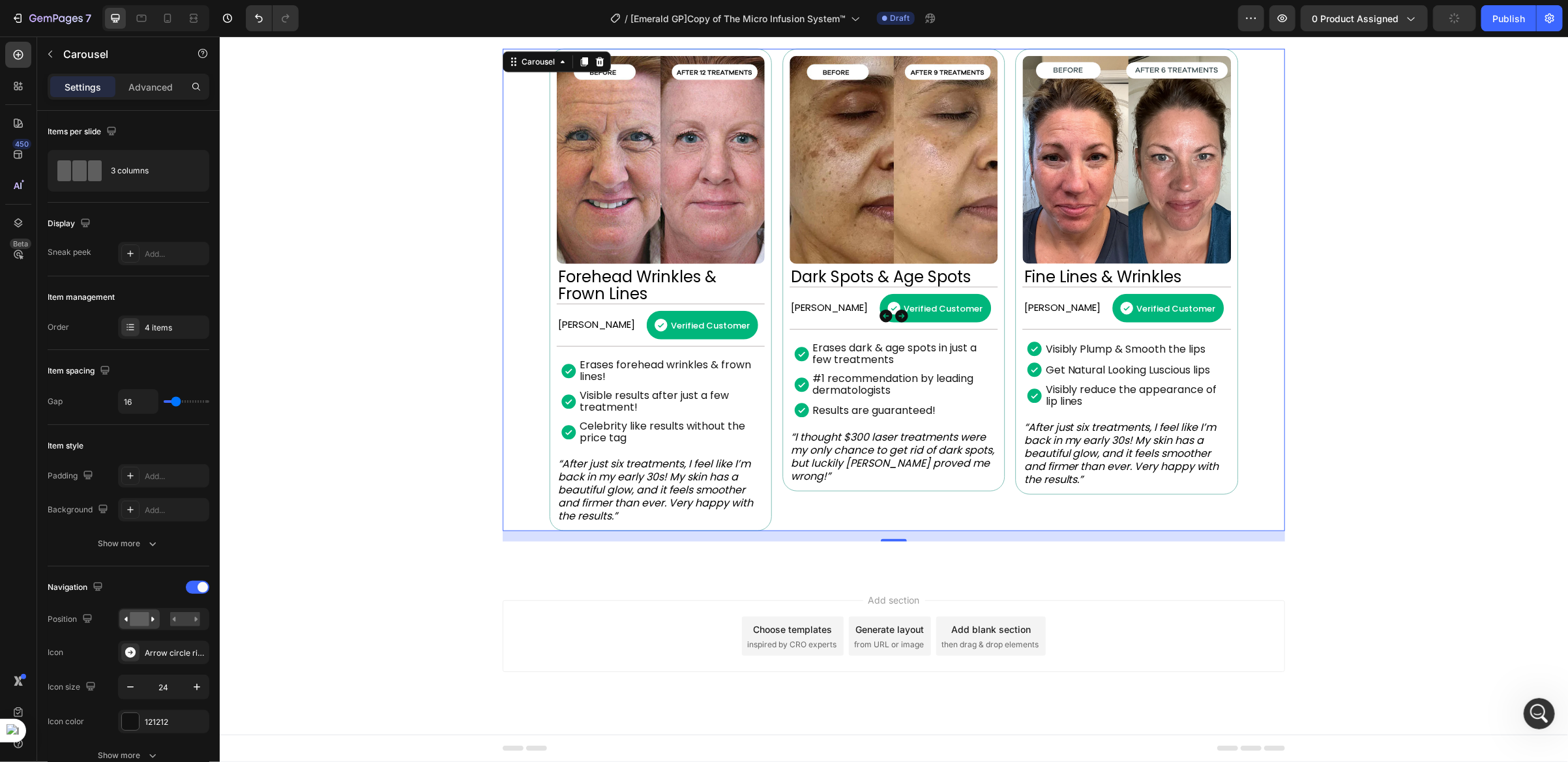
click at [879, 316] on icon "Carousel Back Arrow" at bounding box center [885, 315] width 13 height 13
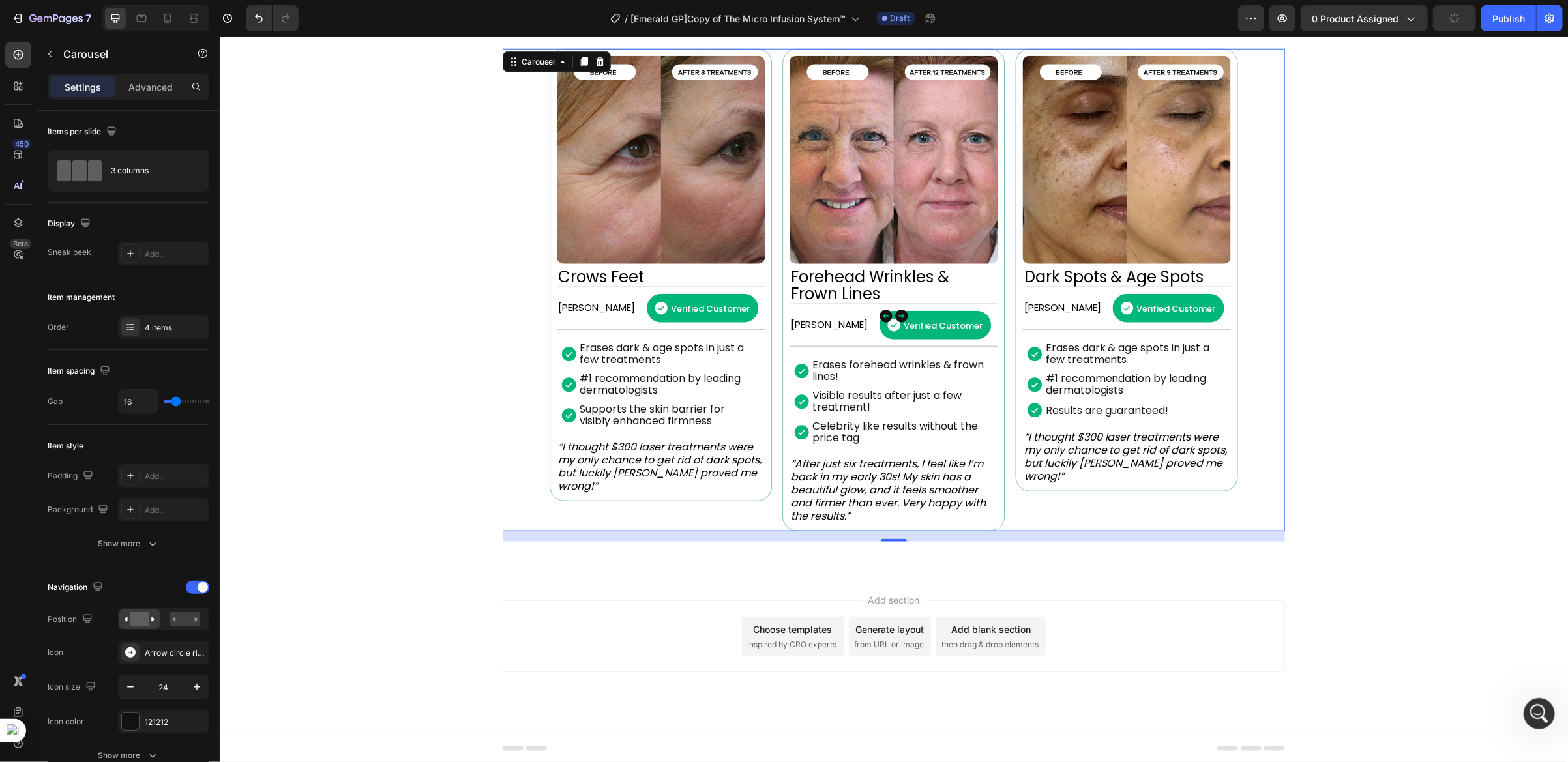
click at [879, 316] on icon "Carousel Back Arrow" at bounding box center [885, 315] width 13 height 13
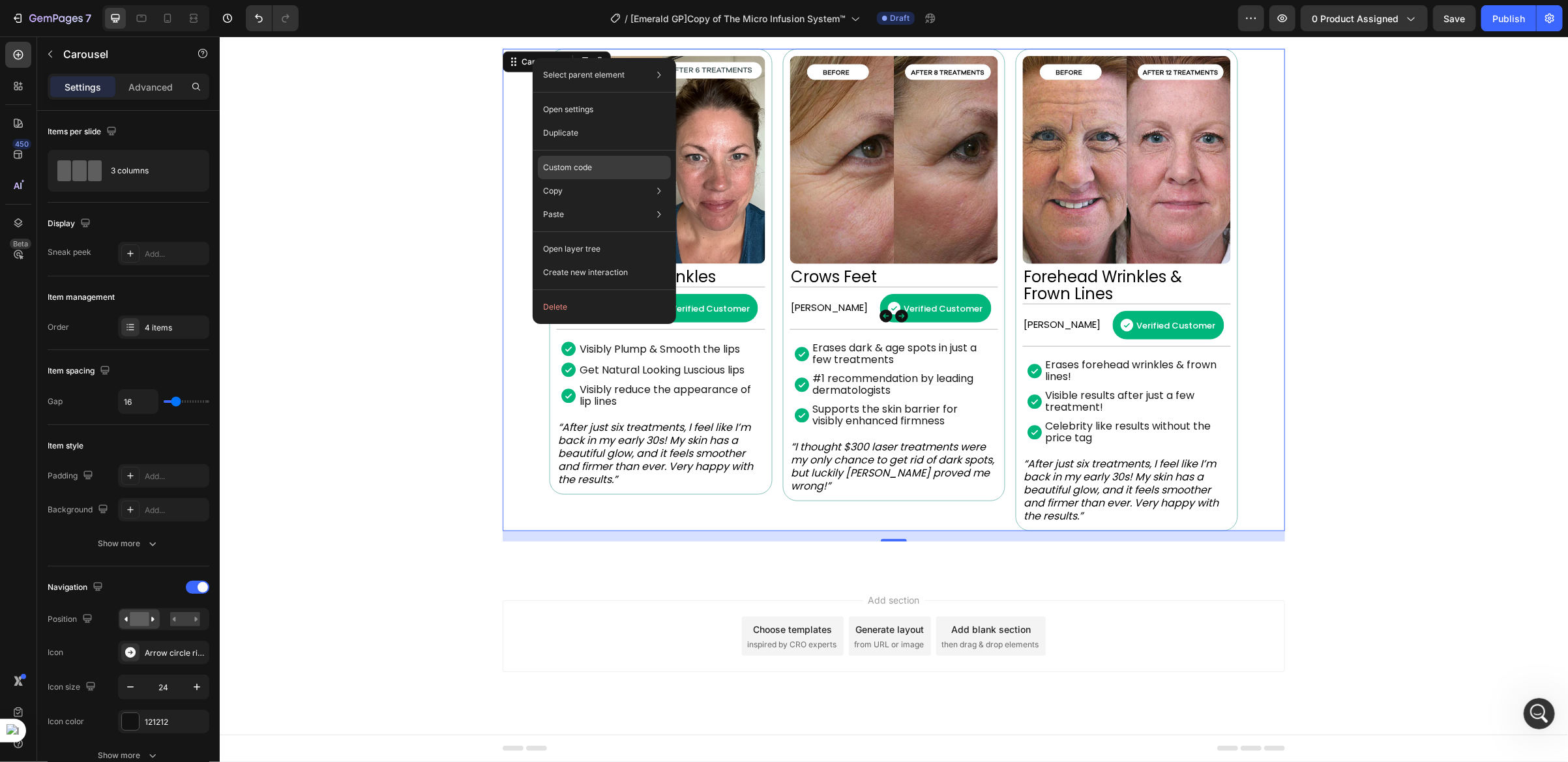
click at [562, 166] on p "Custom code" at bounding box center [568, 167] width 49 height 12
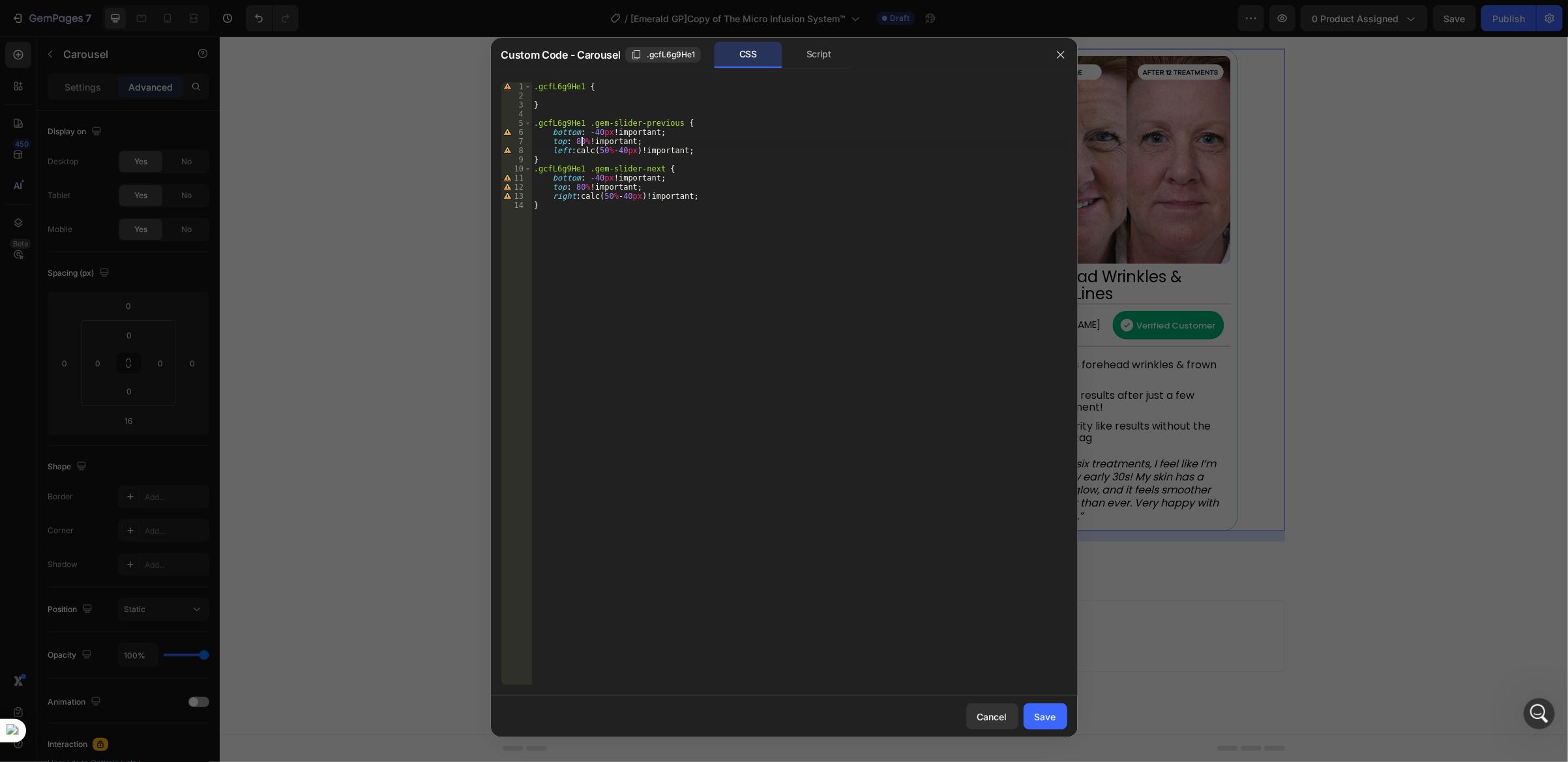
click at [580, 143] on div ".gcfL6g9He1 { } .gcfL6g9He1 .gem-slider-previous { bottom : -40 px !important ;…" at bounding box center [799, 393] width 536 height 622
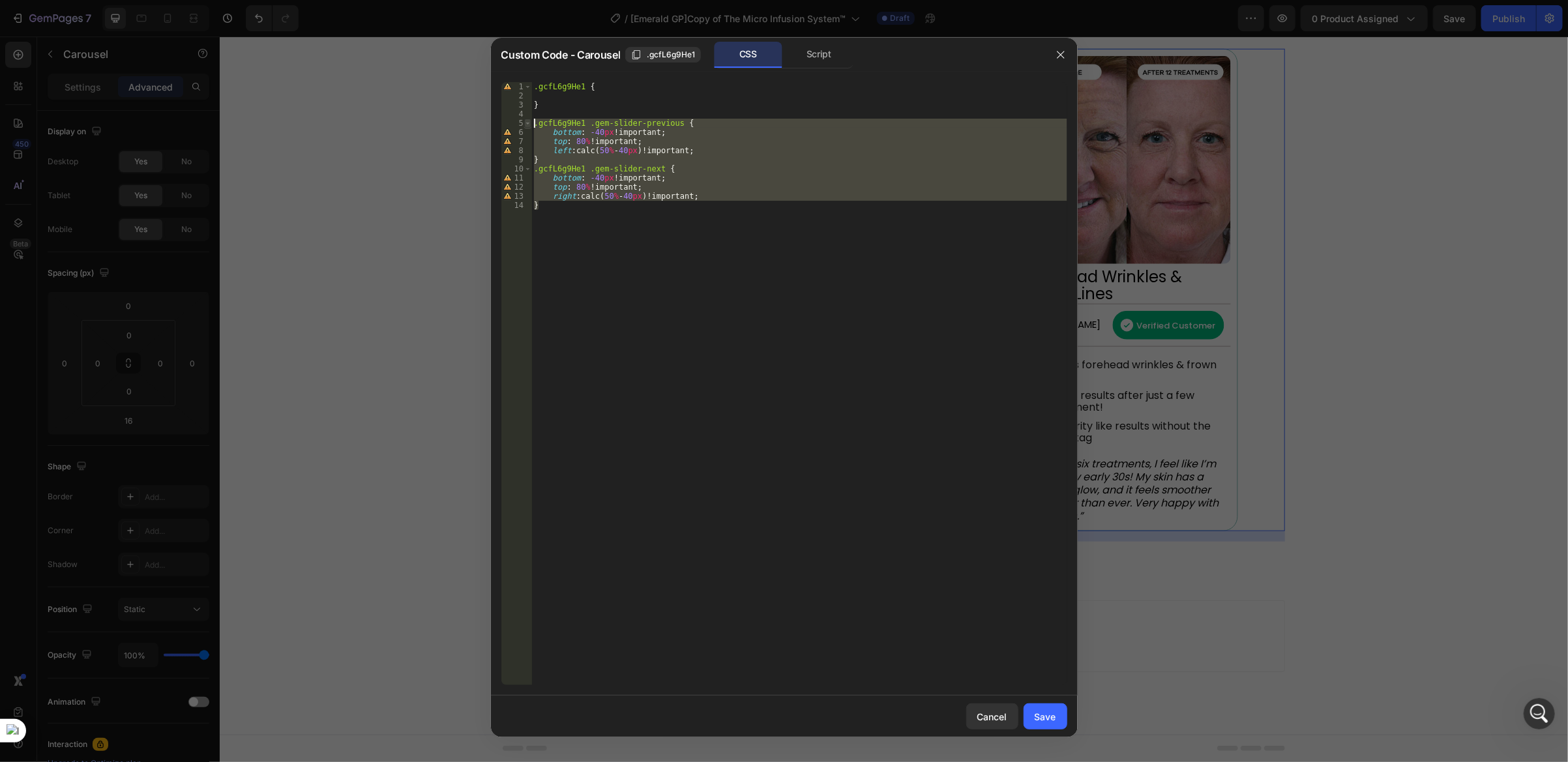
drag, startPoint x: 542, startPoint y: 214, endPoint x: 526, endPoint y: 122, distance: 93.4
click at [526, 122] on div "top: 80%!important; 1 2 3 4 5 6 7 8 9 10 11 12 13 14 .gcfL6g9He1 { } .gcfL6g9He…" at bounding box center [784, 384] width 566 height 603
type textarea ".gcfL6g9He1 .gem-slider-previous { bottom: -40px!important;"
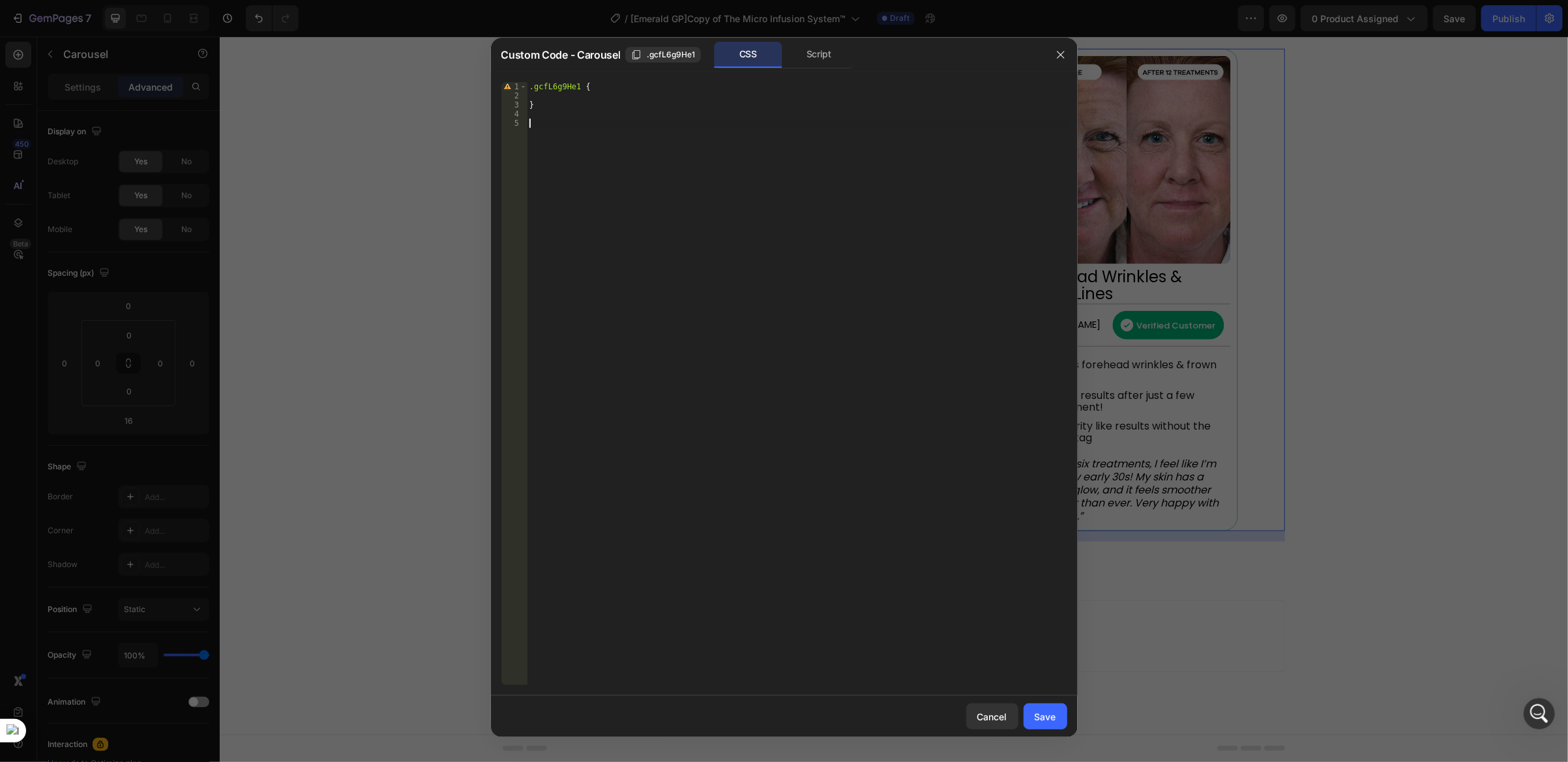
paste textarea "}"
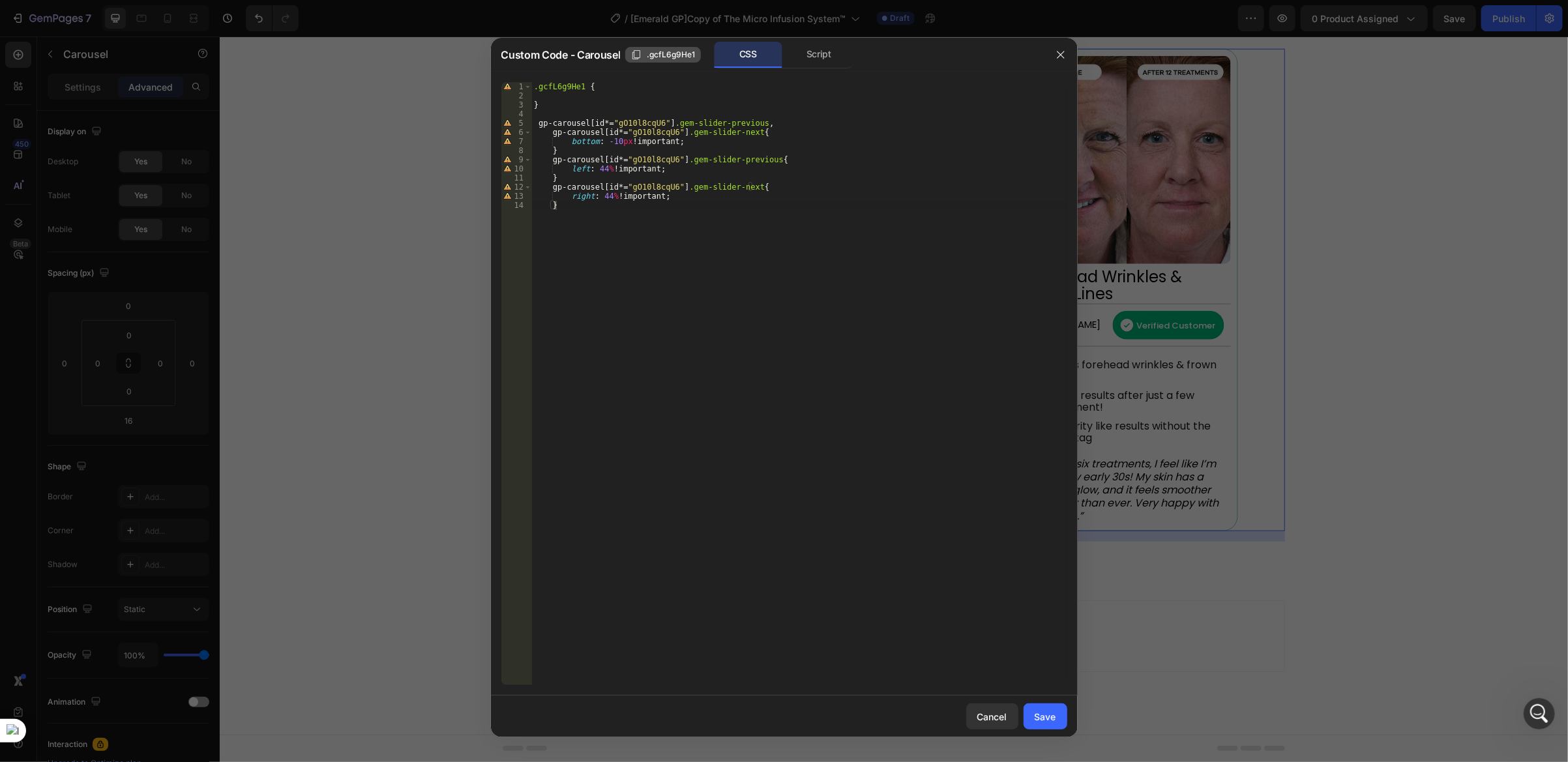
click at [664, 56] on span ".gcfL6g9He1" at bounding box center [670, 54] width 48 height 12
drag, startPoint x: 653, startPoint y: 124, endPoint x: 610, endPoint y: 122, distance: 43.0
click at [610, 122] on div ".gcfL6g9He1 { } gp-carousel [ id *= " gO10l8cqU6 " ] .gem-slider-previous , gp-…" at bounding box center [799, 393] width 536 height 622
paste textarea ".gcfL6g9He1"
click at [617, 122] on div ".gcfL6g9He1 { } gp-carousel [ id *= " .gcfL6g9He1 " ] .gem-slider-previous , gp…" at bounding box center [799, 393] width 536 height 622
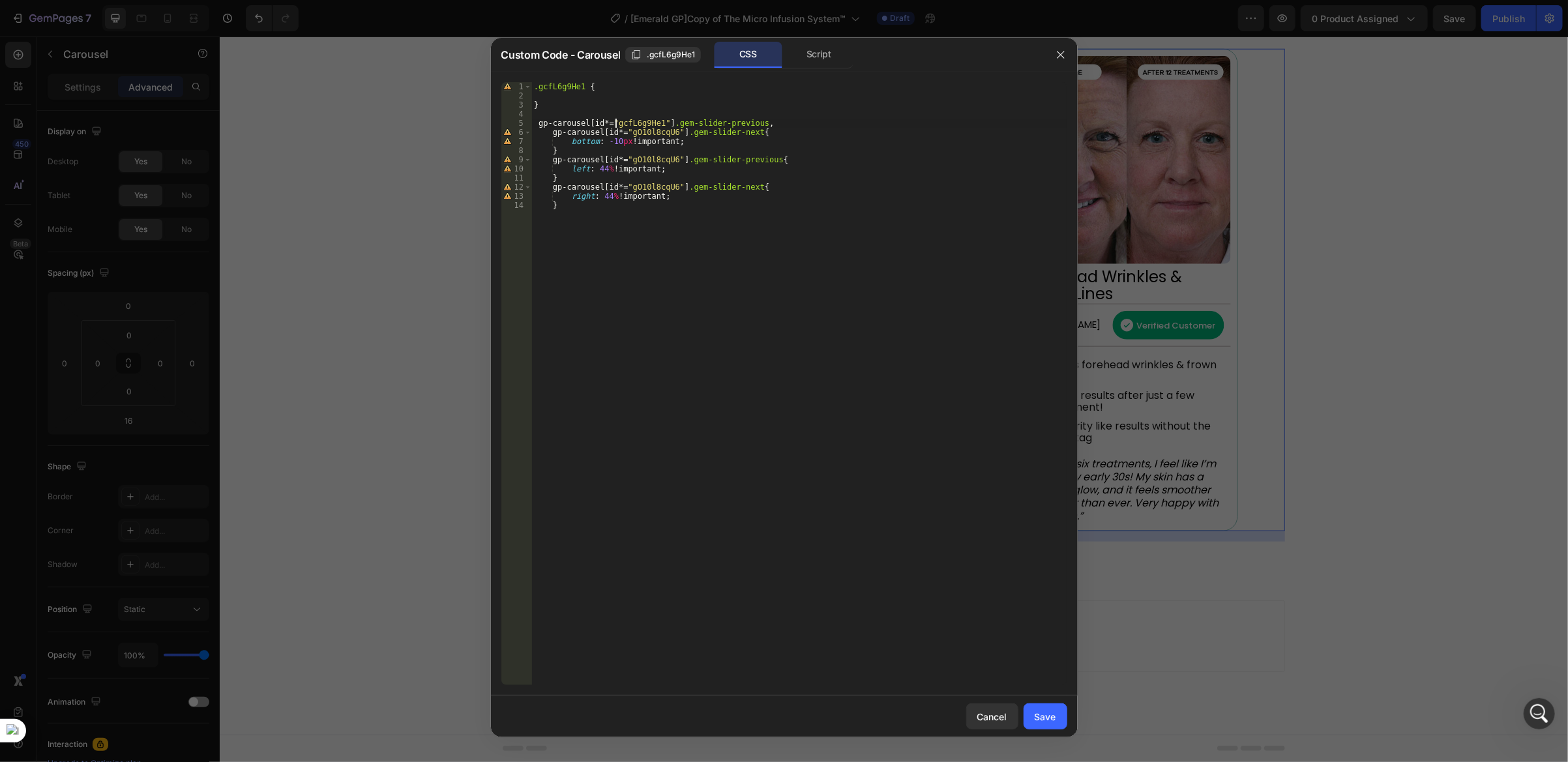
click at [617, 122] on div ".gcfL6g9He1 { } gp-carousel [ id *= " gcfL6g9He1 " ] .gem-slider-previous , gp-…" at bounding box center [799, 393] width 536 height 622
click at [636, 130] on div ".gcfL6g9He1 { } gp-carousel [ id *= " gcfL6g9He1 " ] .gem-slider-previous , gp-…" at bounding box center [799, 393] width 536 height 622
paste textarea "cfL6g9He1"
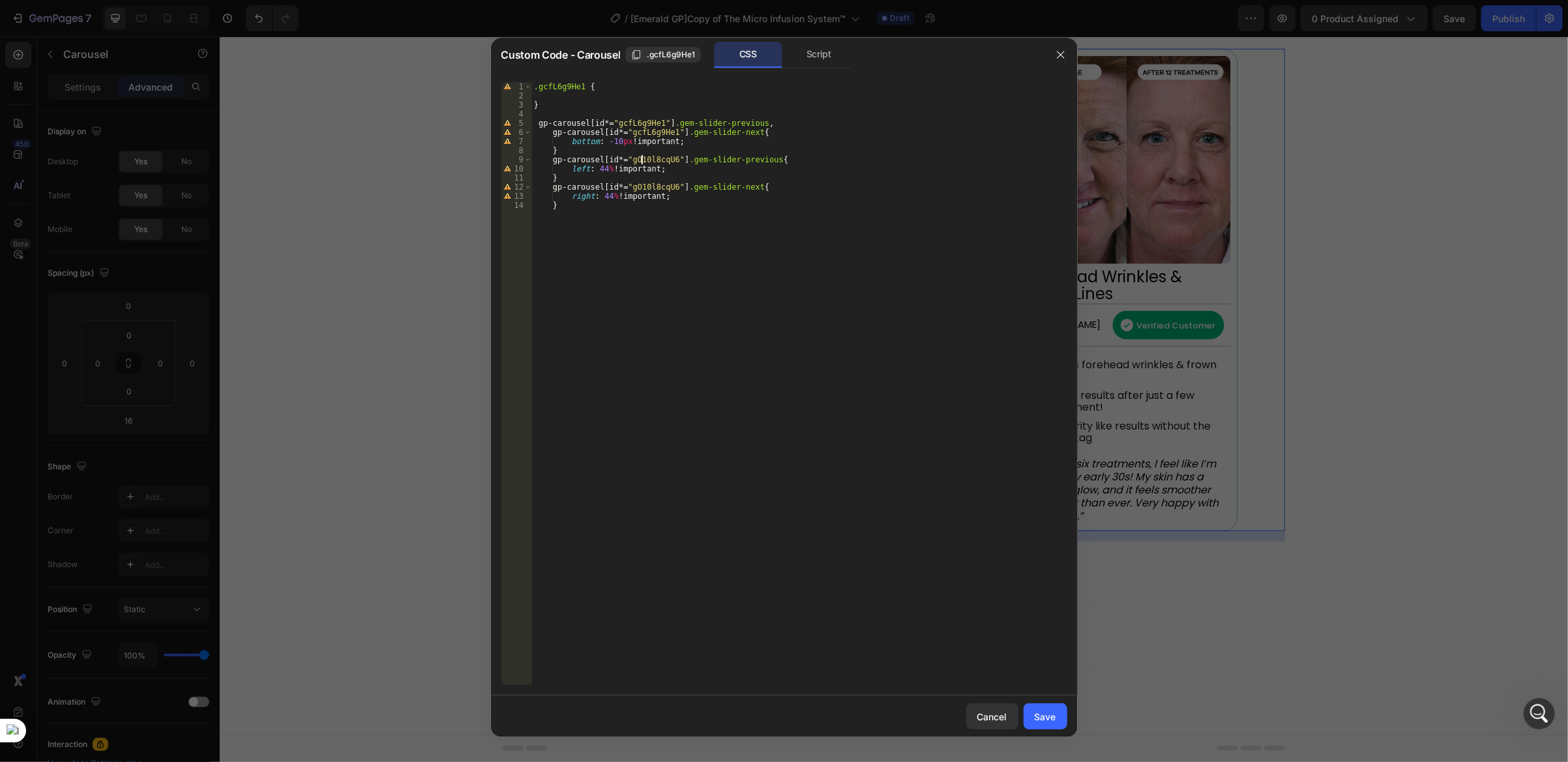
click at [642, 160] on div ".gcfL6g9He1 { } gp-carousel [ id *= " gcfL6g9He1 " ] .gem-slider-previous , gp-…" at bounding box center [799, 393] width 536 height 622
paste textarea "cfL6g9He1"
click at [643, 189] on div ".gcfL6g9He1 { } gp-carousel [ id *= " gcfL6g9He1 " ] .gem-slider-previous , gp-…" at bounding box center [799, 393] width 536 height 622
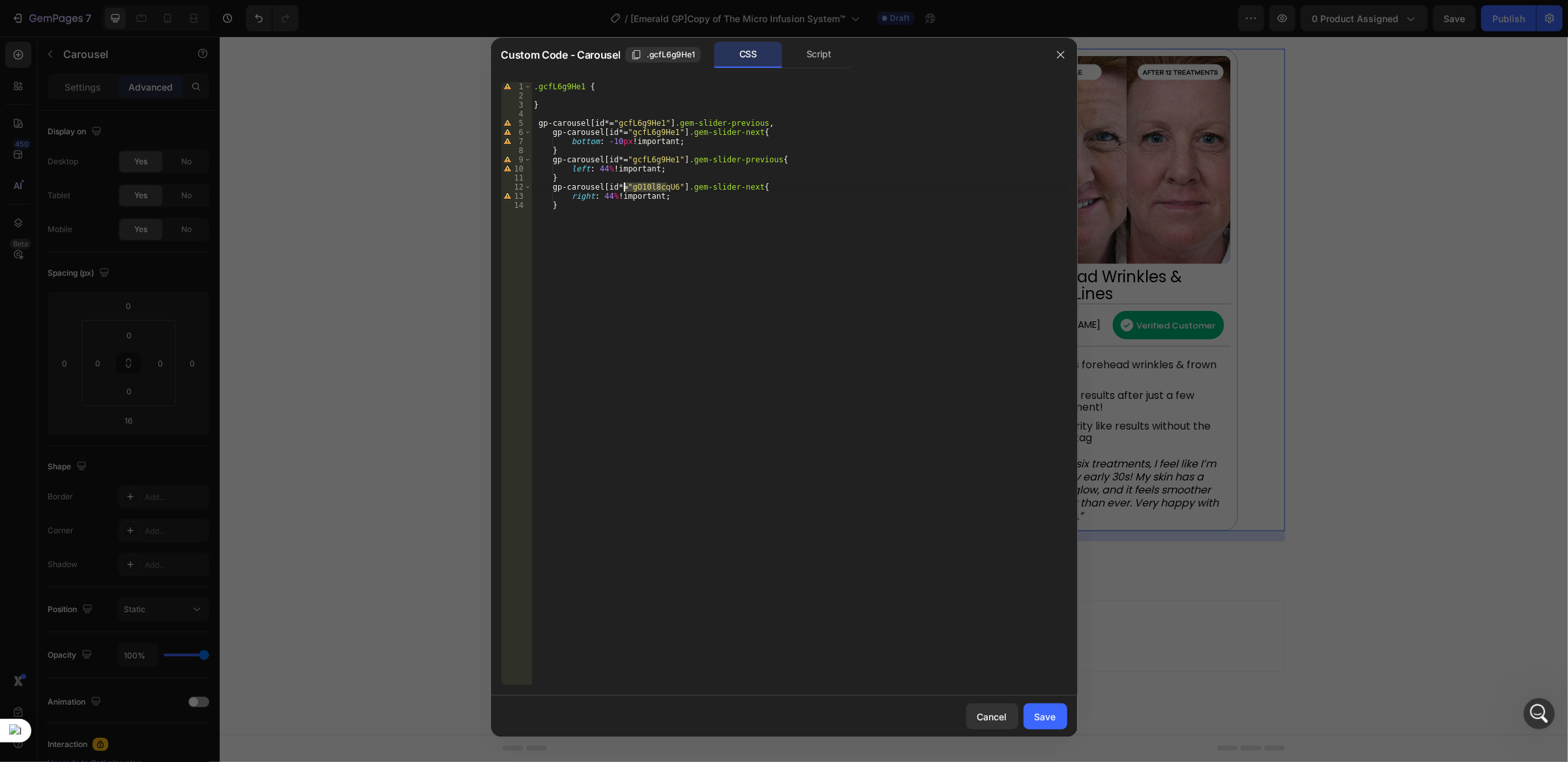
paste textarea "cfL6g9He1"
type textarea "gp-carousel[id*="gcfL6g9He1"] .gem-slider-next{"
click at [1049, 714] on div "Save" at bounding box center [1046, 717] width 22 height 14
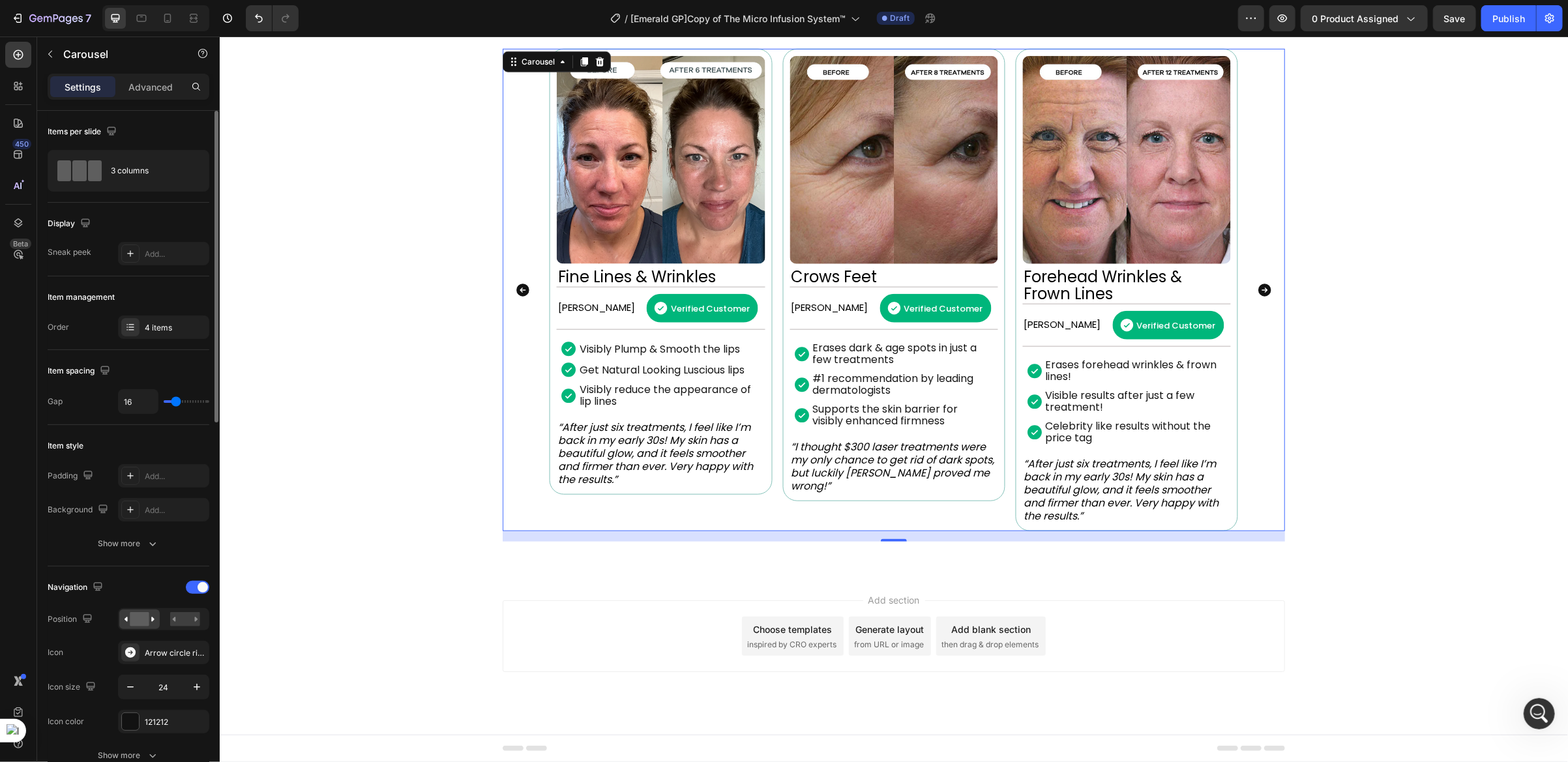
scroll to position [196, 0]
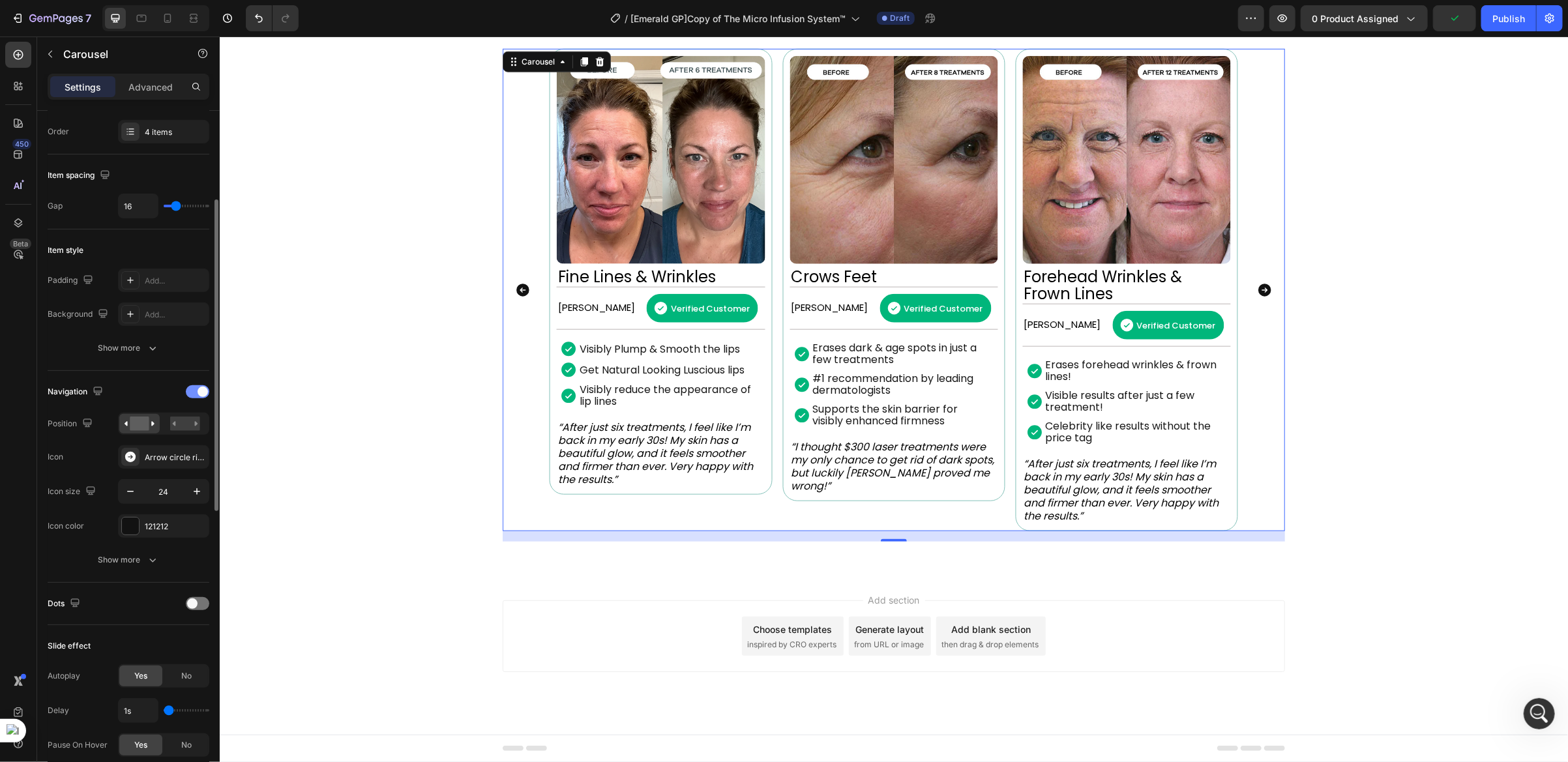
click at [202, 393] on span at bounding box center [202, 391] width 10 height 10
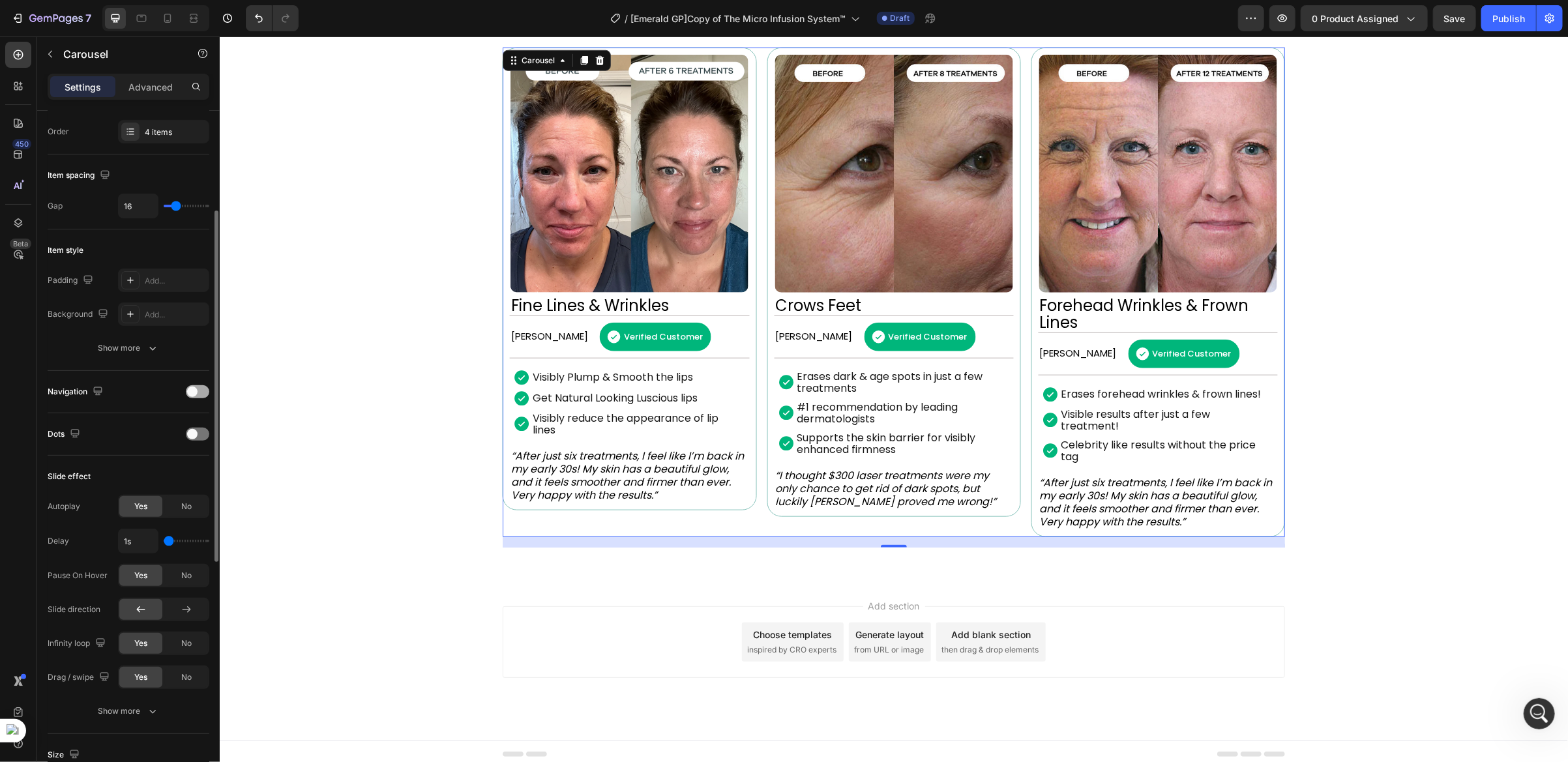
click at [200, 395] on div at bounding box center [198, 391] width 24 height 13
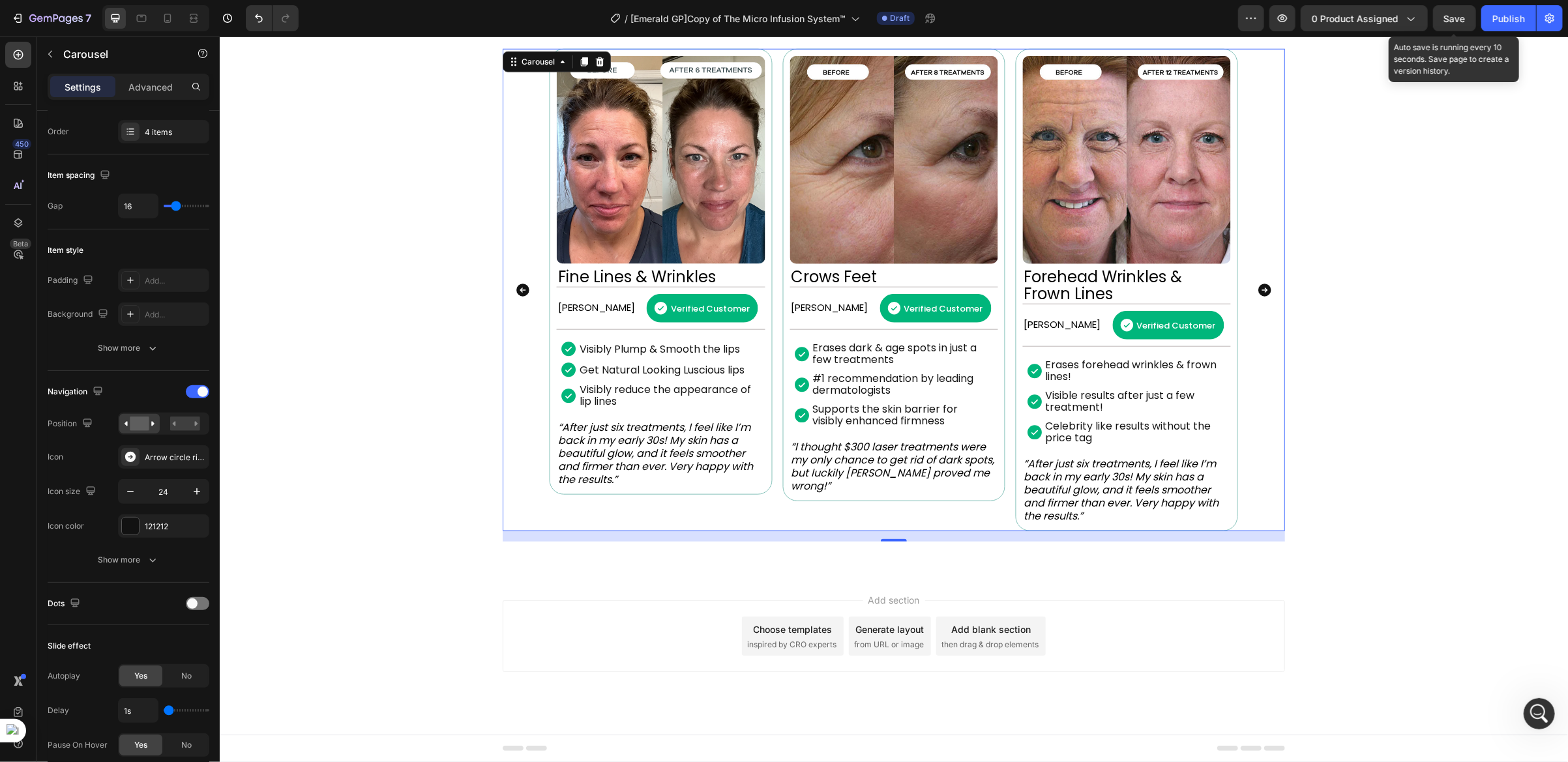
click at [1448, 18] on span "Save" at bounding box center [1455, 18] width 22 height 11
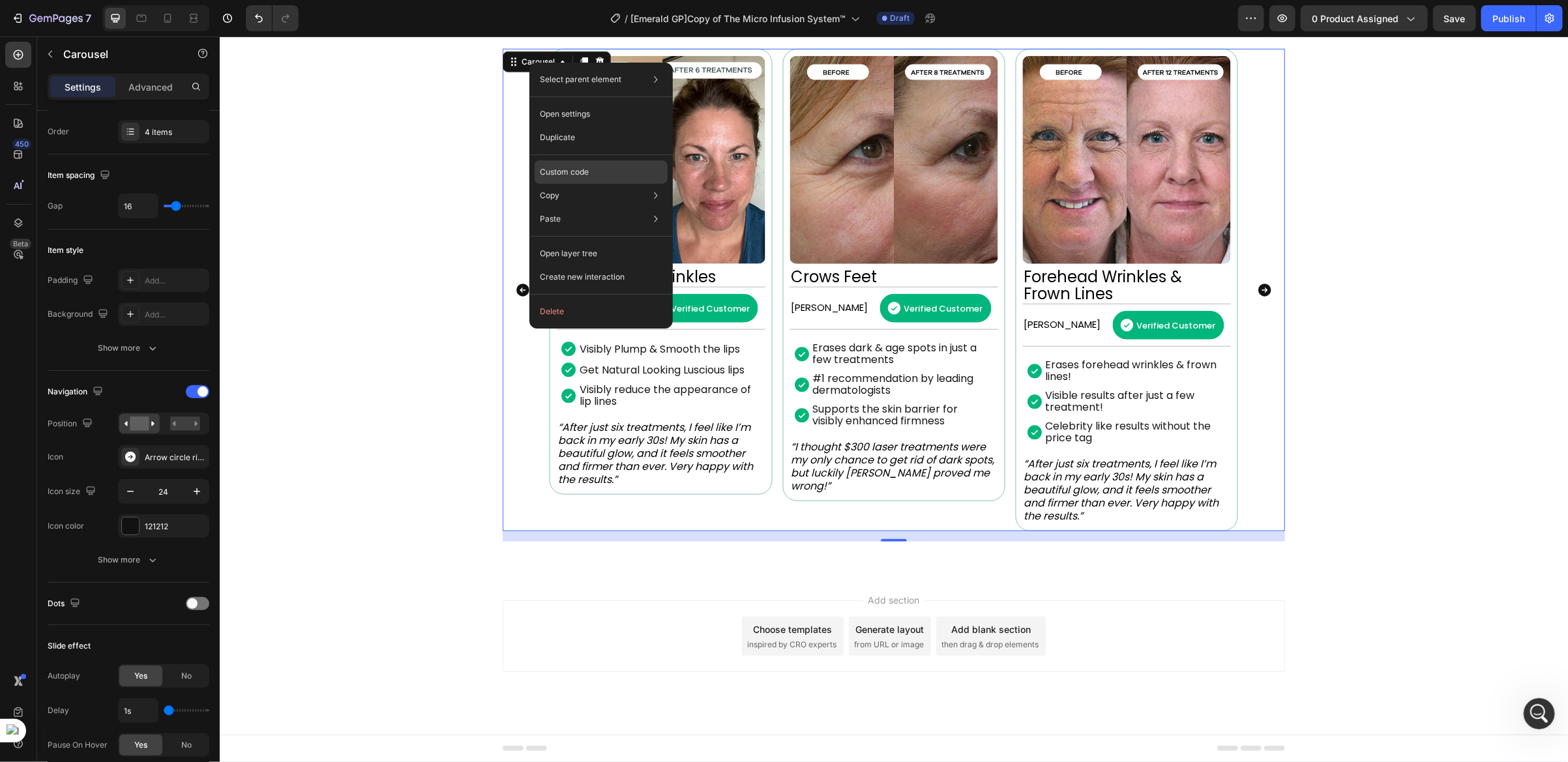
click at [564, 167] on p "Custom code" at bounding box center [564, 172] width 49 height 12
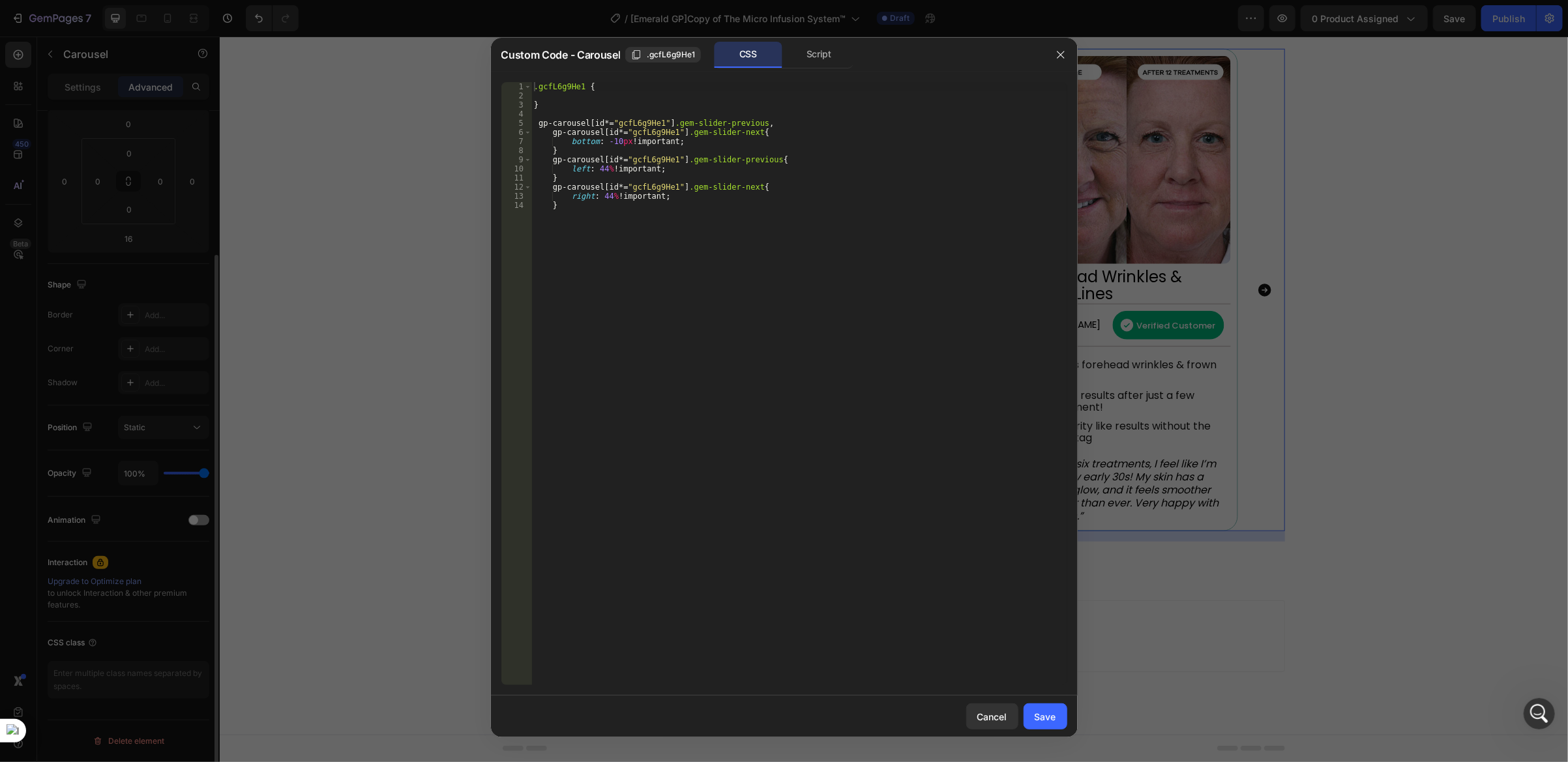
scroll to position [182, 0]
type textarea "gp-carousel[id*="gcfL6g9He1"] .gem-slider-next{"
click at [764, 137] on div ".gcfL6g9He1 { } gp-carousel [ id *= " gcfL6g9He1 " ] .gem-slider-previous , gp-…" at bounding box center [799, 393] width 536 height 622
click at [778, 169] on div ".gcfL6g9He1 { } gp-carousel [ id *= " gcfL6g9He1 " ] .gem-slider-previous , gp-…" at bounding box center [799, 393] width 536 height 622
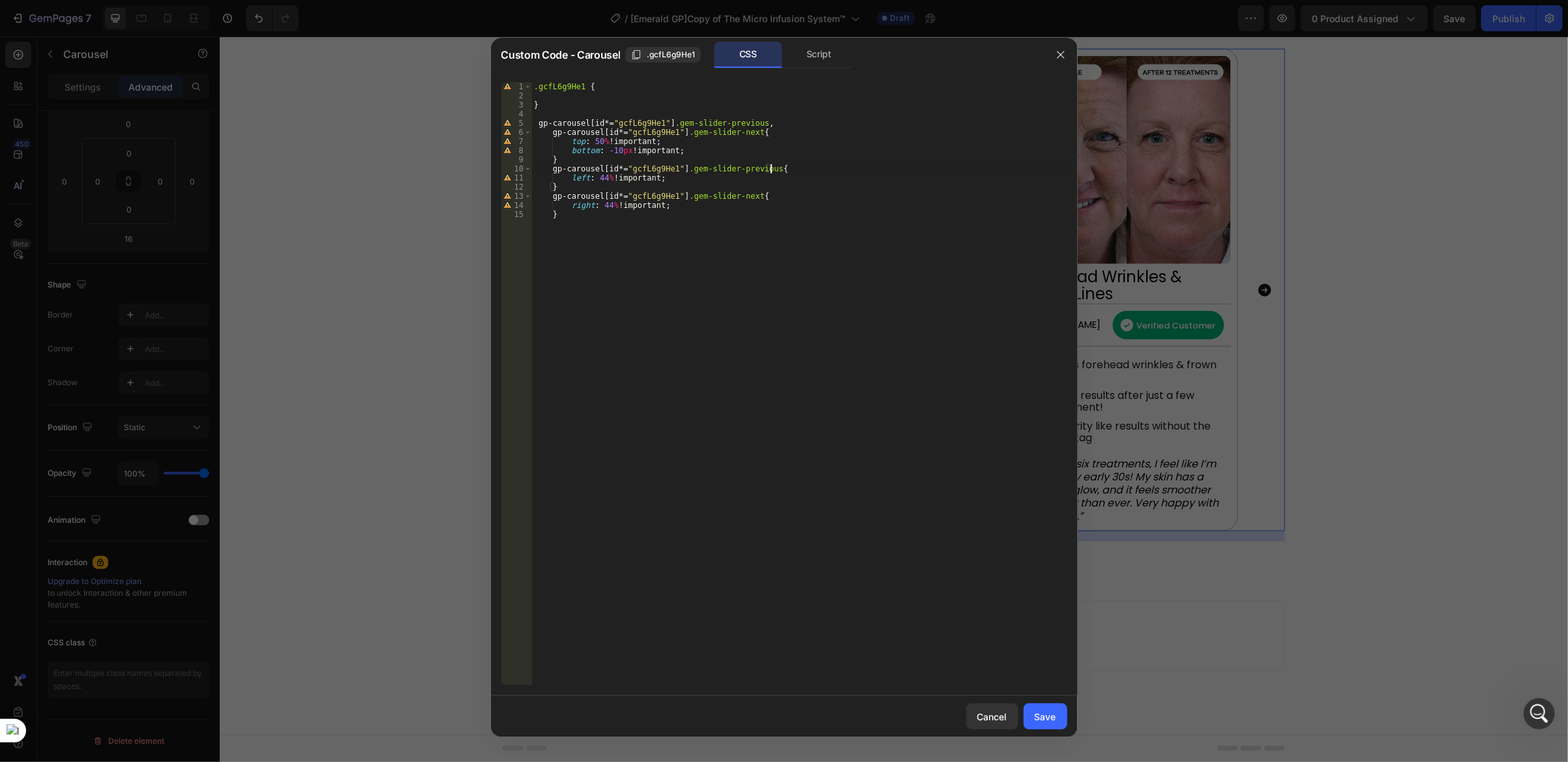
type textarea "gp-carousel[id*="gcfL6g9He1"] .gem-slider-previous{"
type textarea "top: 50% !;"
click at [1055, 711] on div "Save" at bounding box center [1046, 717] width 22 height 14
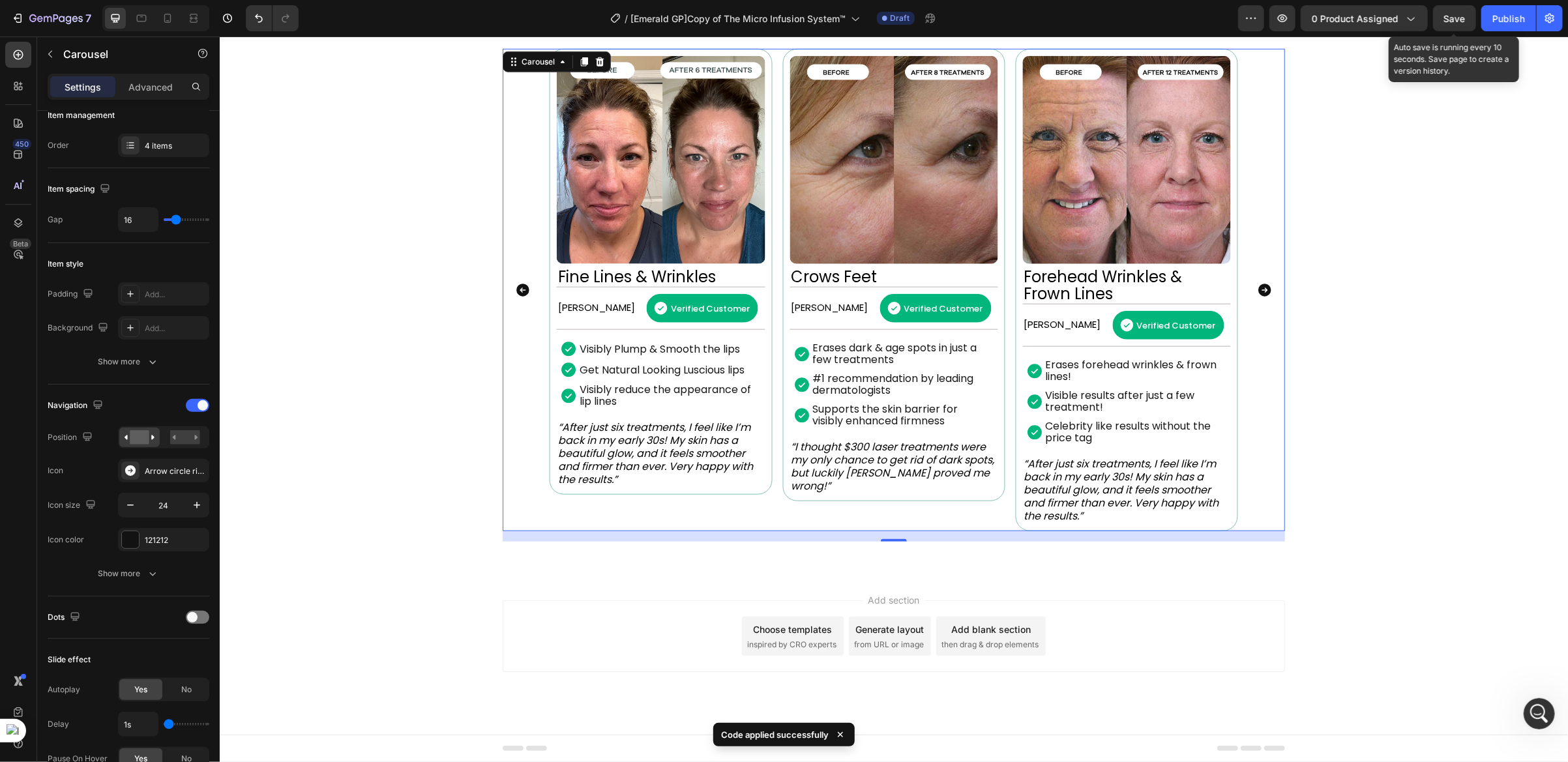
click at [1447, 17] on span "Save" at bounding box center [1455, 18] width 22 height 11
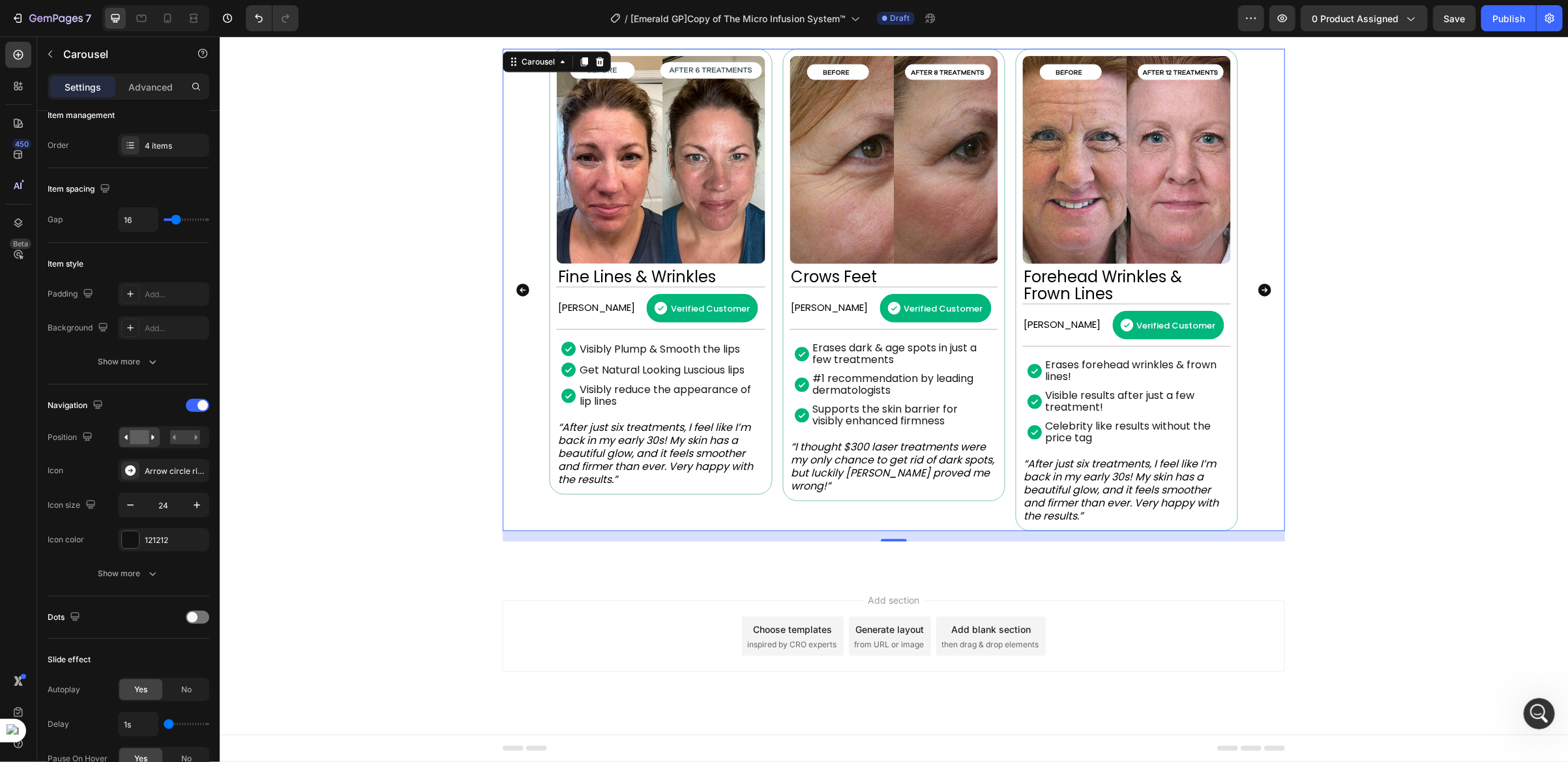
scroll to position [574, 0]
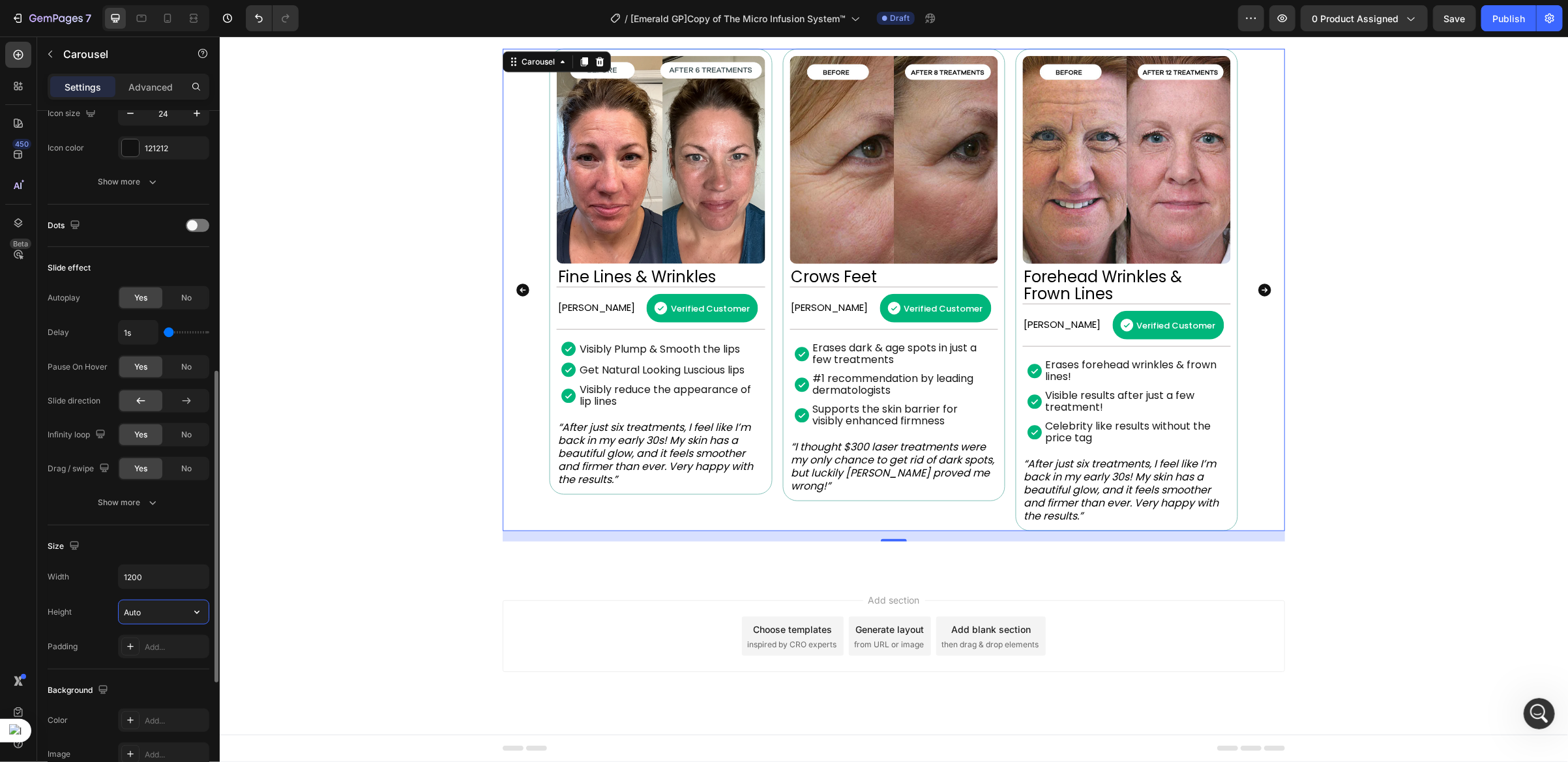
click at [139, 613] on input "Auto" at bounding box center [164, 612] width 90 height 24
click at [195, 614] on icon "button" at bounding box center [197, 613] width 5 height 3
click at [153, 619] on input "Auto" at bounding box center [164, 612] width 90 height 24
click at [139, 617] on input "Auto" at bounding box center [164, 612] width 90 height 24
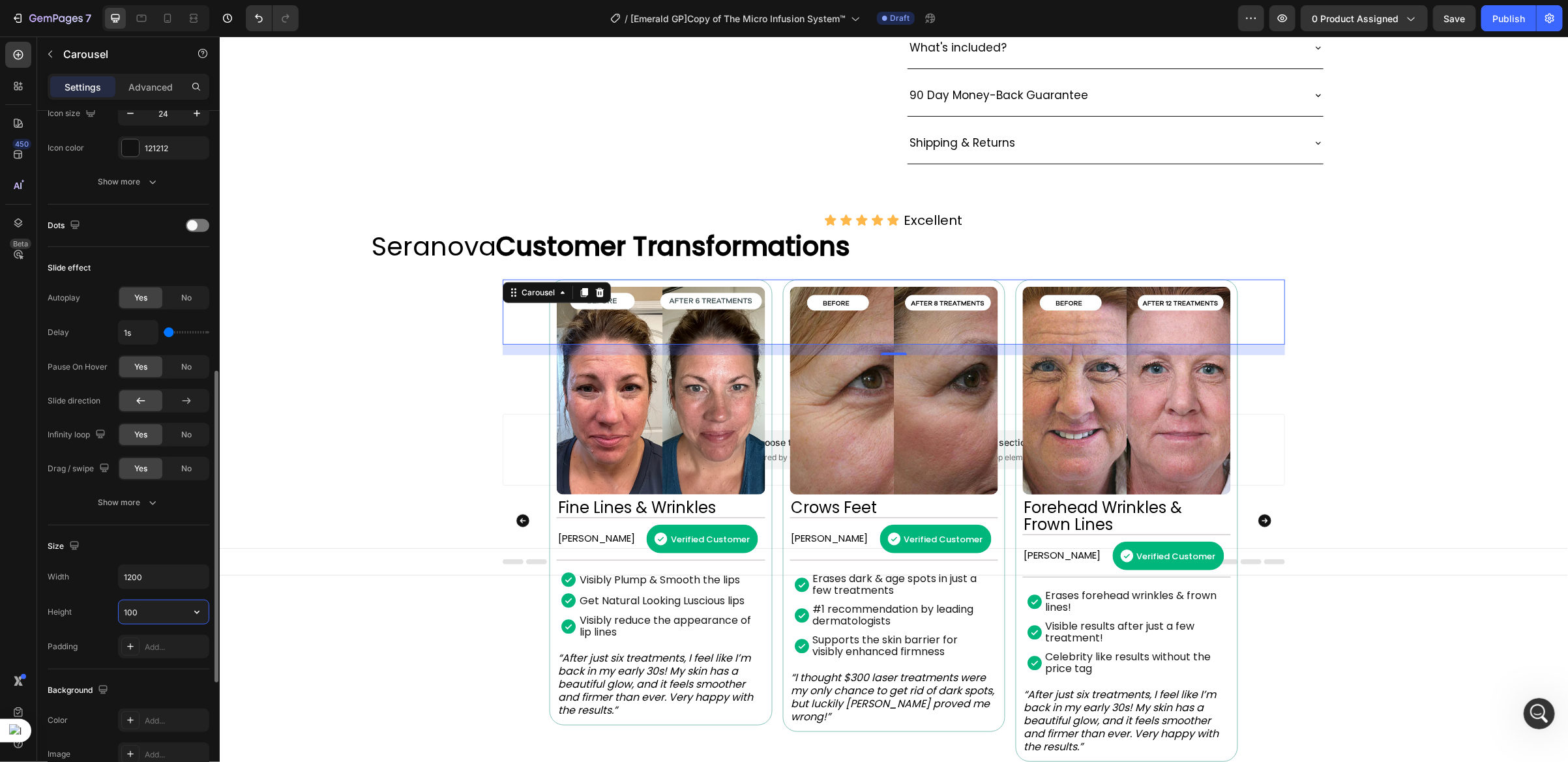
scroll to position [670, 0]
type input "Auto"
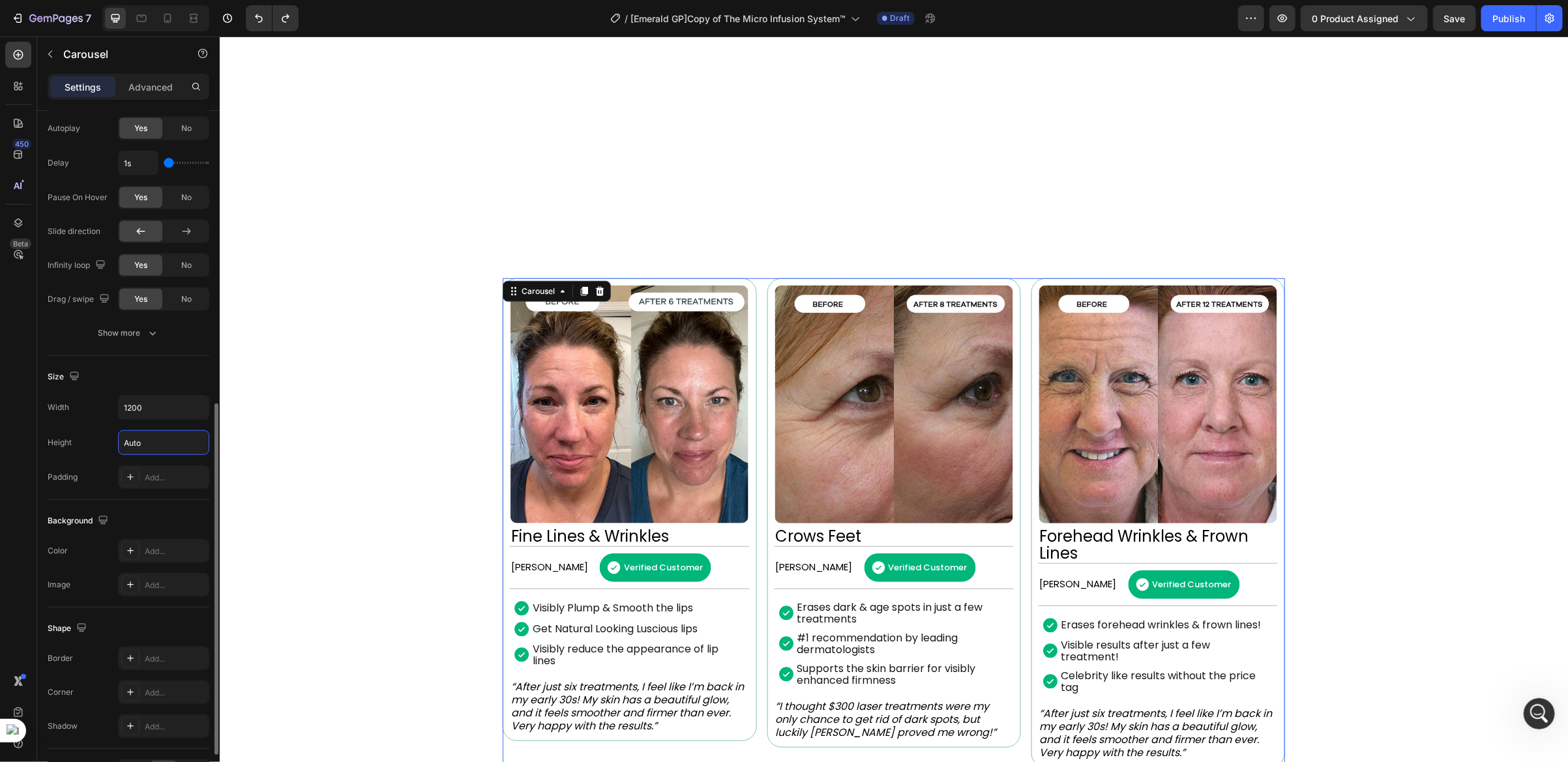
scroll to position [901, 0]
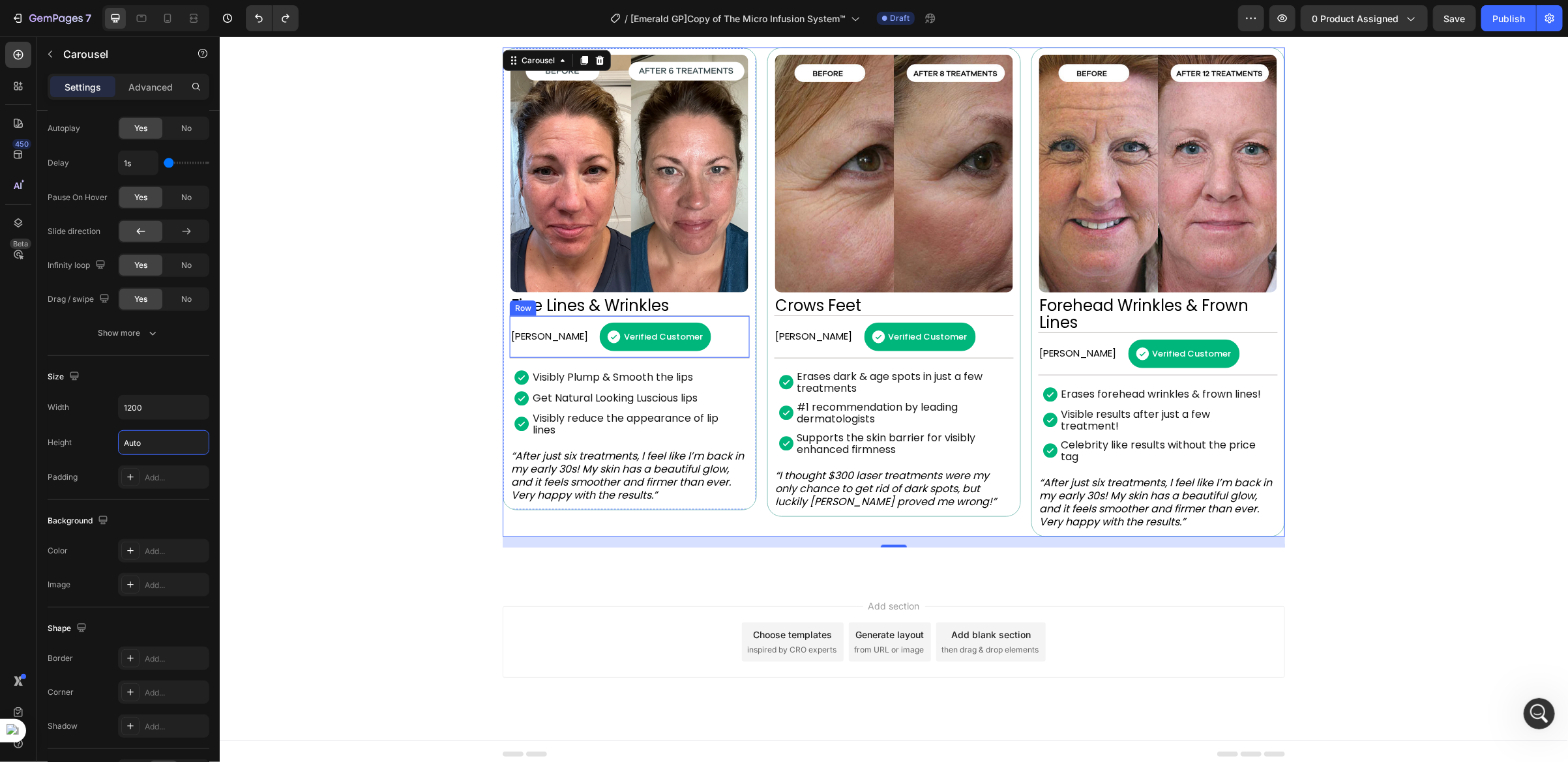
click at [736, 344] on div "Rebecca S. Text Block Verified Customer Item List Row" at bounding box center [629, 336] width 239 height 43
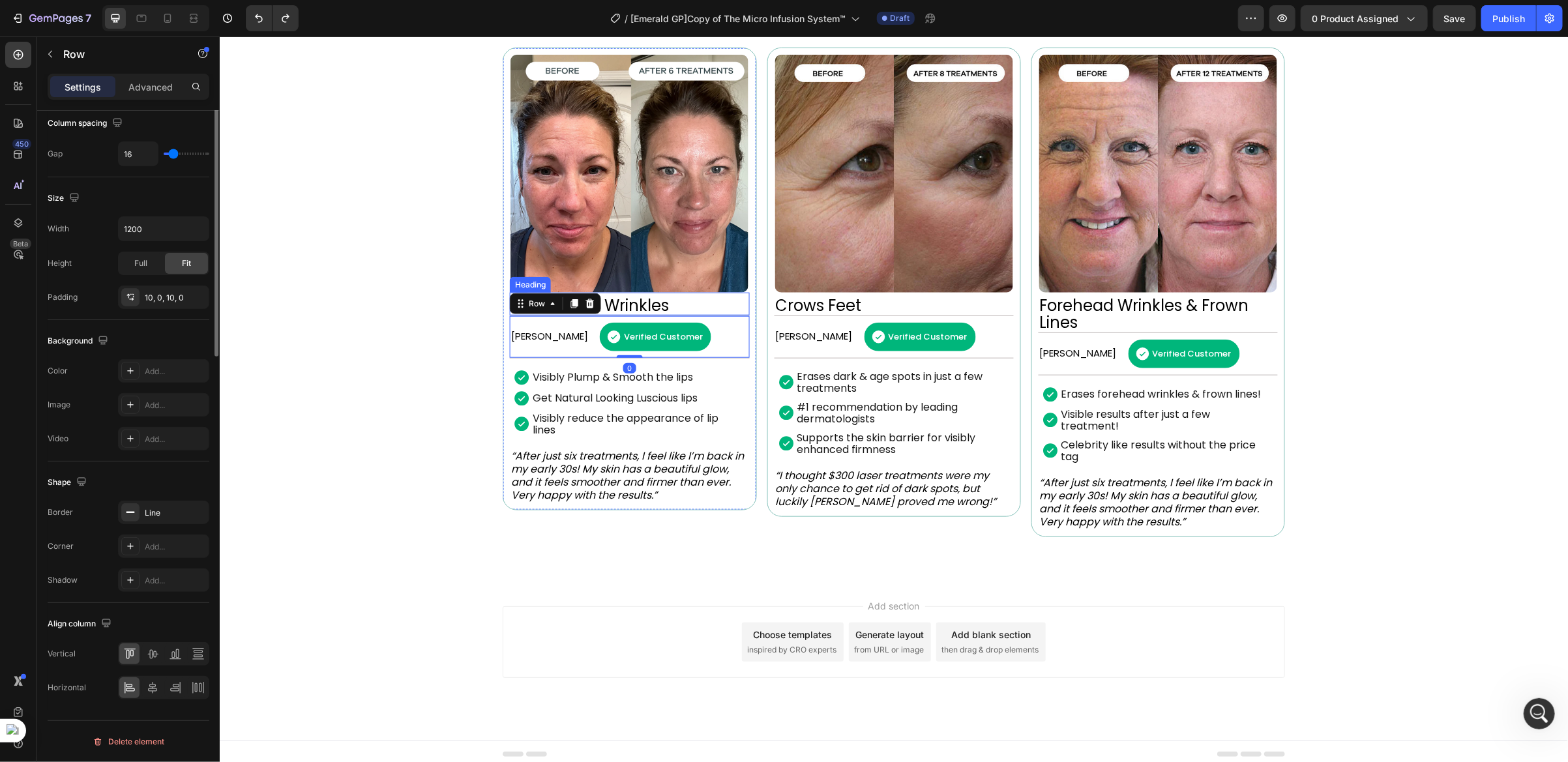
scroll to position [0, 0]
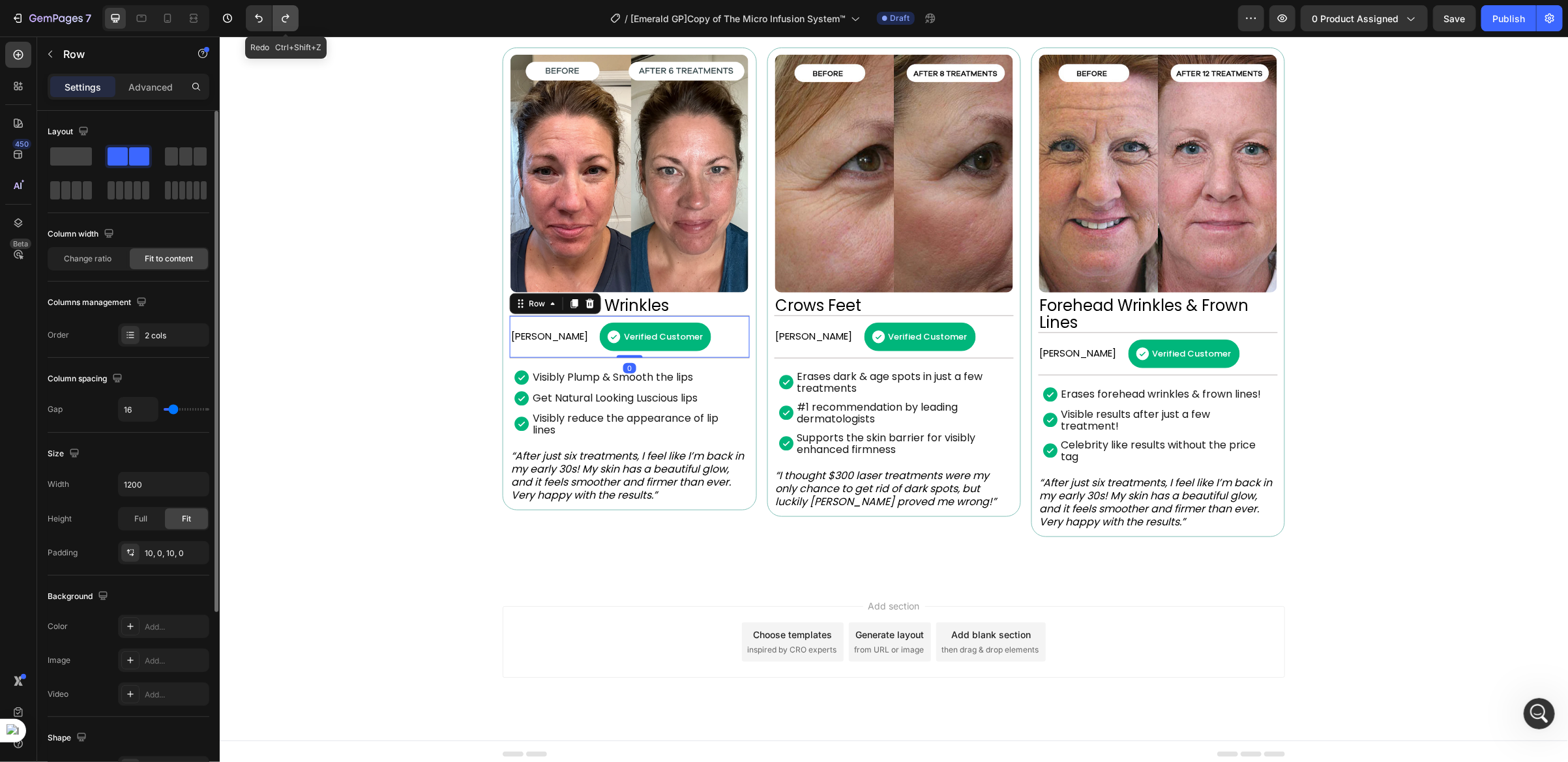
click at [282, 16] on icon "Undo/Redo" at bounding box center [285, 18] width 13 height 13
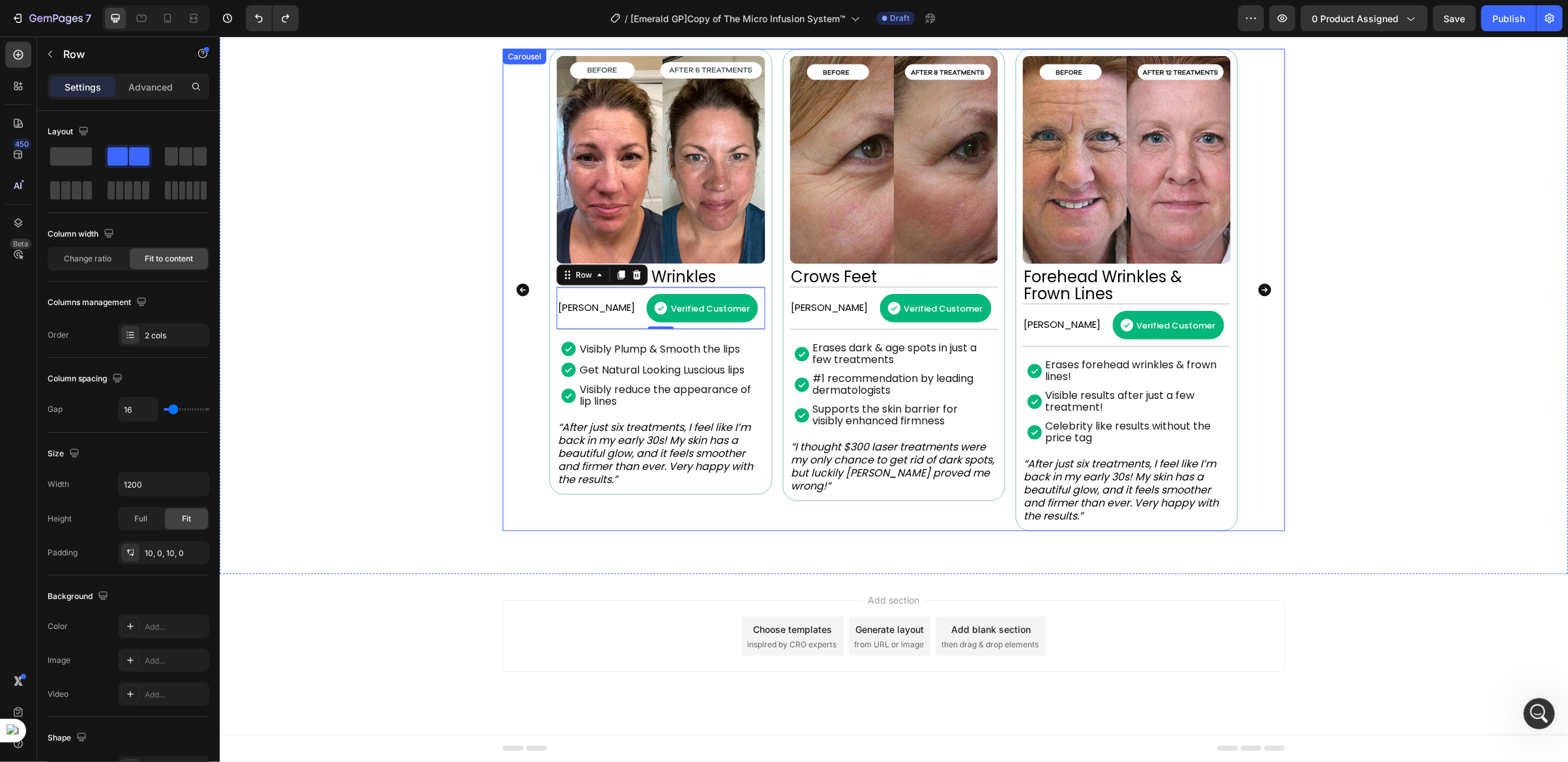
click at [1004, 350] on div "Image Dark Spots & Age Spots Heading Betty N. Text Block Verified Customer Item…" at bounding box center [893, 289] width 689 height 482
